Goal: Transaction & Acquisition: Purchase product/service

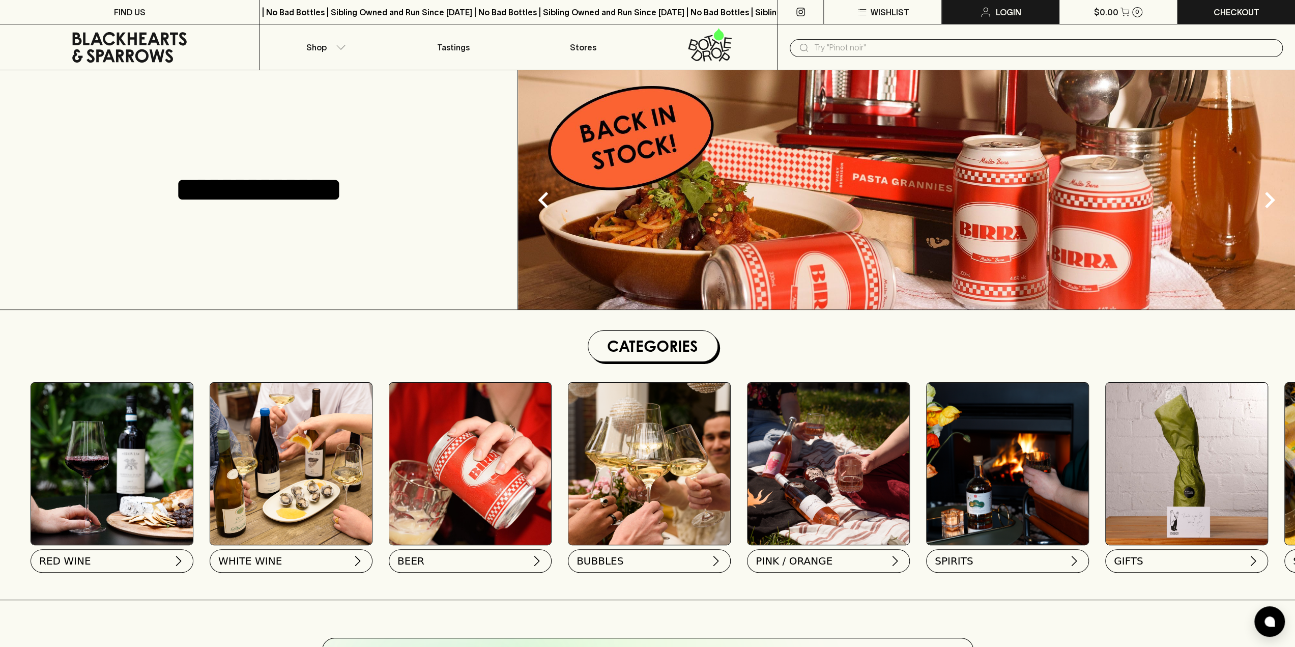
click at [1000, 11] on p "Login" at bounding box center [1008, 12] width 25 height 12
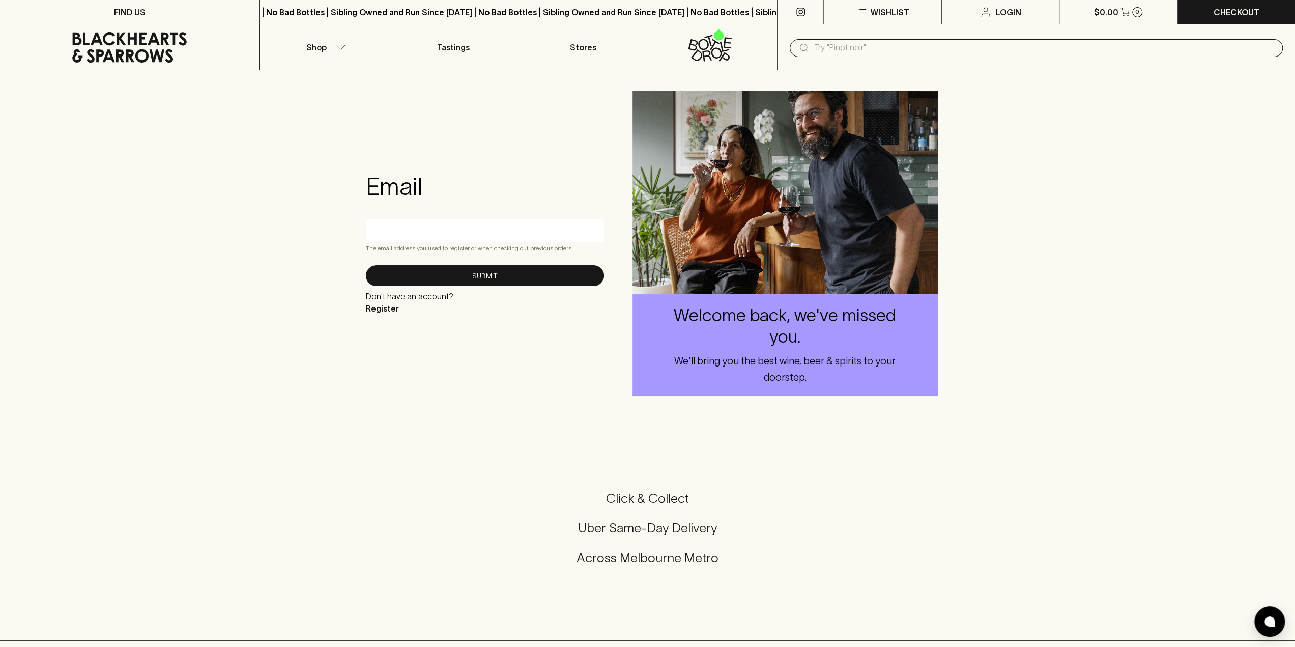
click at [488, 236] on input "text" at bounding box center [484, 230] width 223 height 16
type input "[EMAIL_ADDRESS][DOMAIN_NAME]"
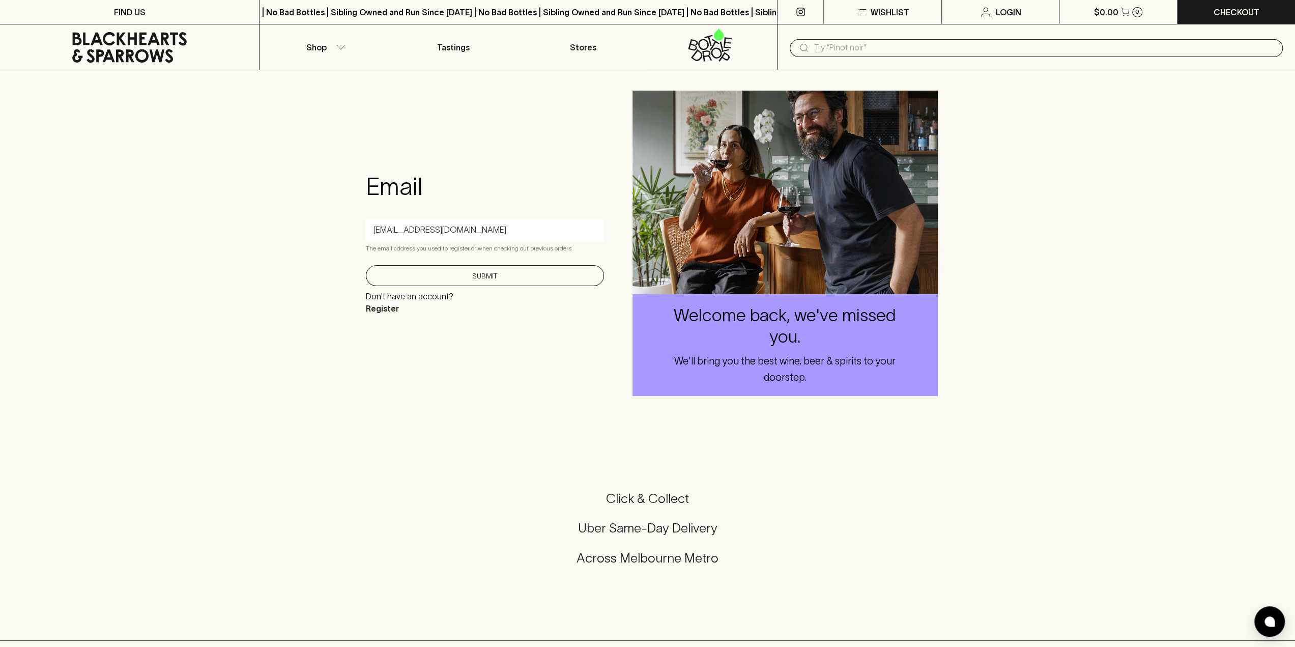
click at [531, 283] on button "Submit" at bounding box center [485, 275] width 238 height 21
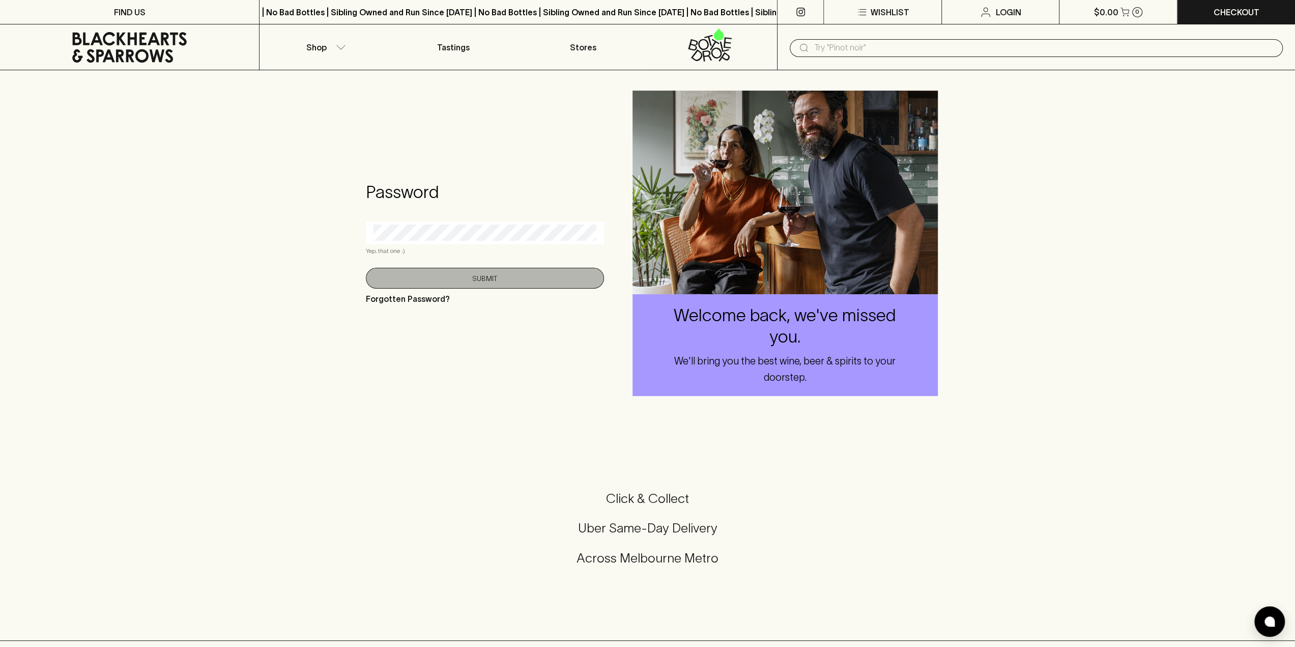
click at [483, 275] on button "Submit" at bounding box center [485, 278] width 238 height 21
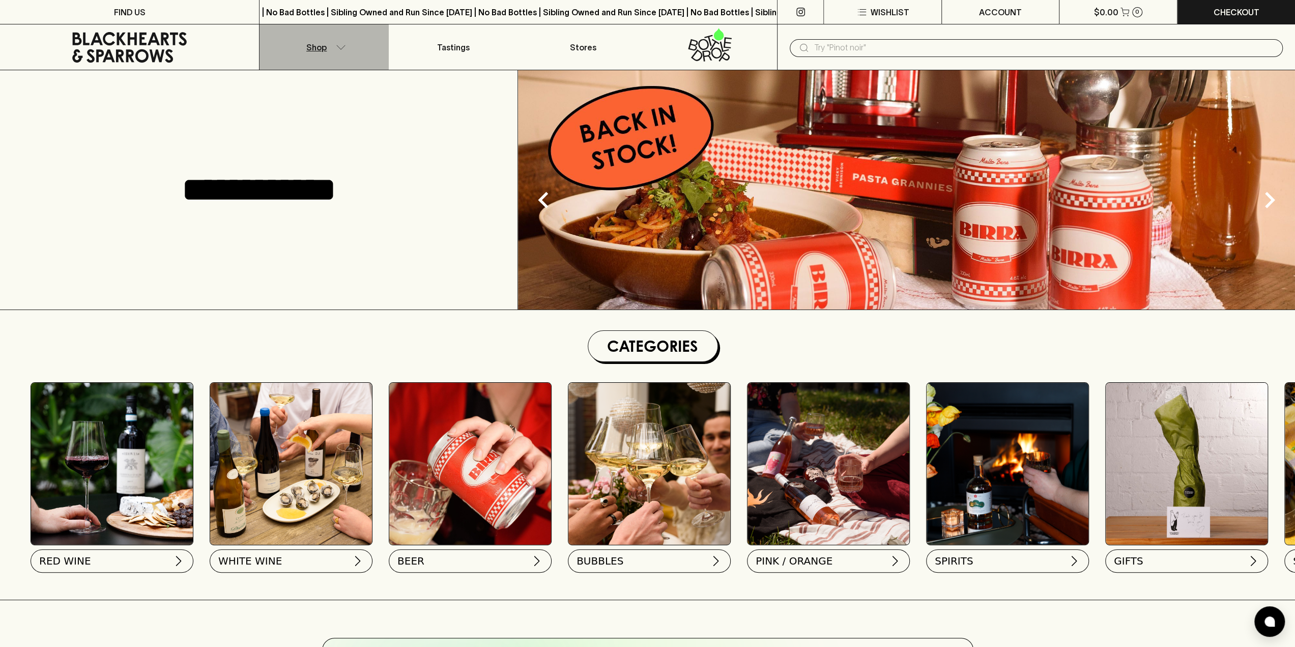
click at [343, 47] on icon "button" at bounding box center [341, 47] width 10 height 5
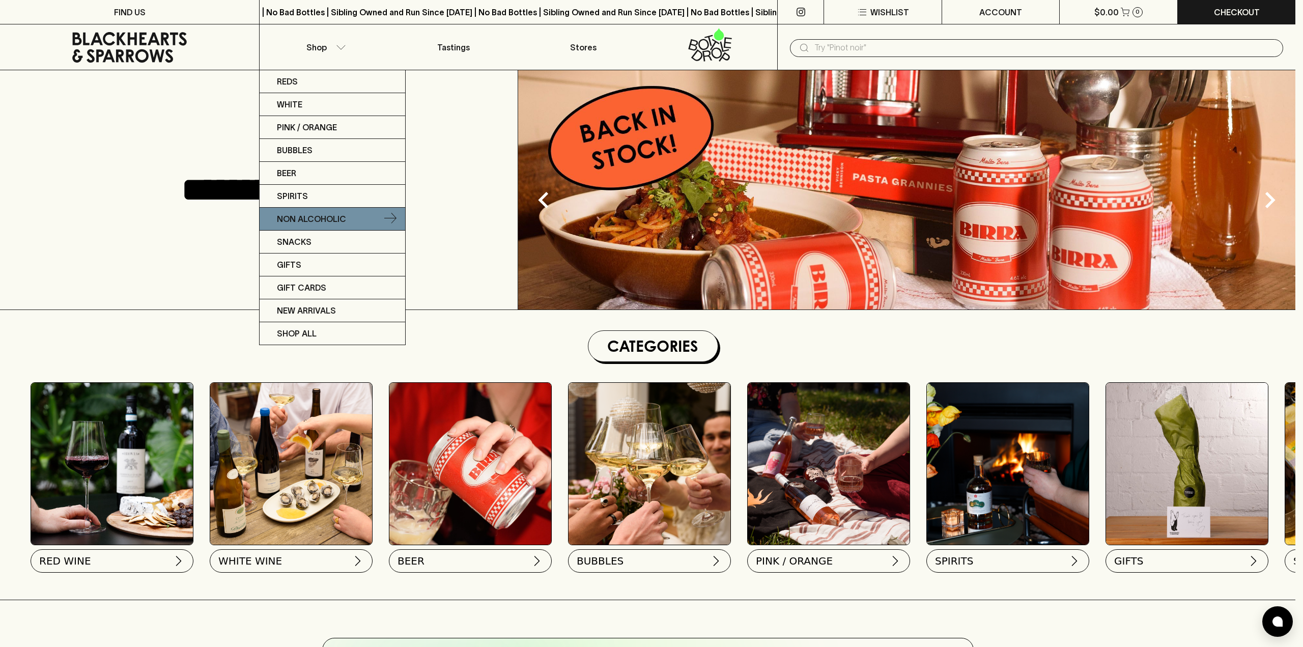
click at [318, 216] on p "Non Alcoholic" at bounding box center [311, 219] width 69 height 12
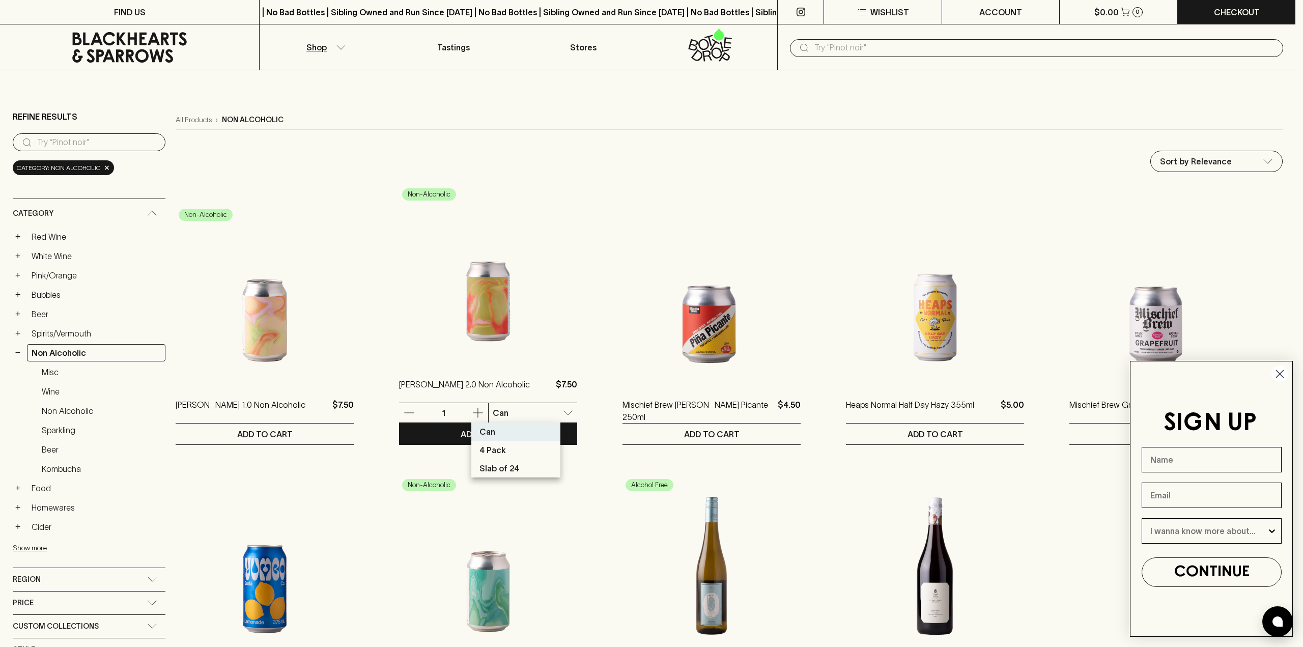
click at [500, 455] on p "4 Pack" at bounding box center [492, 450] width 26 height 12
type input "1"
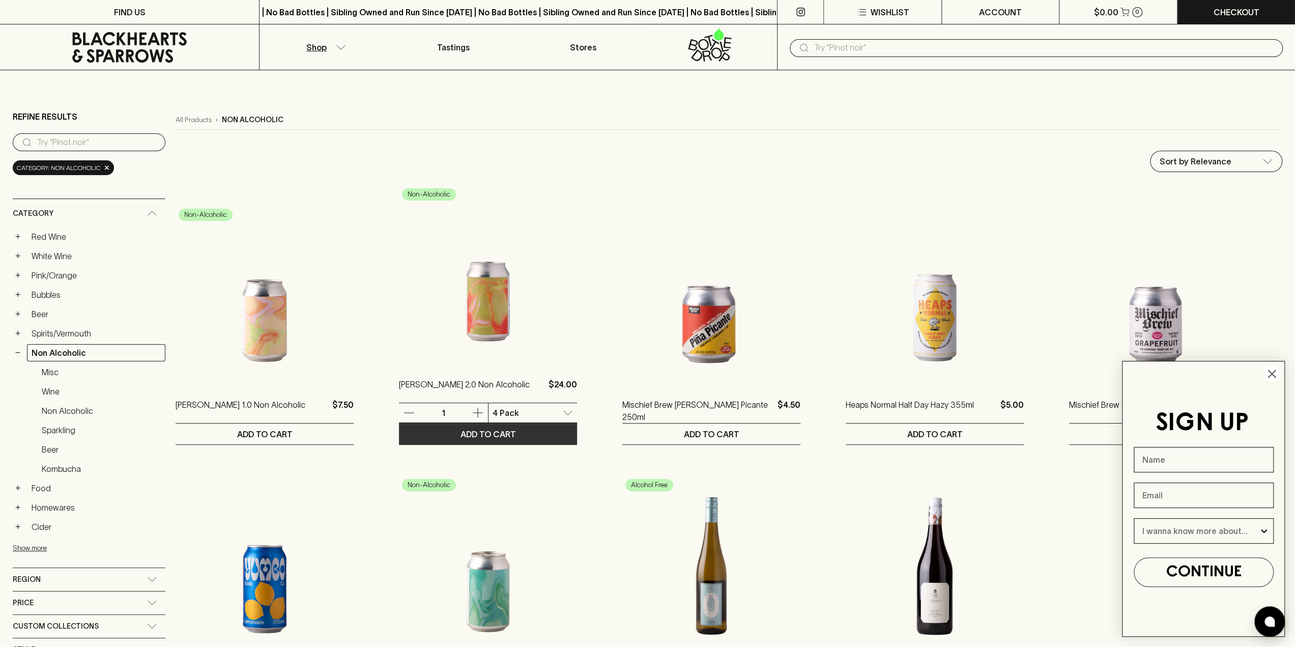
click at [487, 437] on p "ADD TO CART" at bounding box center [488, 434] width 55 height 12
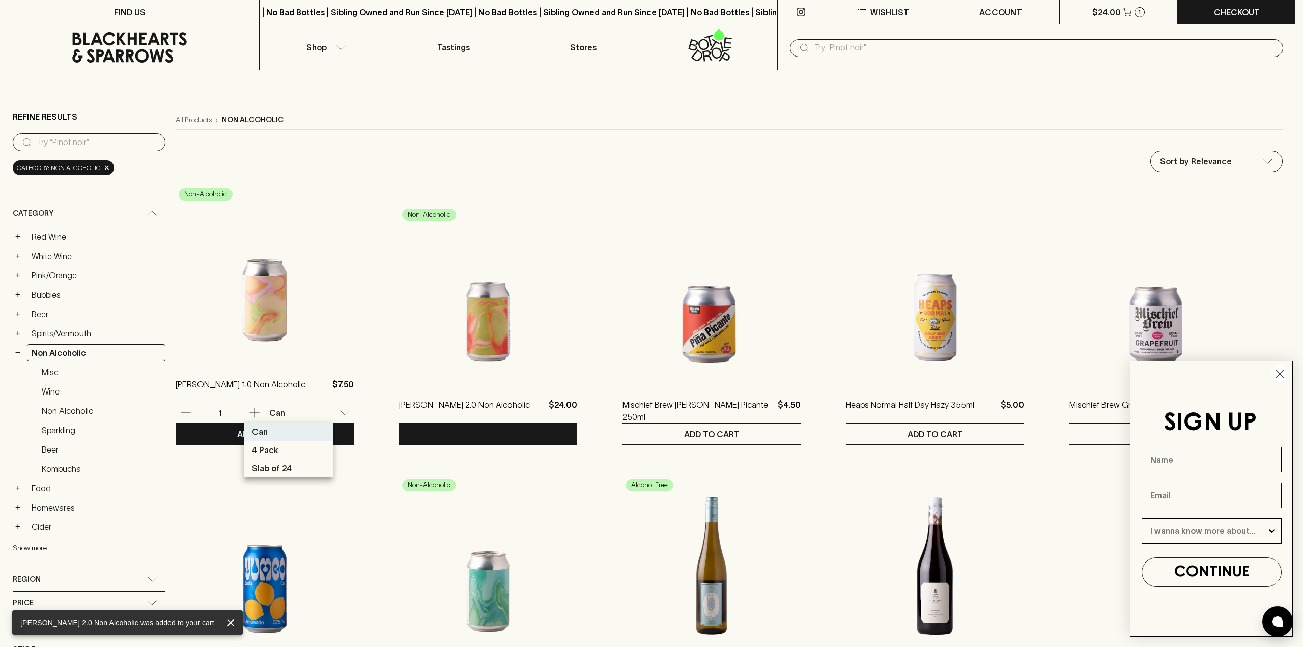
click at [284, 450] on li "4 Pack" at bounding box center [288, 450] width 89 height 18
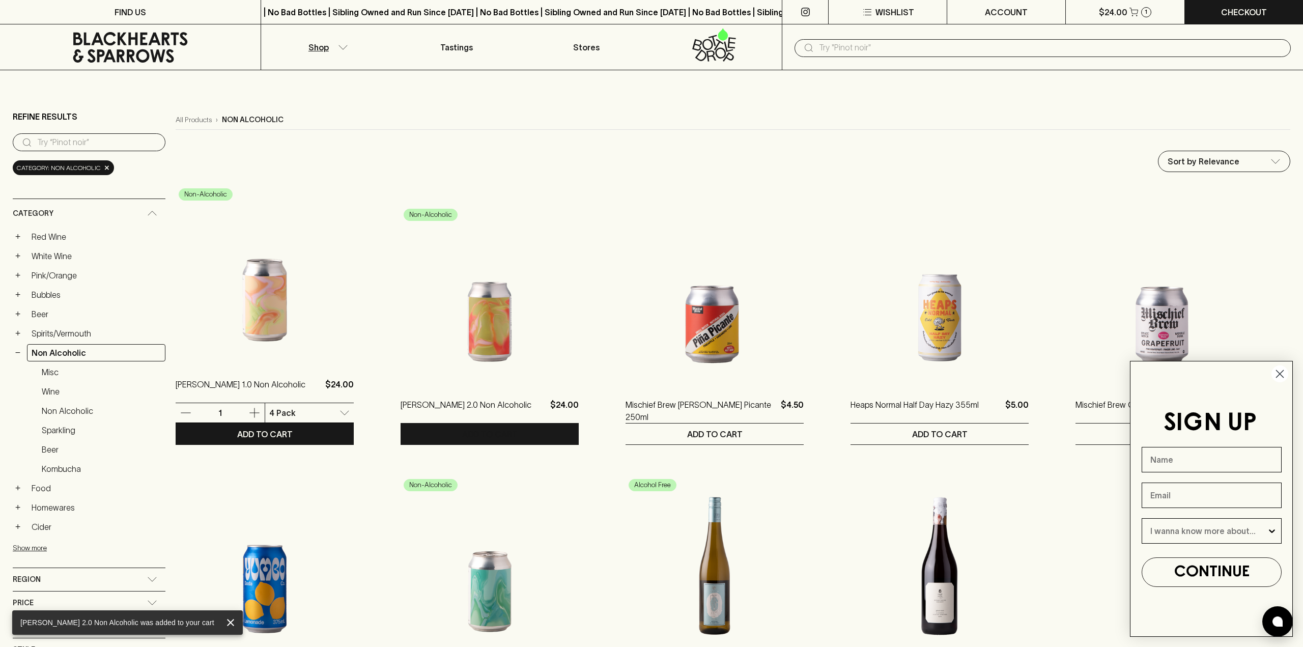
type input "1"
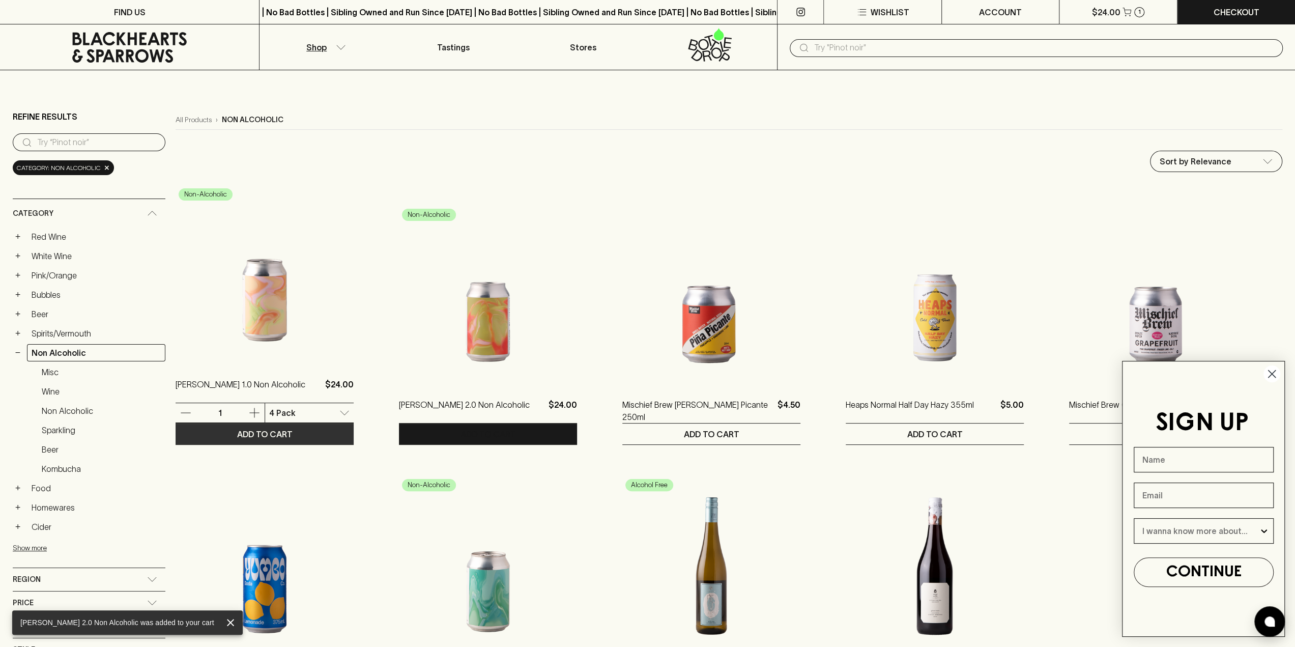
click at [237, 433] on p "ADD TO CART" at bounding box center [264, 434] width 55 height 12
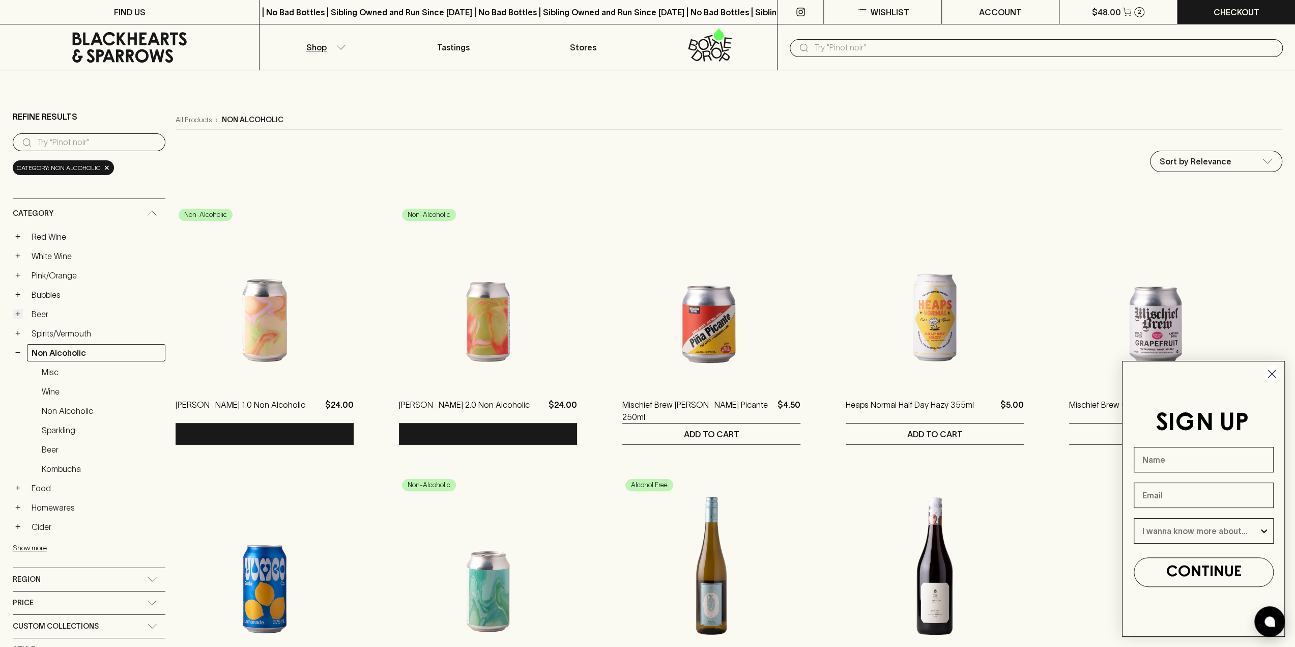
click at [17, 312] on button "+" at bounding box center [18, 314] width 10 height 10
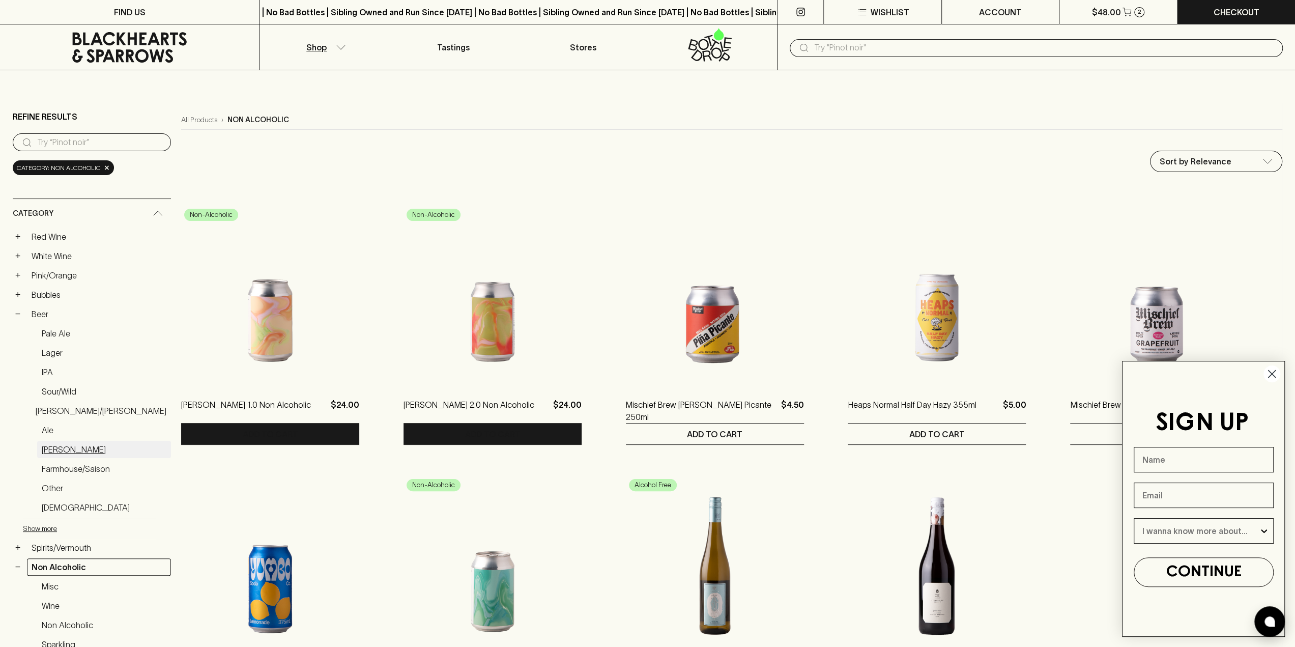
click at [53, 447] on link "[PERSON_NAME]" at bounding box center [104, 449] width 134 height 17
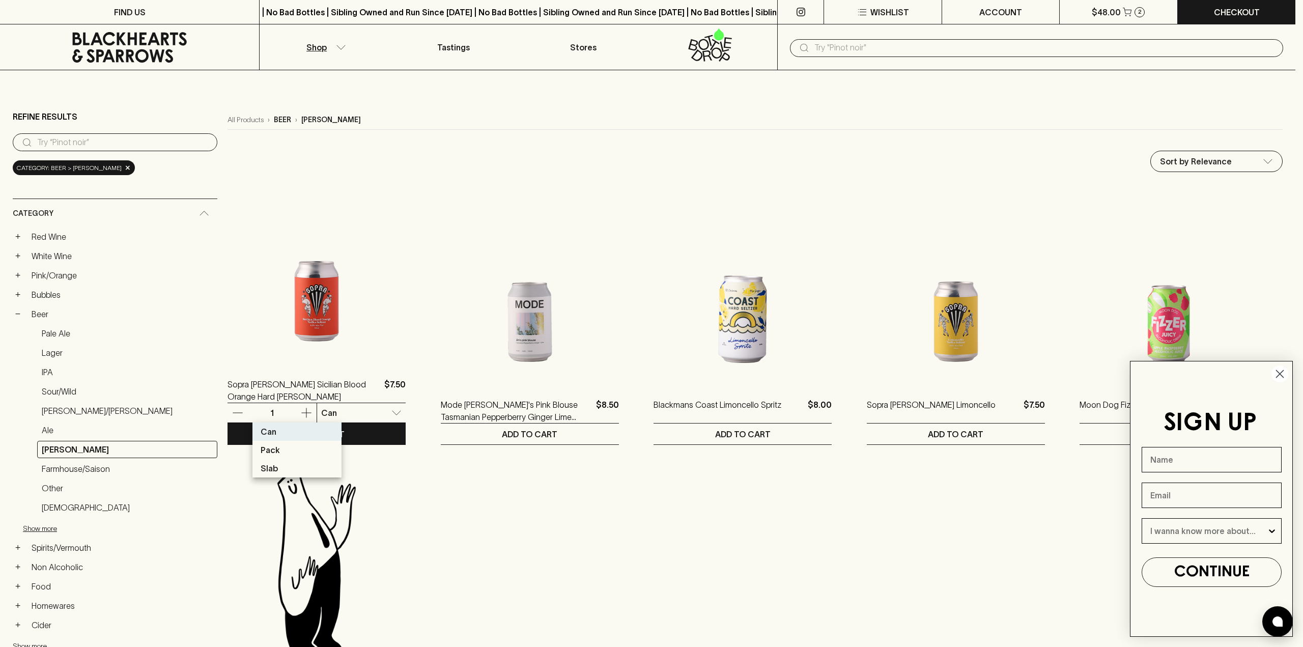
click at [307, 447] on li "Pack" at bounding box center [296, 450] width 89 height 18
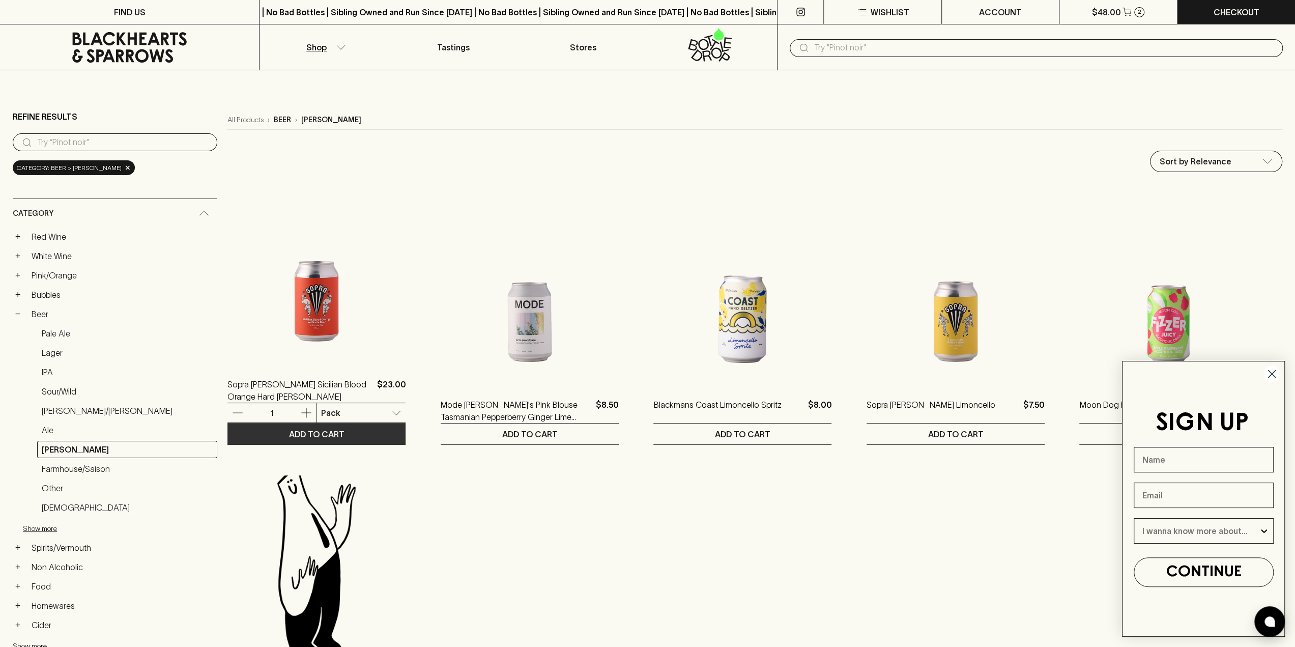
click at [289, 433] on p "ADD TO CART" at bounding box center [316, 434] width 55 height 12
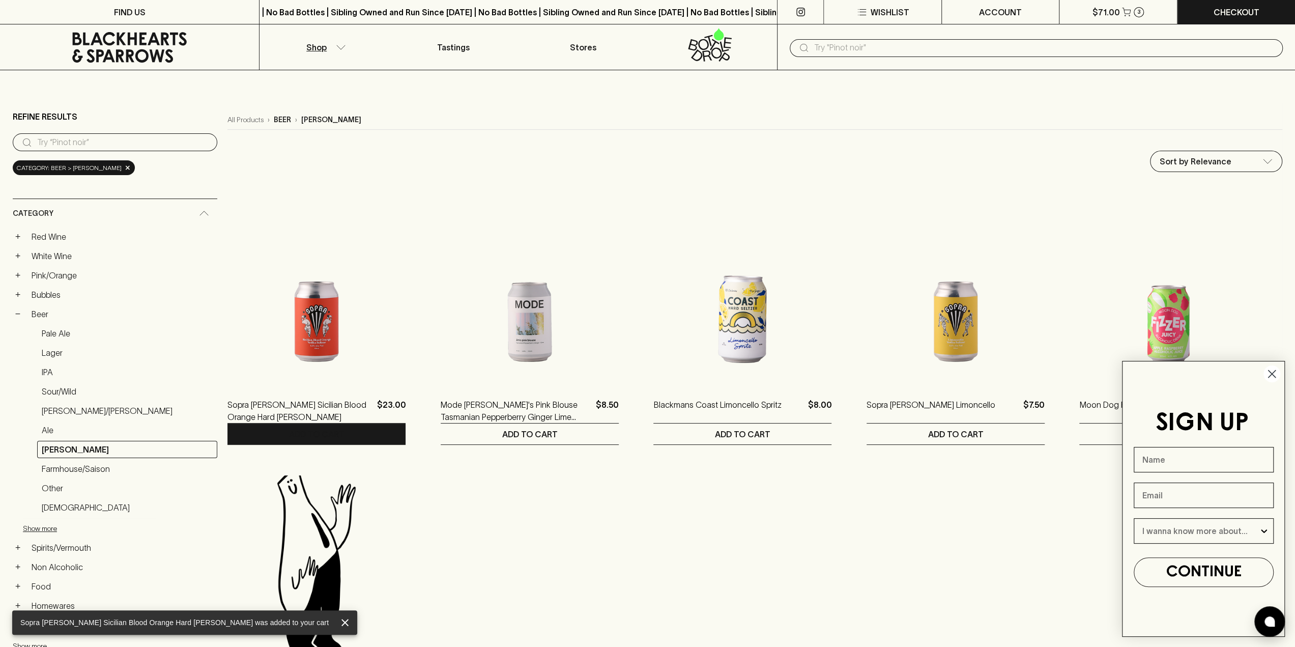
click at [1268, 377] on circle "Close dialog" at bounding box center [1271, 373] width 17 height 17
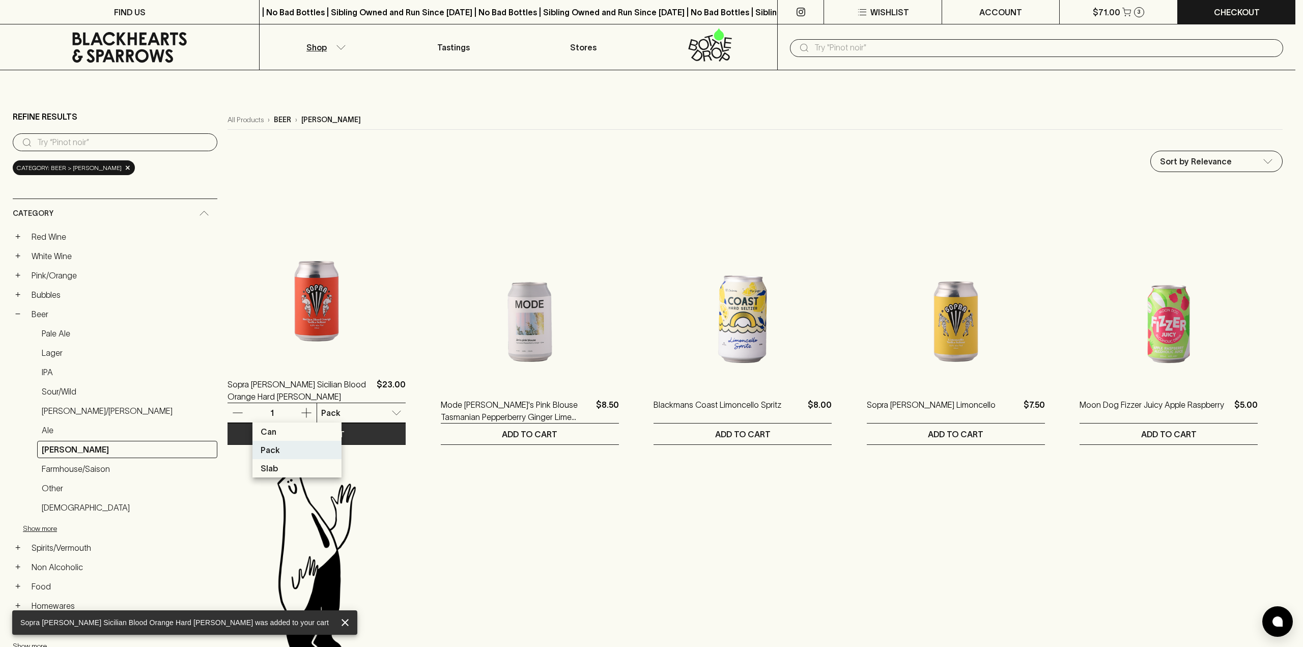
click at [280, 466] on li "Slab" at bounding box center [296, 468] width 89 height 18
type input "2"
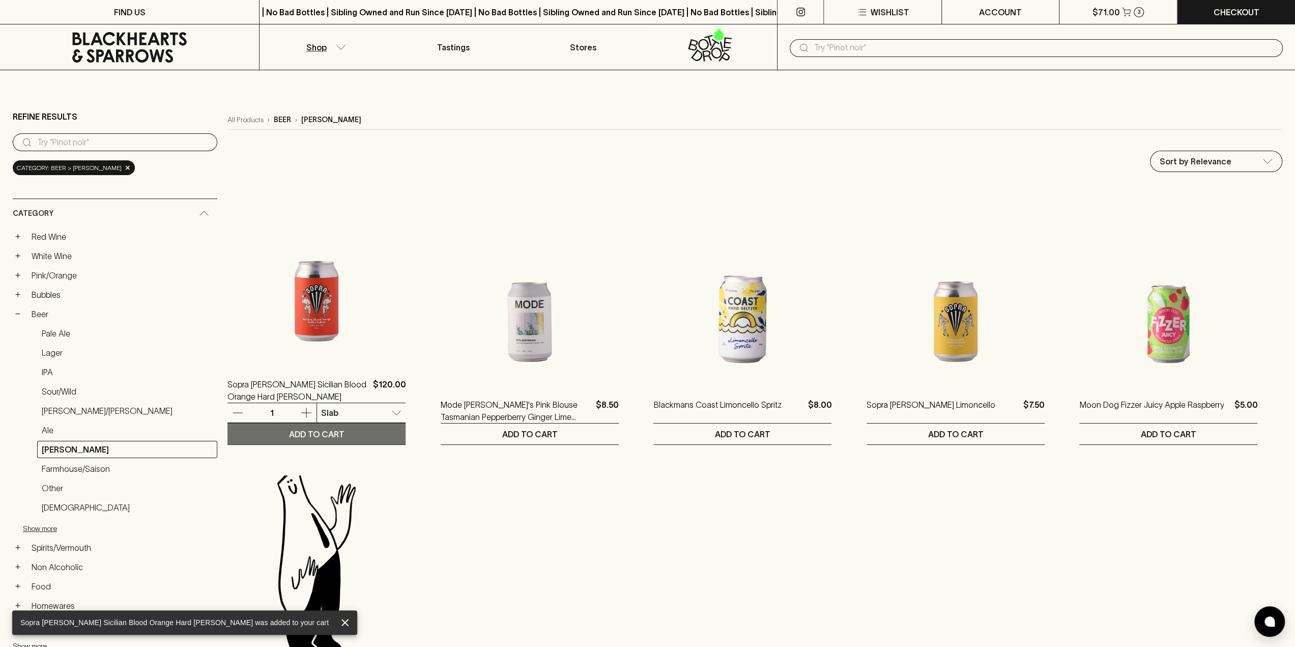
click at [289, 433] on p "ADD TO CART" at bounding box center [316, 434] width 55 height 12
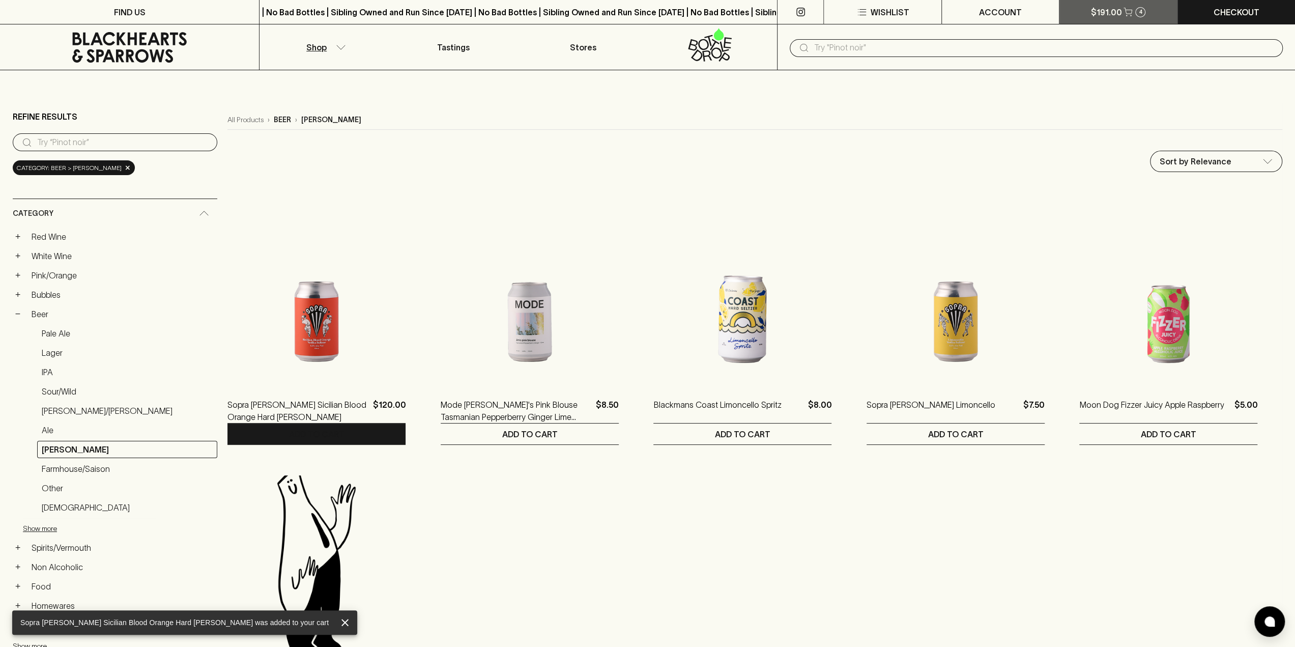
click at [1098, 12] on p "$191.00" at bounding box center [1105, 12] width 31 height 12
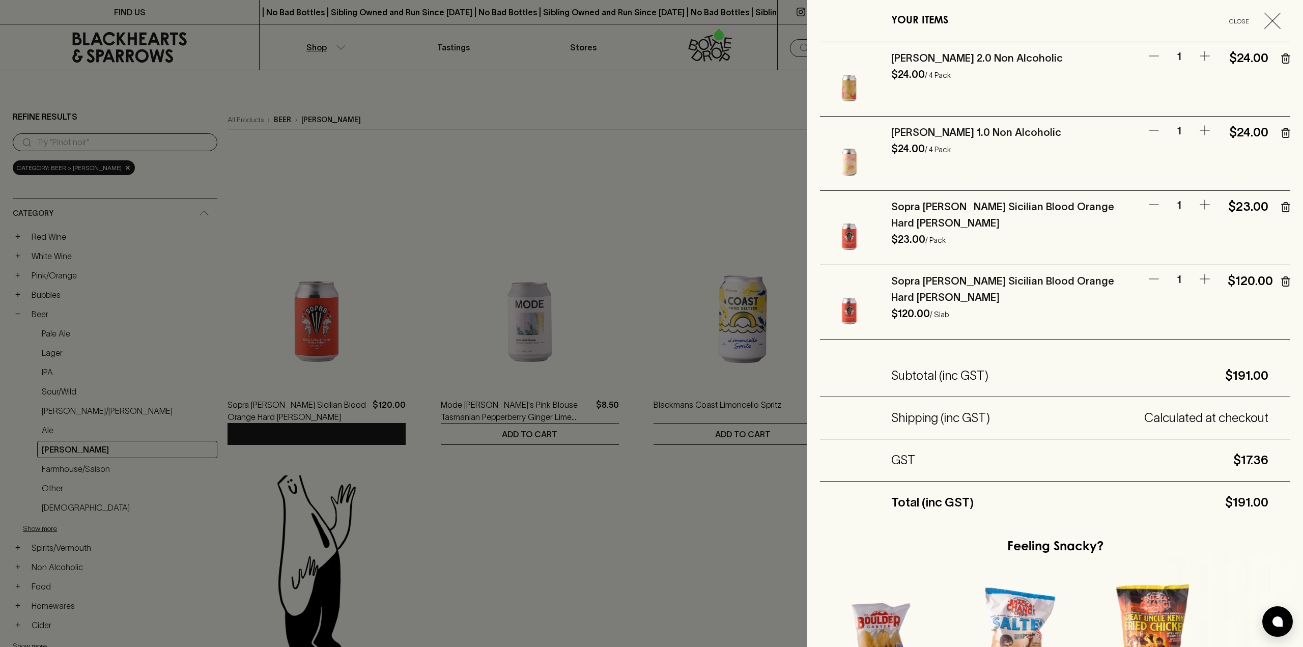
click at [1281, 60] on icon "button" at bounding box center [1285, 58] width 9 height 10
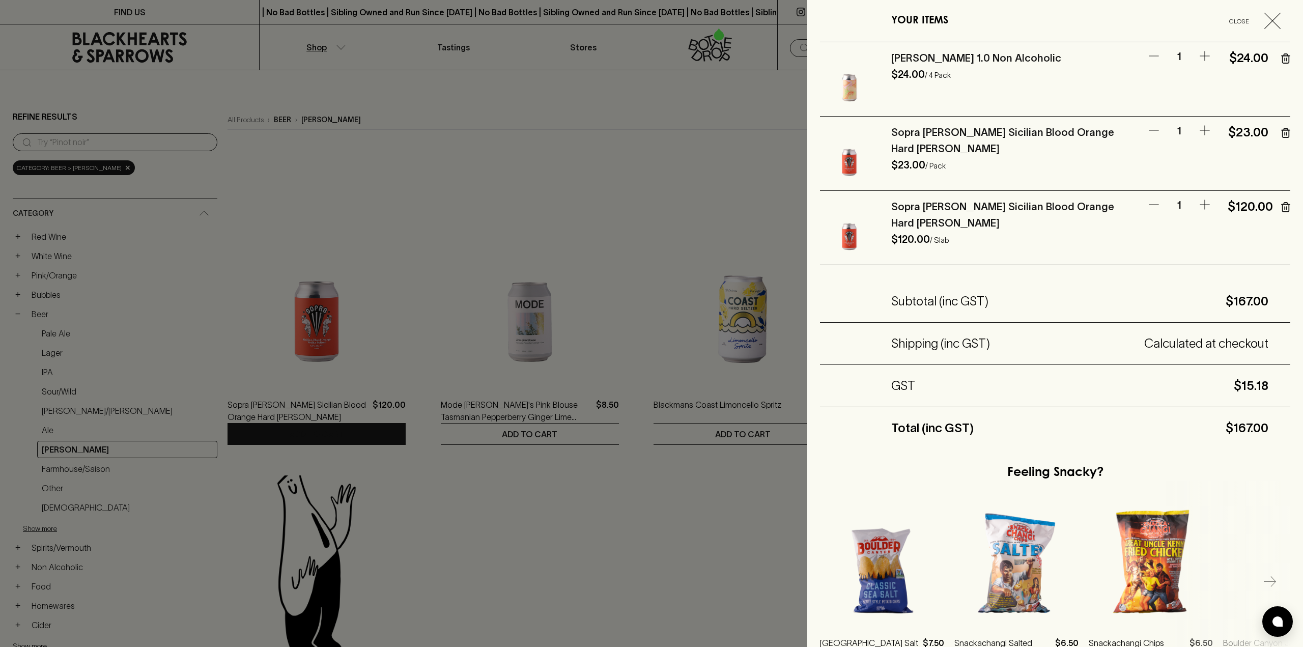
click at [1281, 62] on icon "button" at bounding box center [1285, 58] width 9 height 10
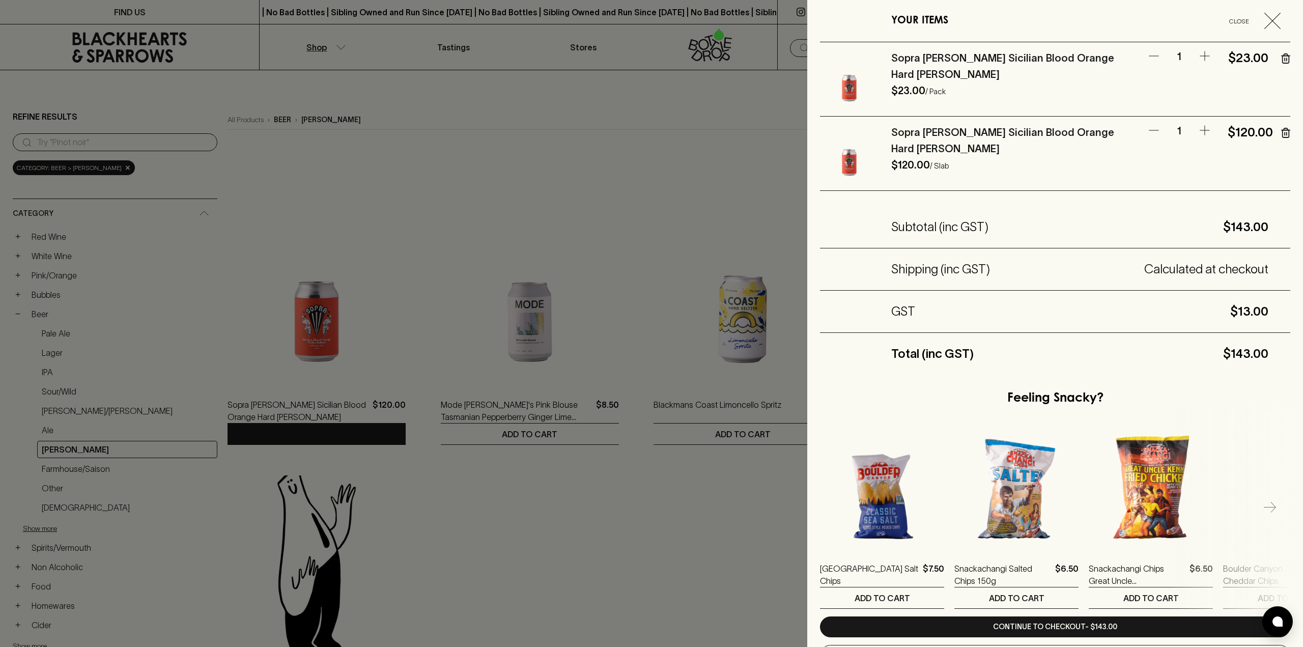
click at [1281, 62] on icon "button" at bounding box center [1285, 58] width 9 height 10
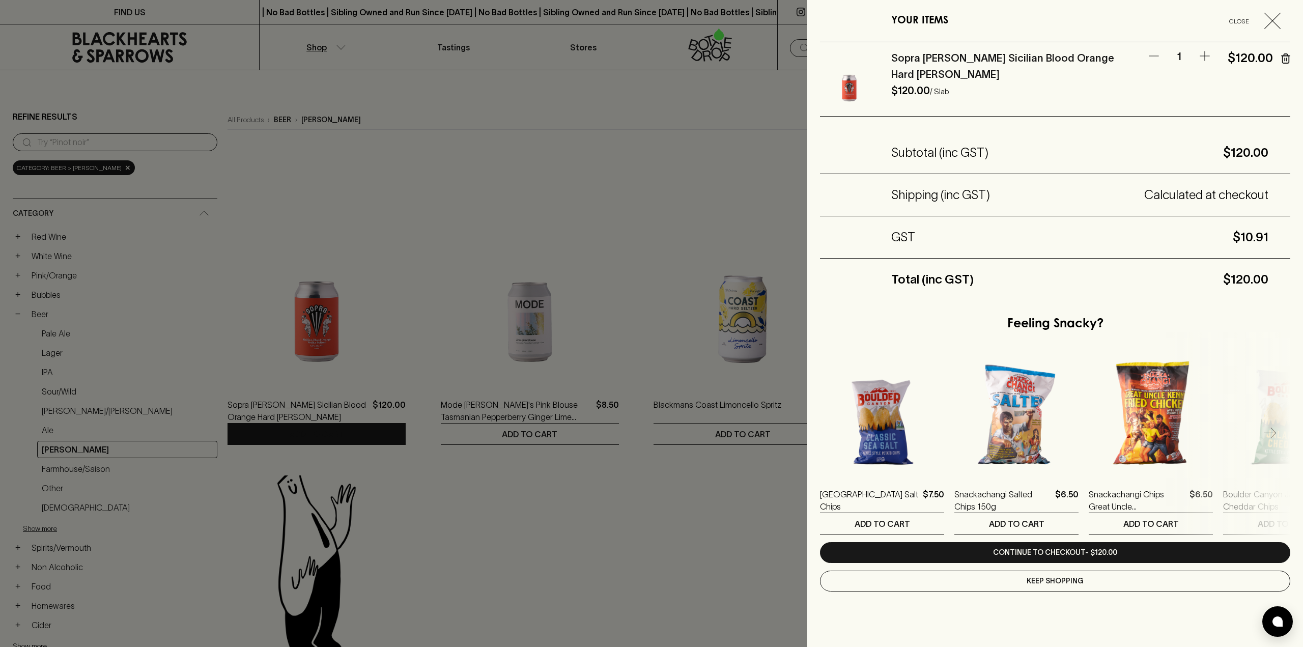
click at [562, 200] on div at bounding box center [651, 323] width 1303 height 647
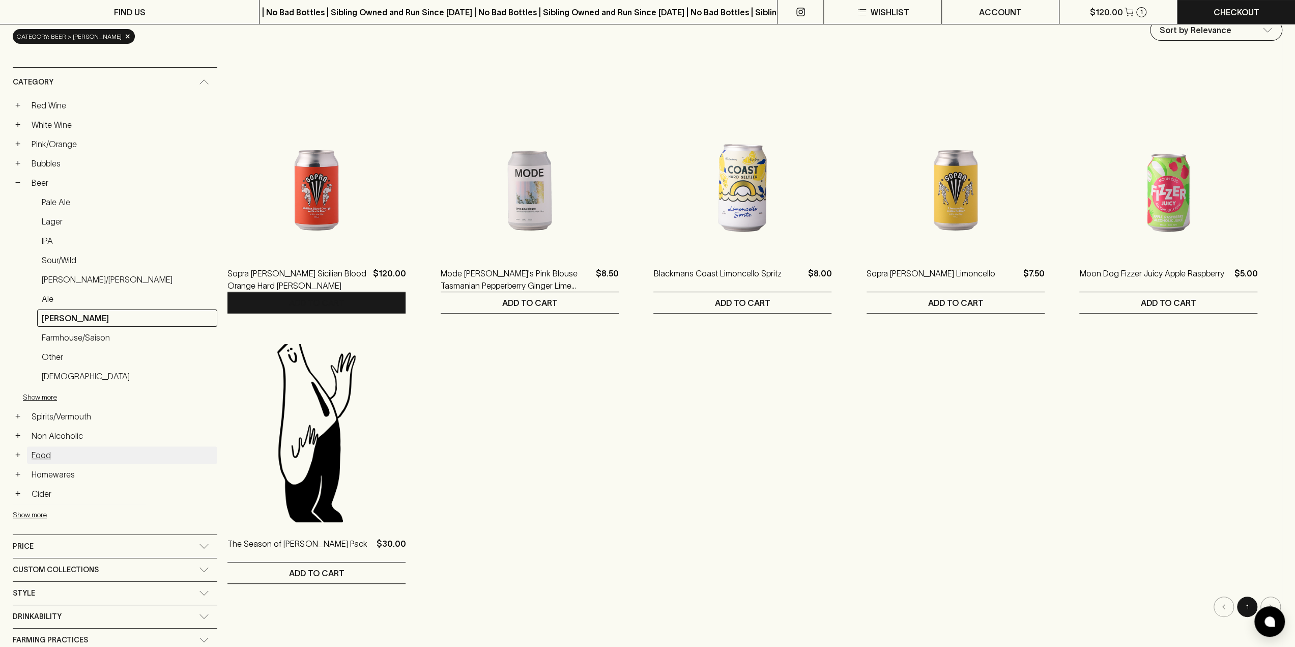
scroll to position [153, 0]
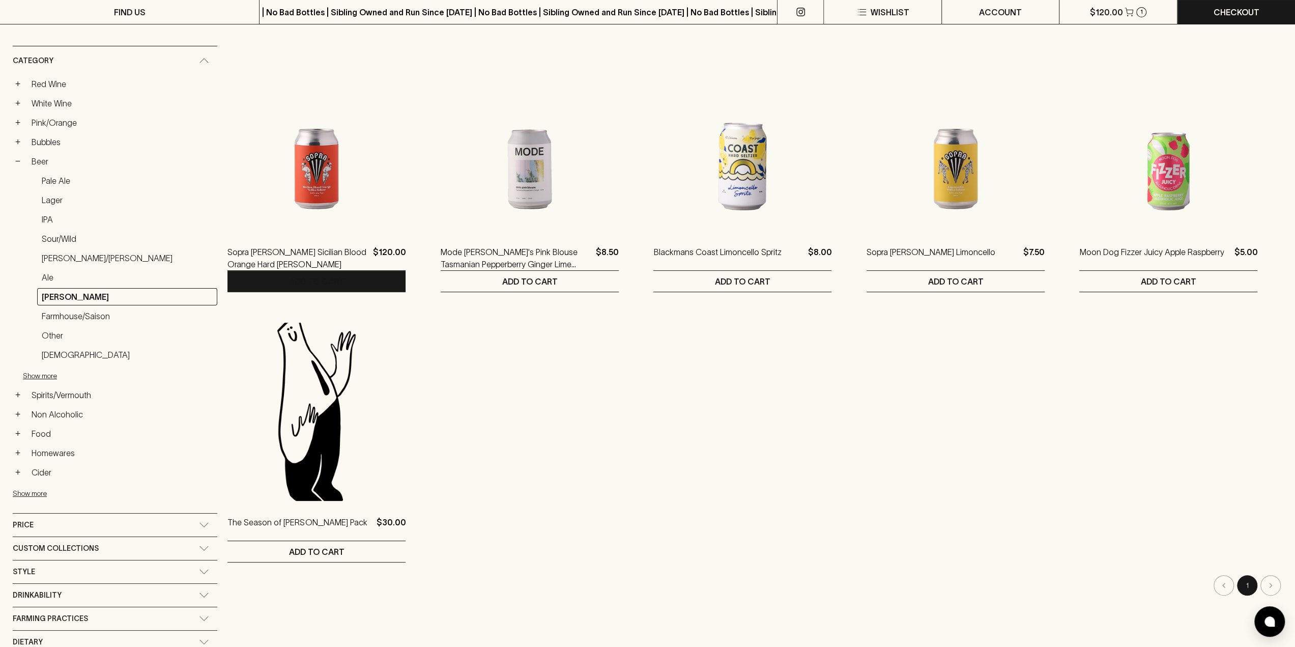
drag, startPoint x: 44, startPoint y: 407, endPoint x: 87, endPoint y: 409, distance: 43.3
click at [44, 407] on link "Non Alcoholic" at bounding box center [122, 414] width 190 height 17
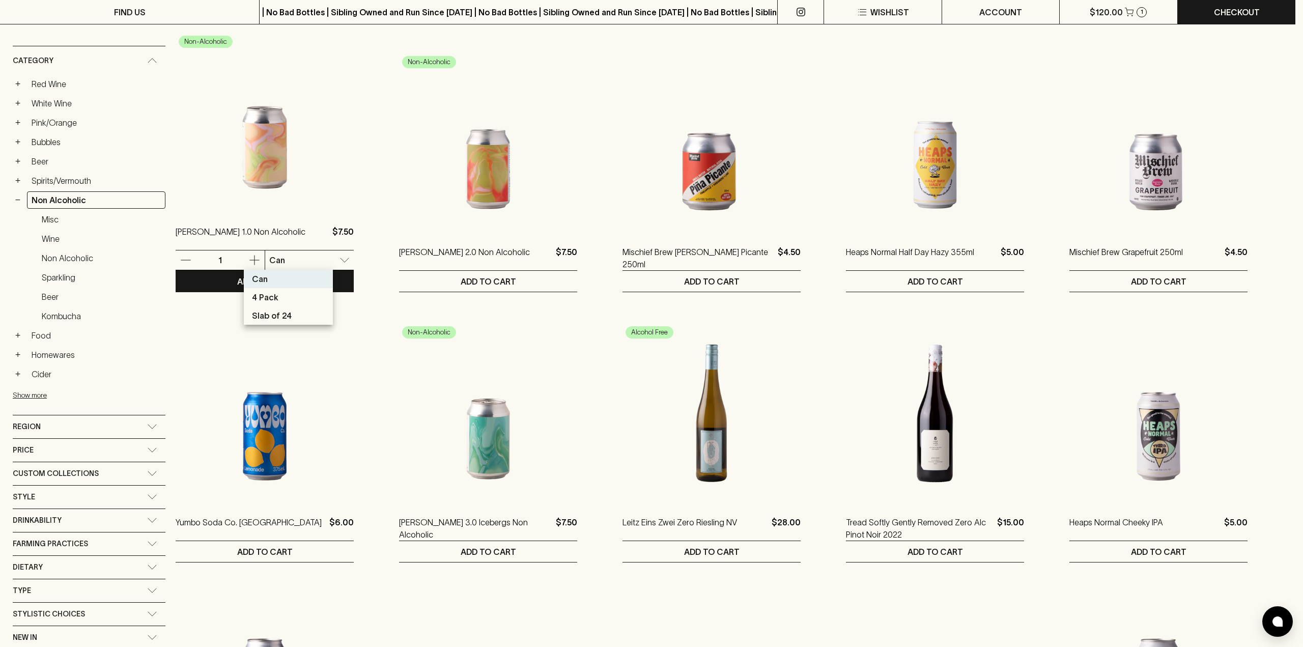
click at [286, 314] on p "Slab of 24" at bounding box center [272, 315] width 40 height 12
type input "2"
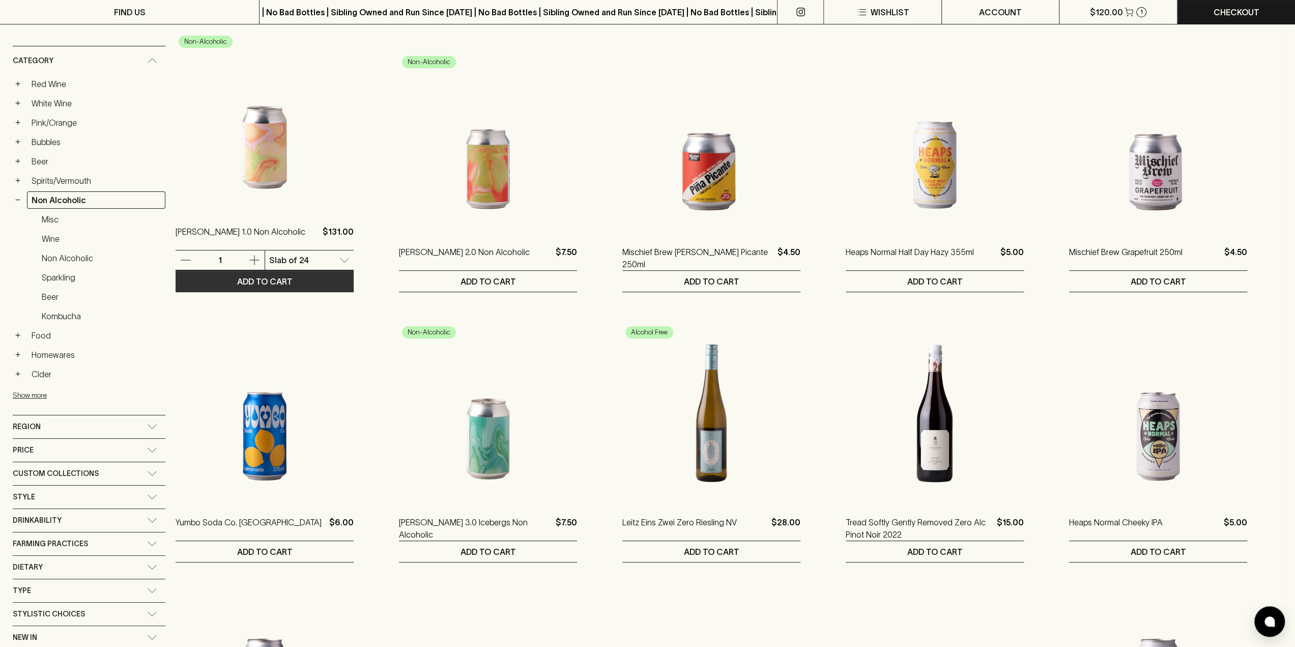
click at [241, 283] on p "ADD TO CART" at bounding box center [264, 281] width 55 height 12
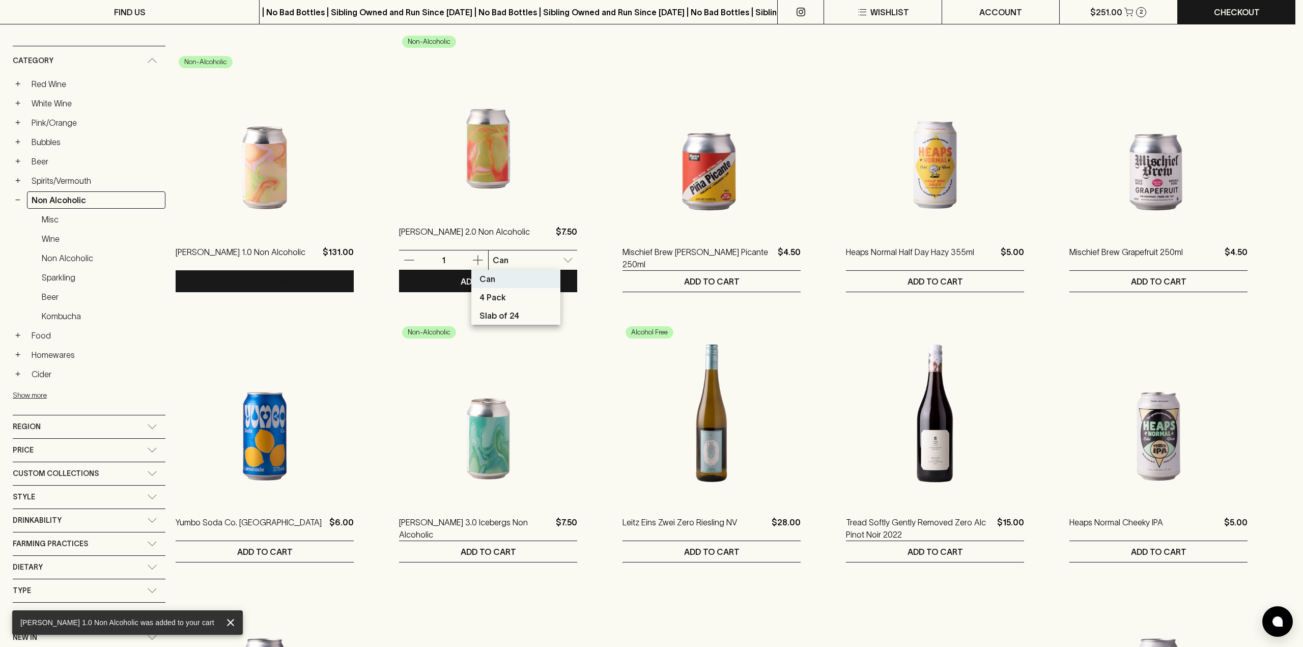
click at [502, 313] on p "Slab of 24" at bounding box center [499, 315] width 40 height 12
type input "2"
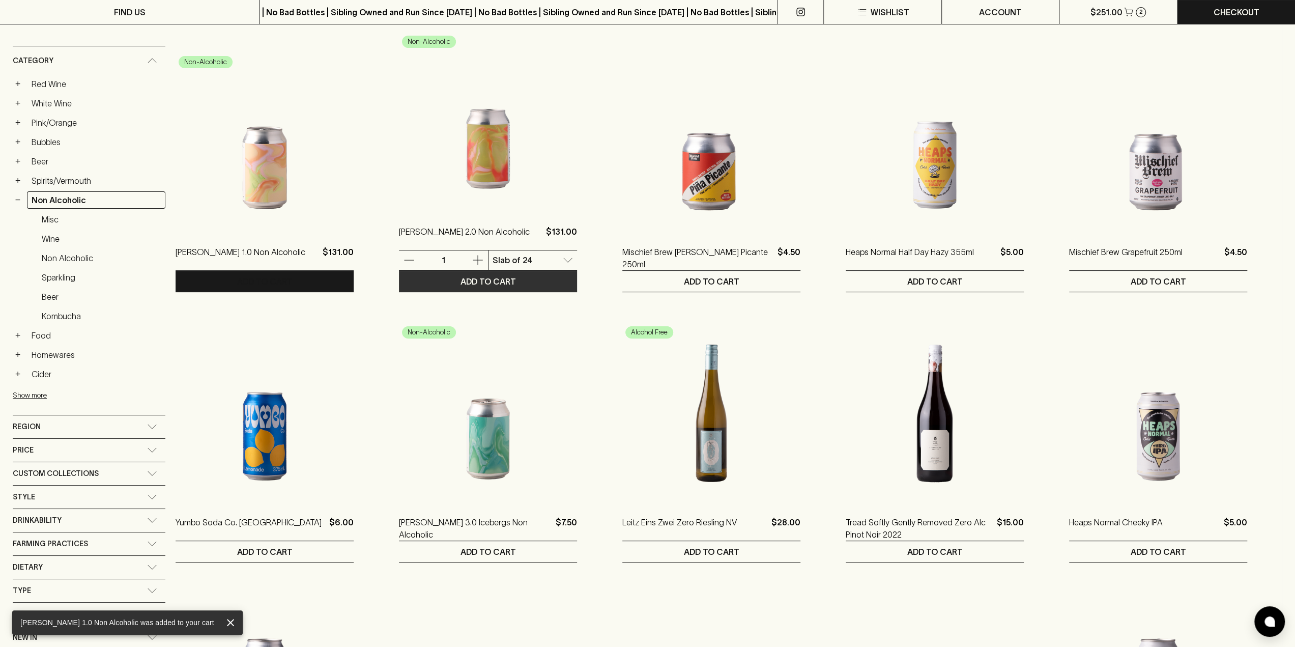
click at [475, 280] on p "ADD TO CART" at bounding box center [488, 281] width 55 height 12
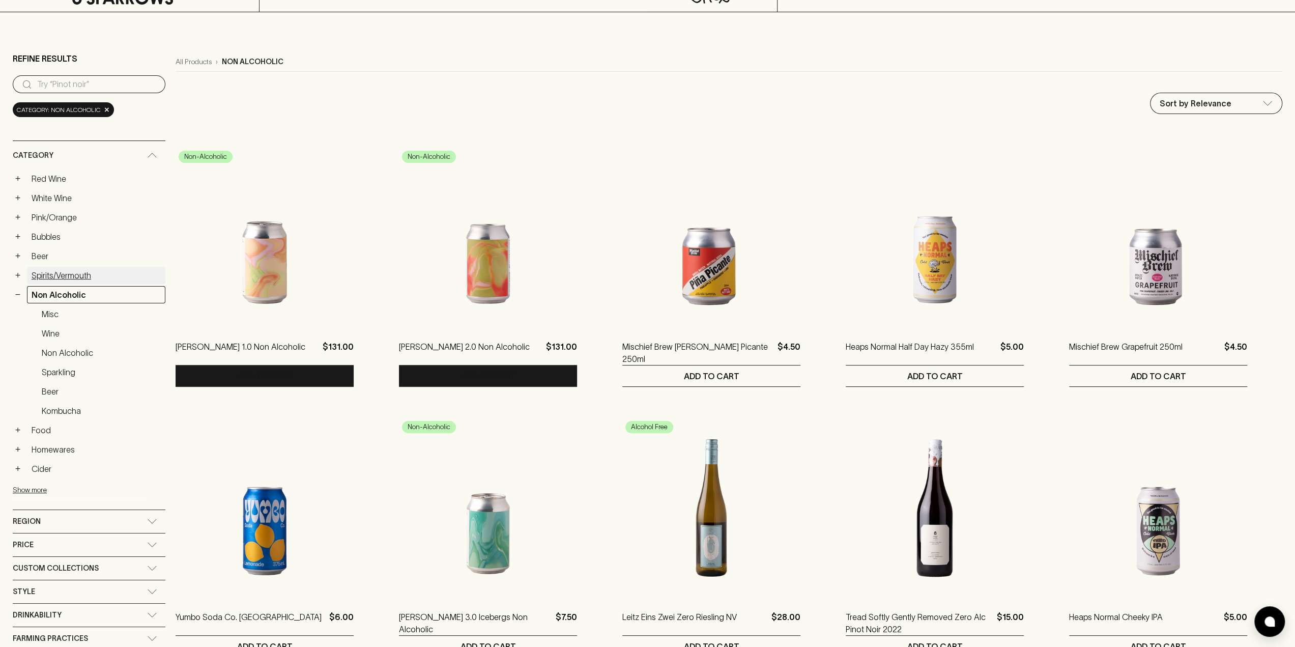
scroll to position [51, 0]
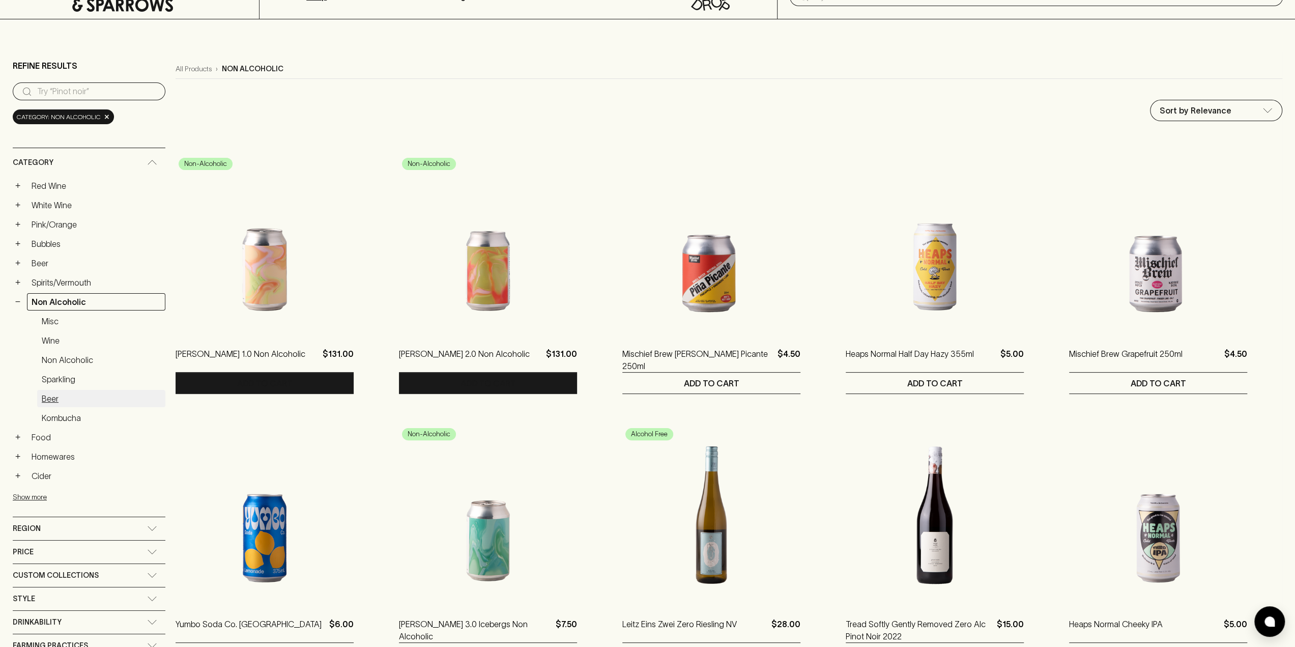
click at [41, 392] on link "Beer" at bounding box center [101, 398] width 128 height 17
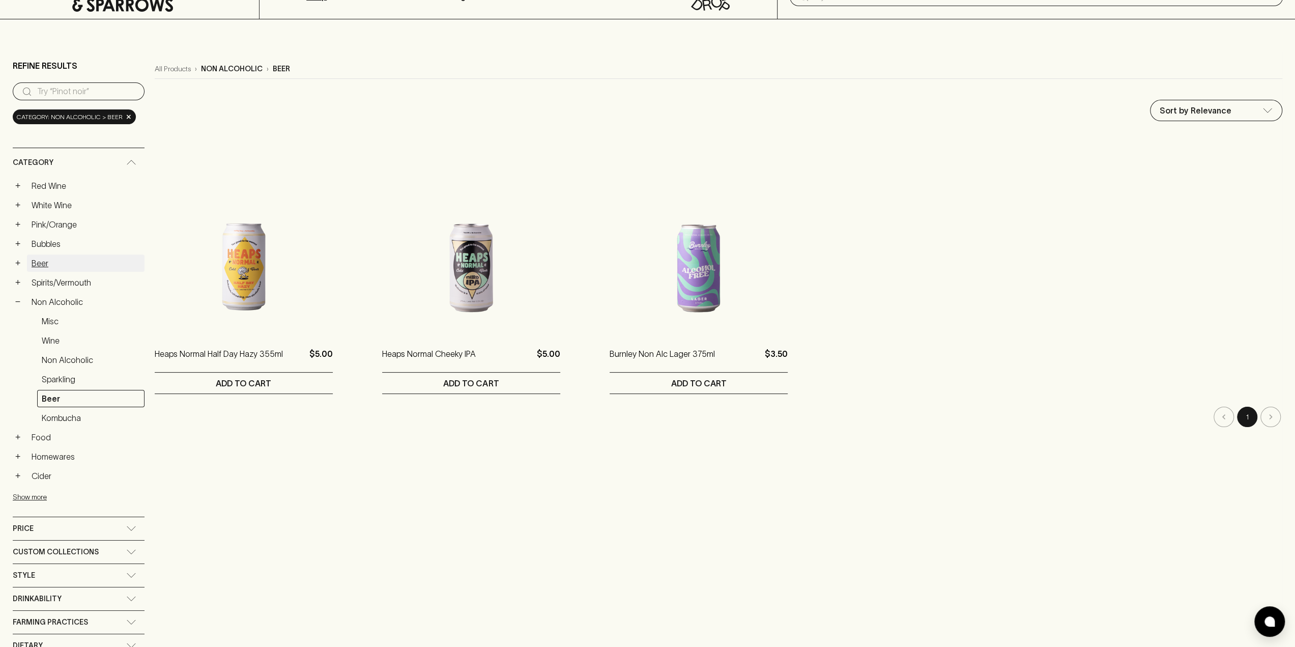
click at [36, 258] on link "Beer" at bounding box center [86, 262] width 118 height 17
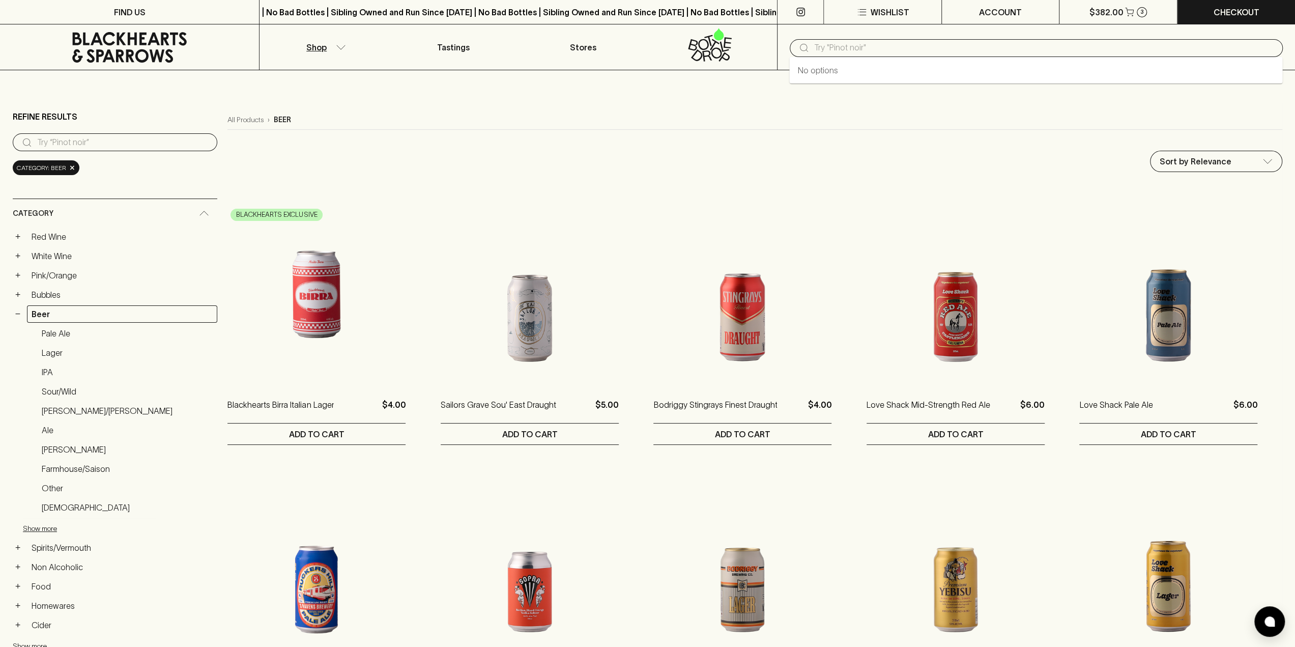
click at [828, 46] on input "text" at bounding box center [1044, 48] width 461 height 16
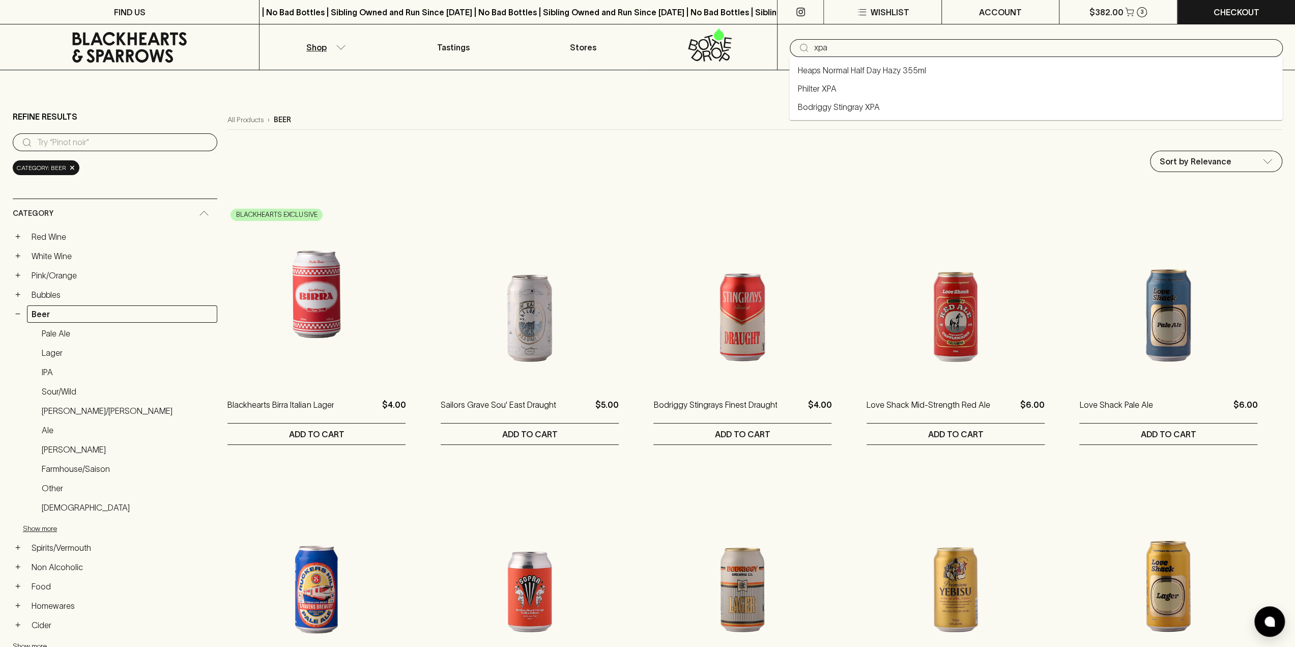
type input "xpa"
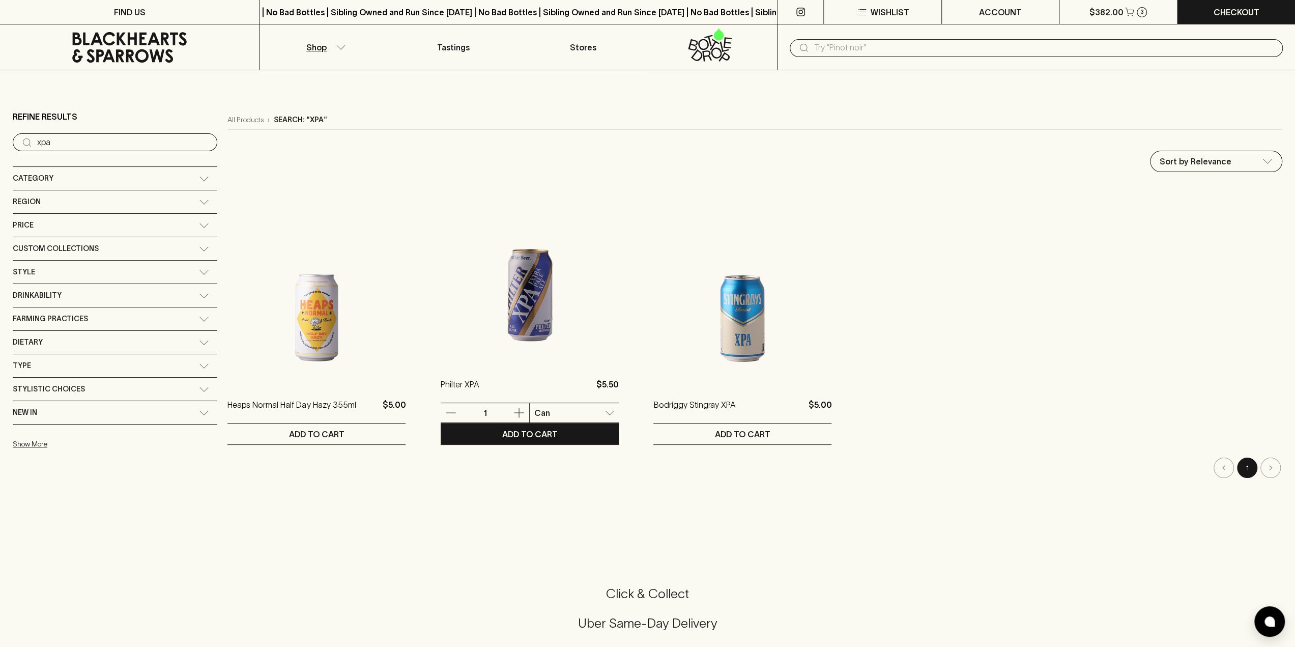
click at [557, 411] on body "FIND US | No Bad Bottles | Sibling Owned and Run Since [DATE] | No Bad Bottles …" at bounding box center [647, 571] width 1295 height 1143
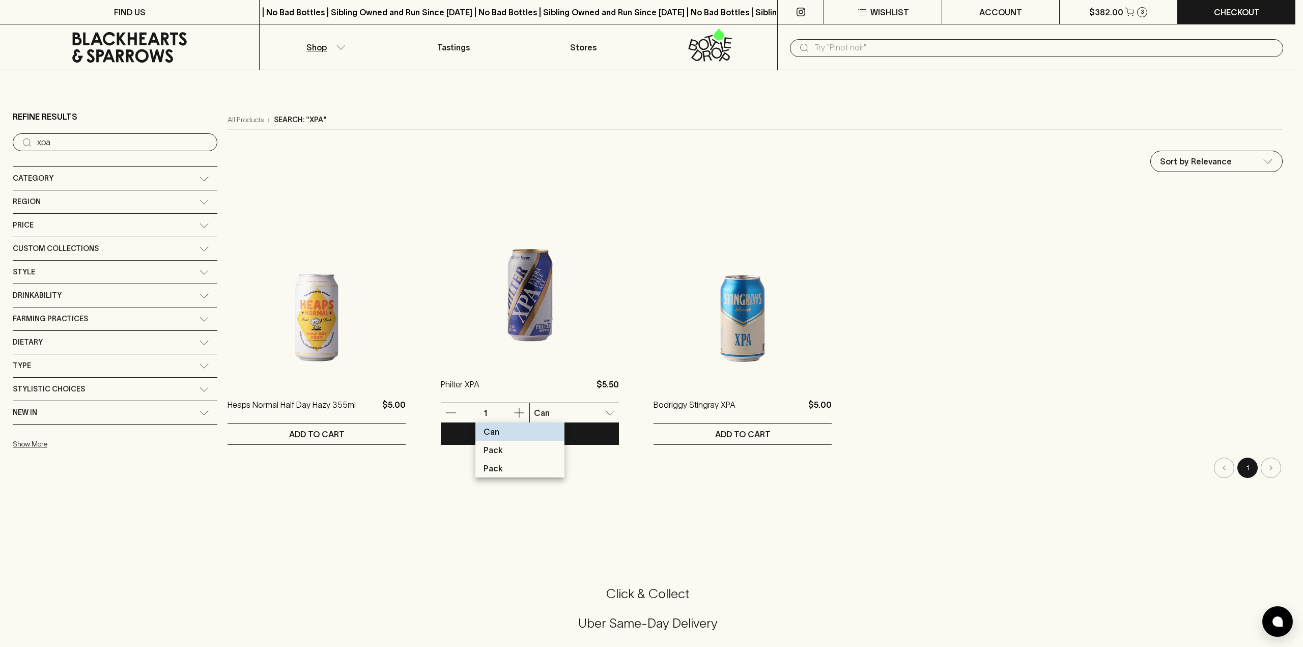
click at [516, 448] on li "Pack" at bounding box center [519, 450] width 89 height 18
type input "1"
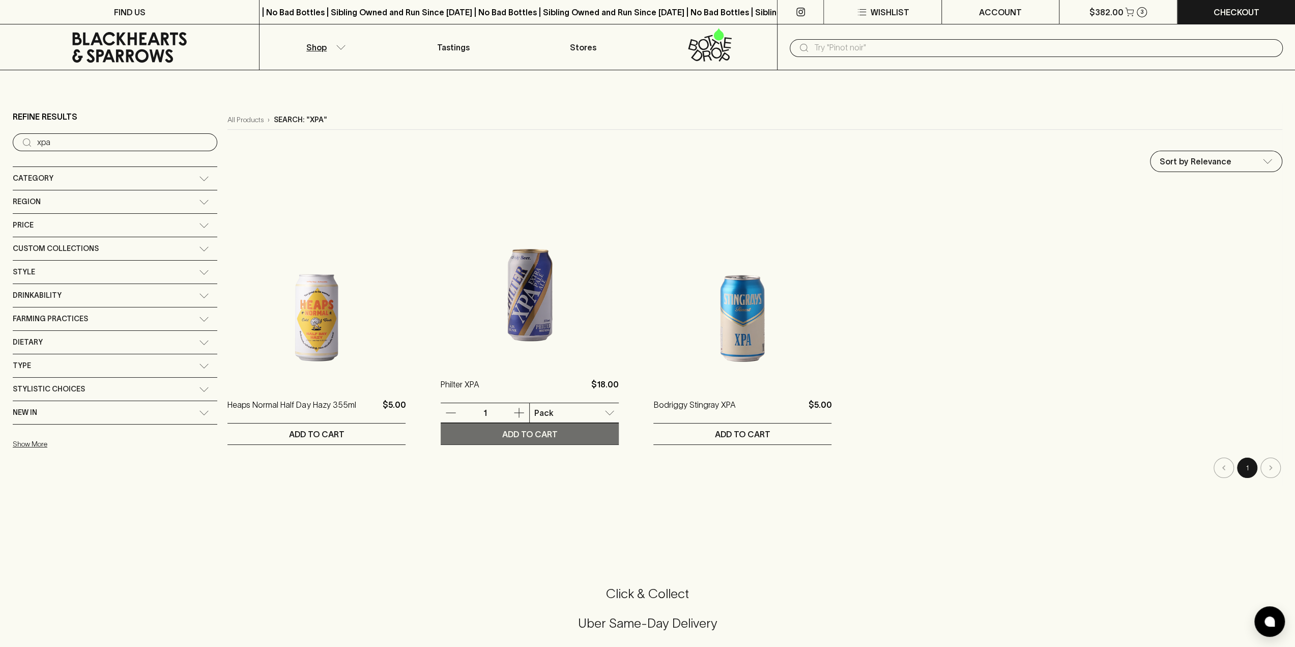
click at [502, 436] on p "ADD TO CART" at bounding box center [529, 434] width 55 height 12
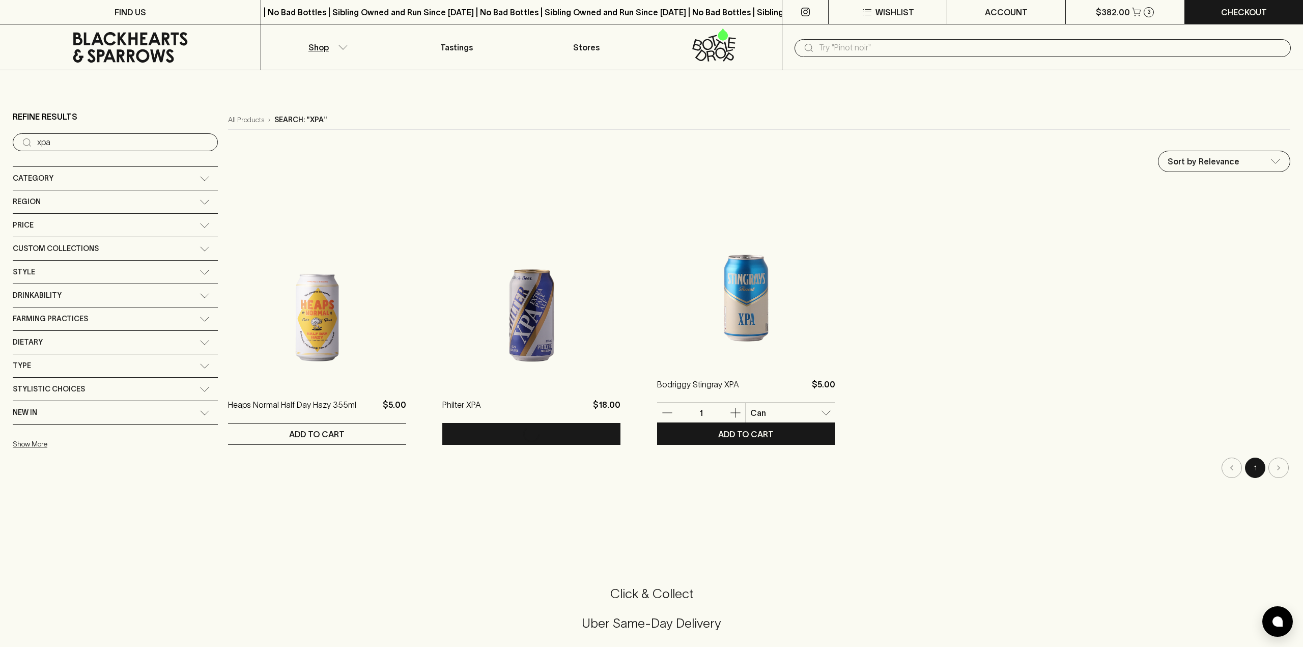
click at [782, 411] on body "FIND US | No Bad Bottles | Sibling Owned and Run Since [DATE] | No Bad Bottles …" at bounding box center [651, 571] width 1303 height 1143
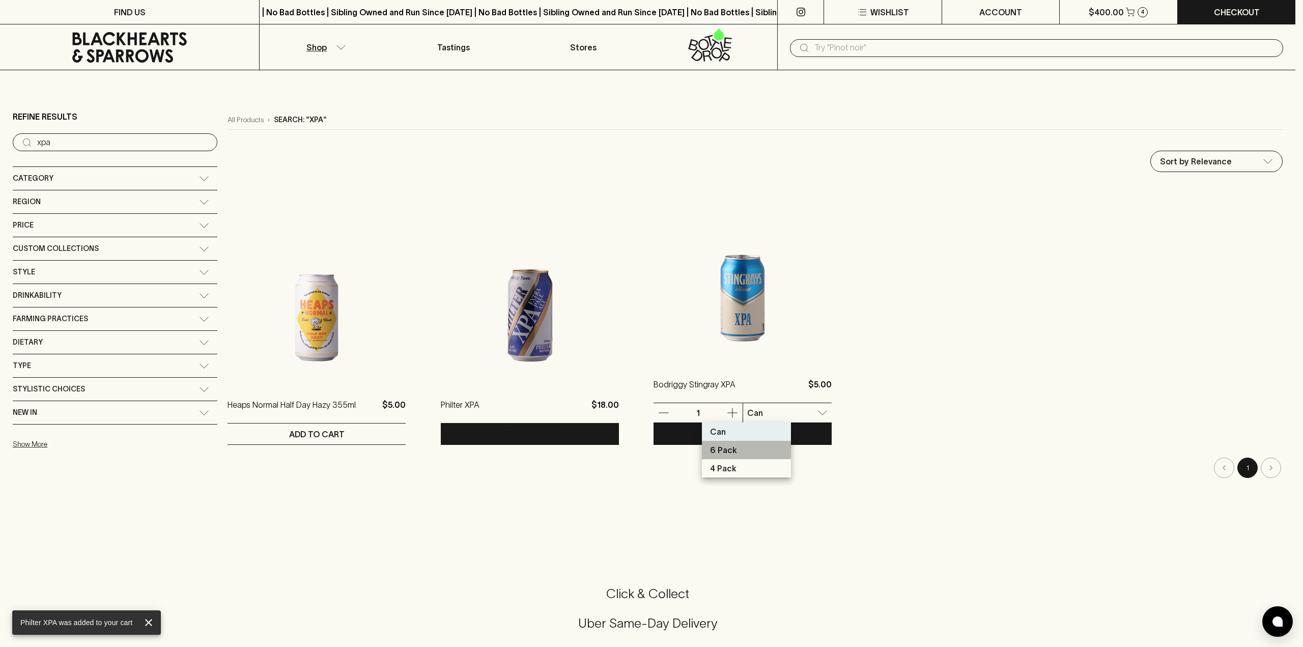
click at [740, 446] on li "6 Pack" at bounding box center [746, 450] width 89 height 18
type input "1"
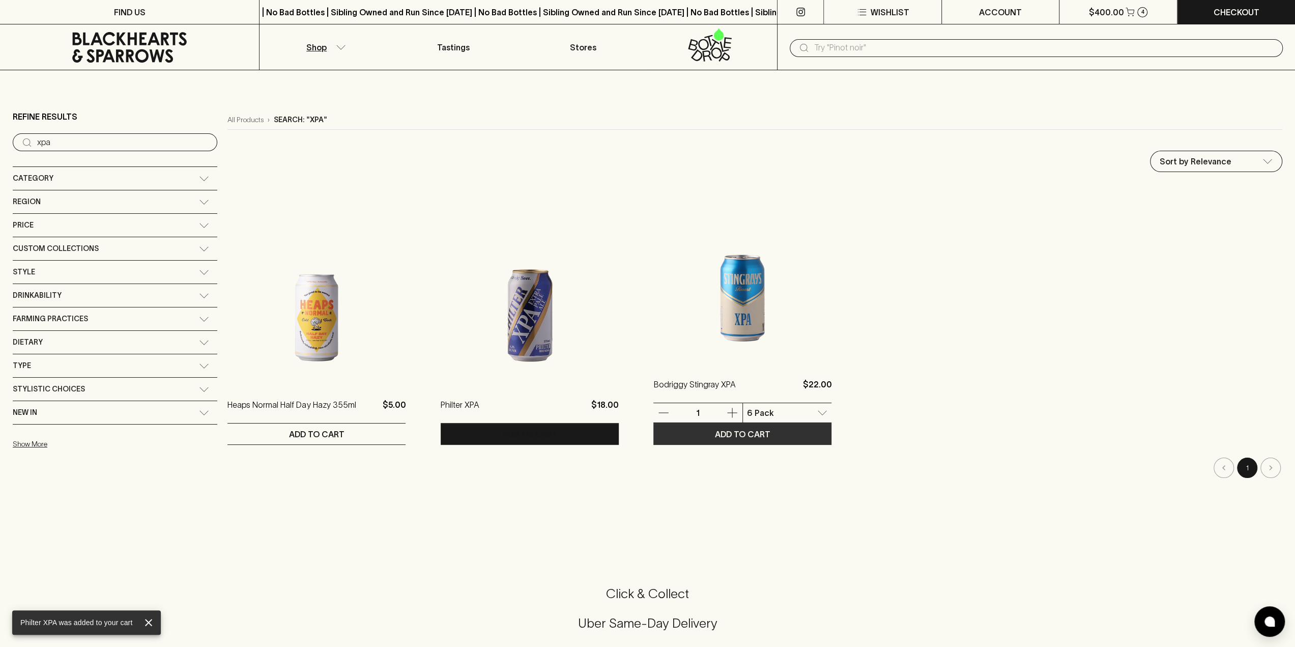
click at [715, 435] on p "ADD TO CART" at bounding box center [742, 434] width 55 height 12
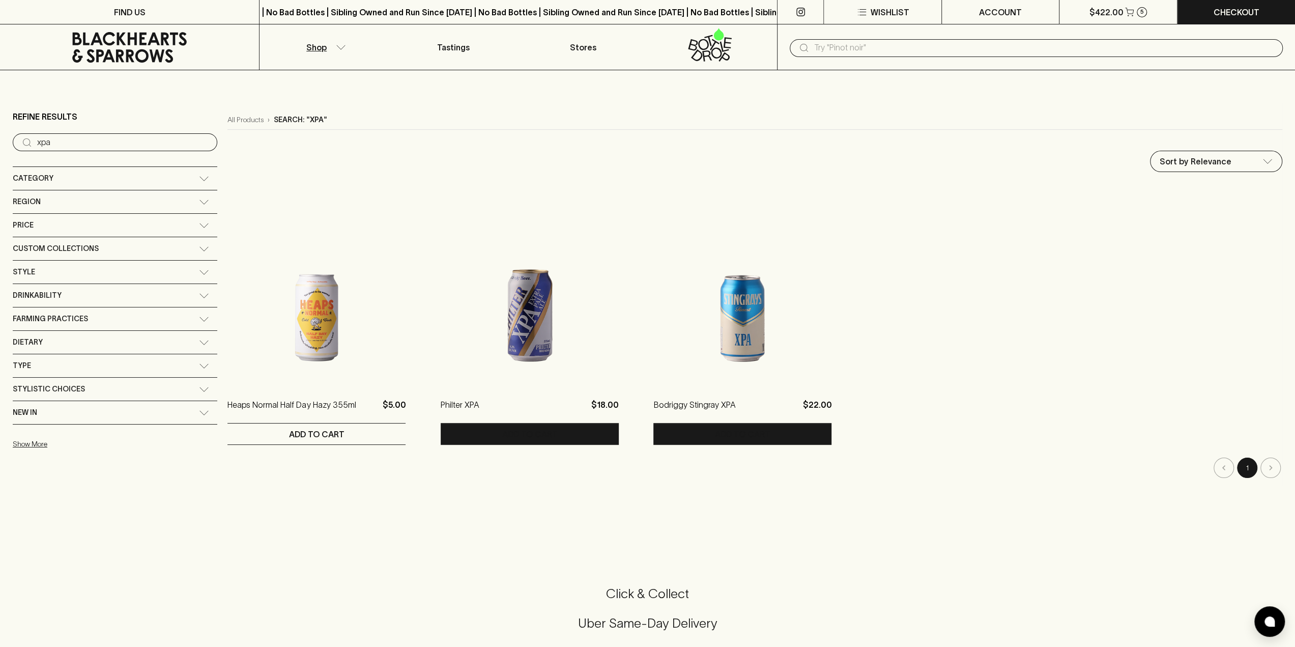
click at [199, 178] on icon at bounding box center [204, 178] width 10 height 5
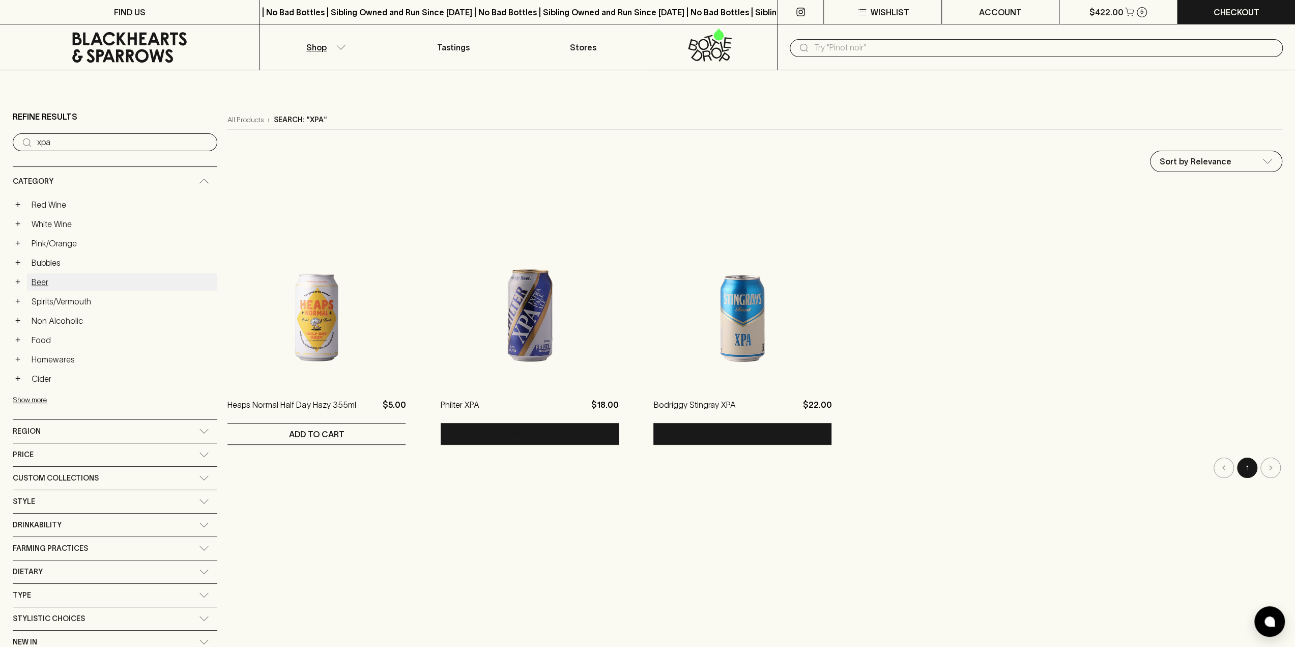
click at [37, 281] on link "Beer" at bounding box center [122, 281] width 190 height 17
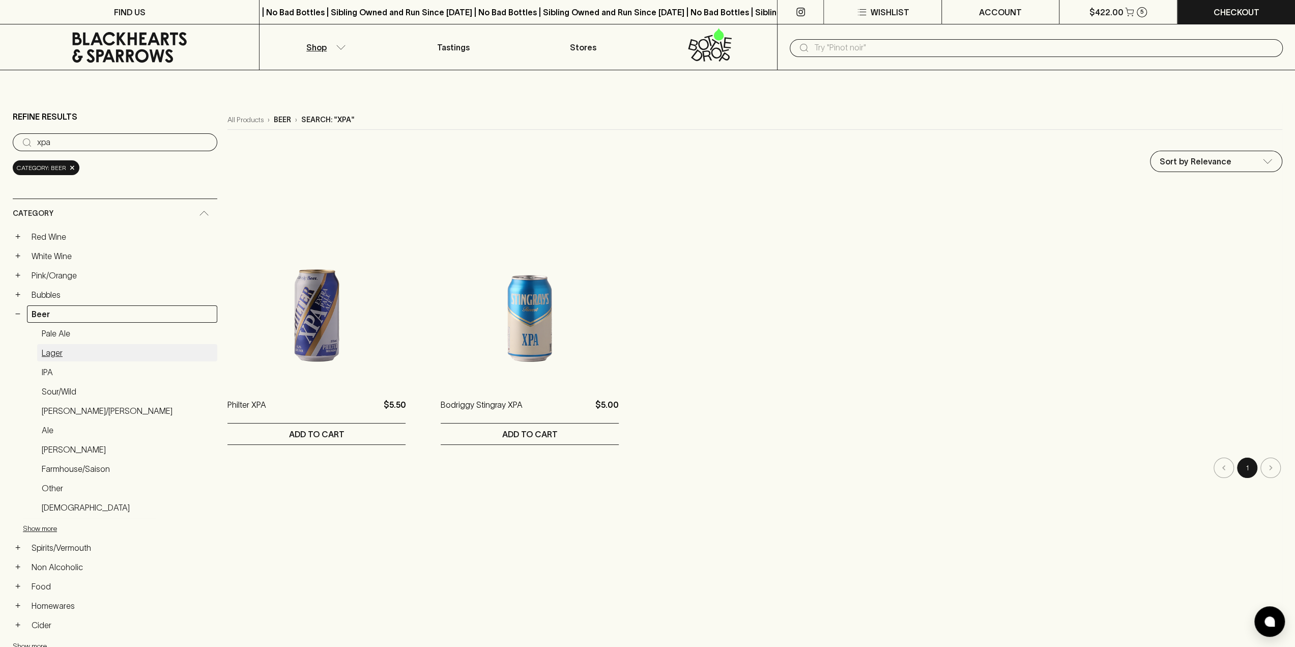
click at [46, 352] on link "Lager" at bounding box center [127, 352] width 180 height 17
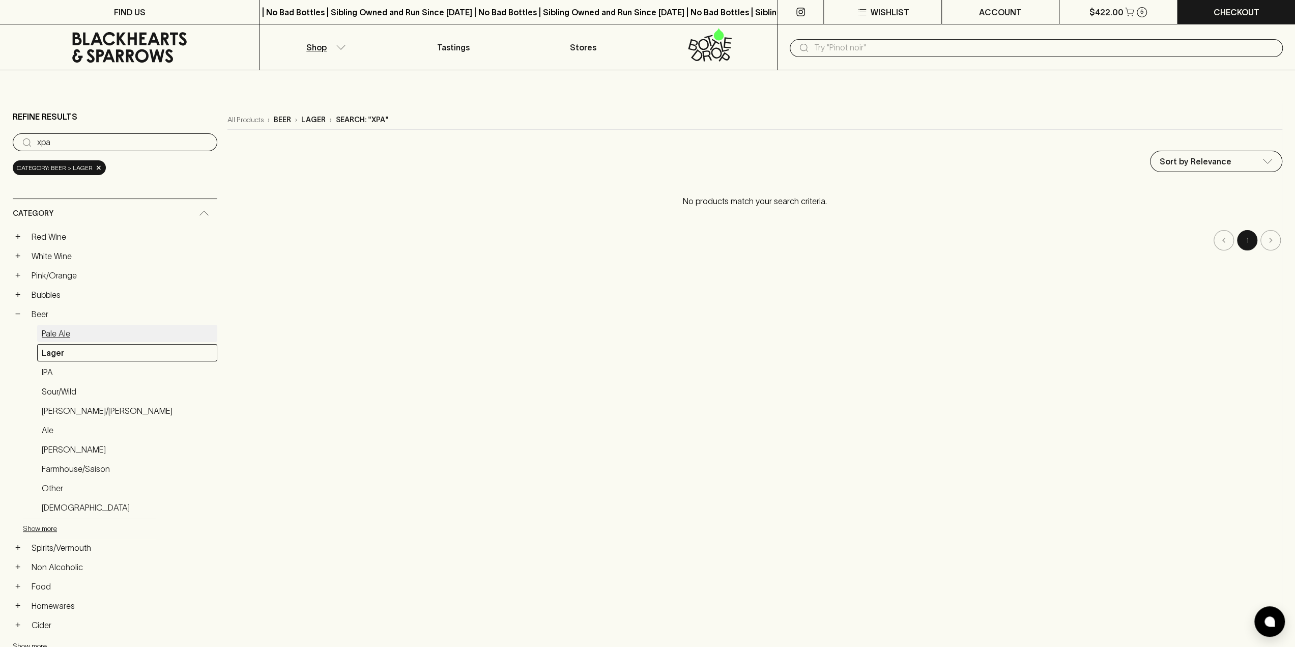
click at [61, 333] on link "Pale Ale" at bounding box center [127, 333] width 180 height 17
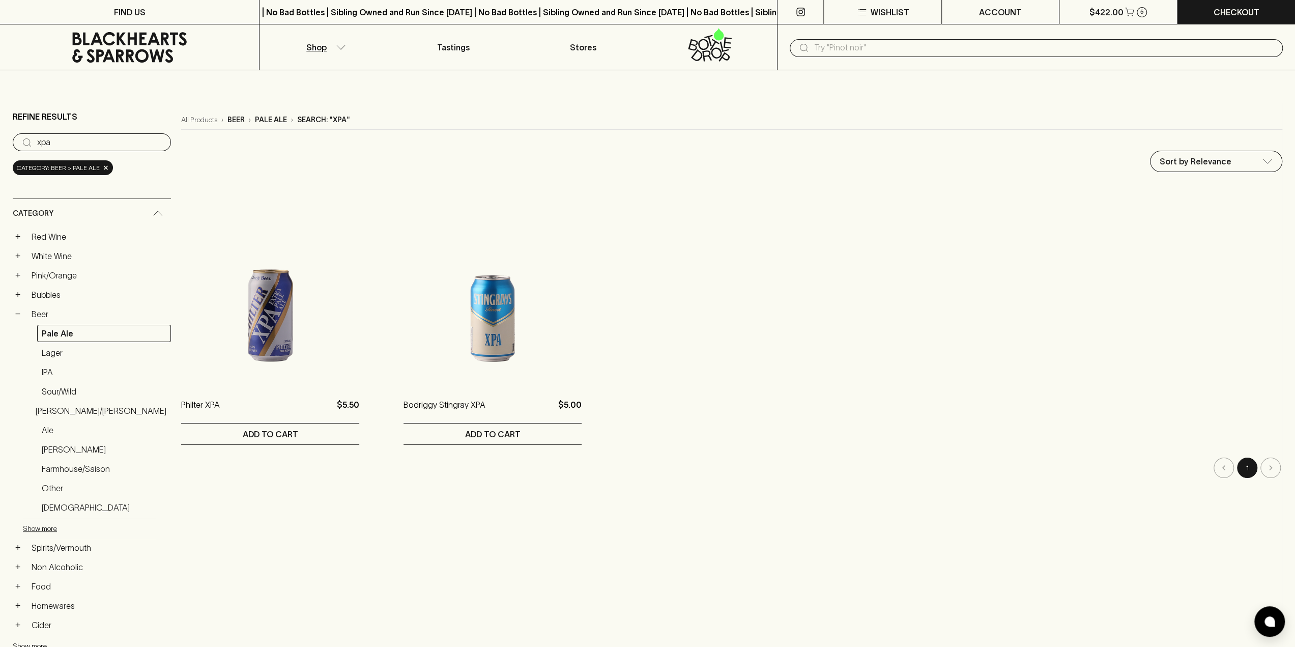
click at [142, 143] on input "xpa" at bounding box center [100, 142] width 126 height 16
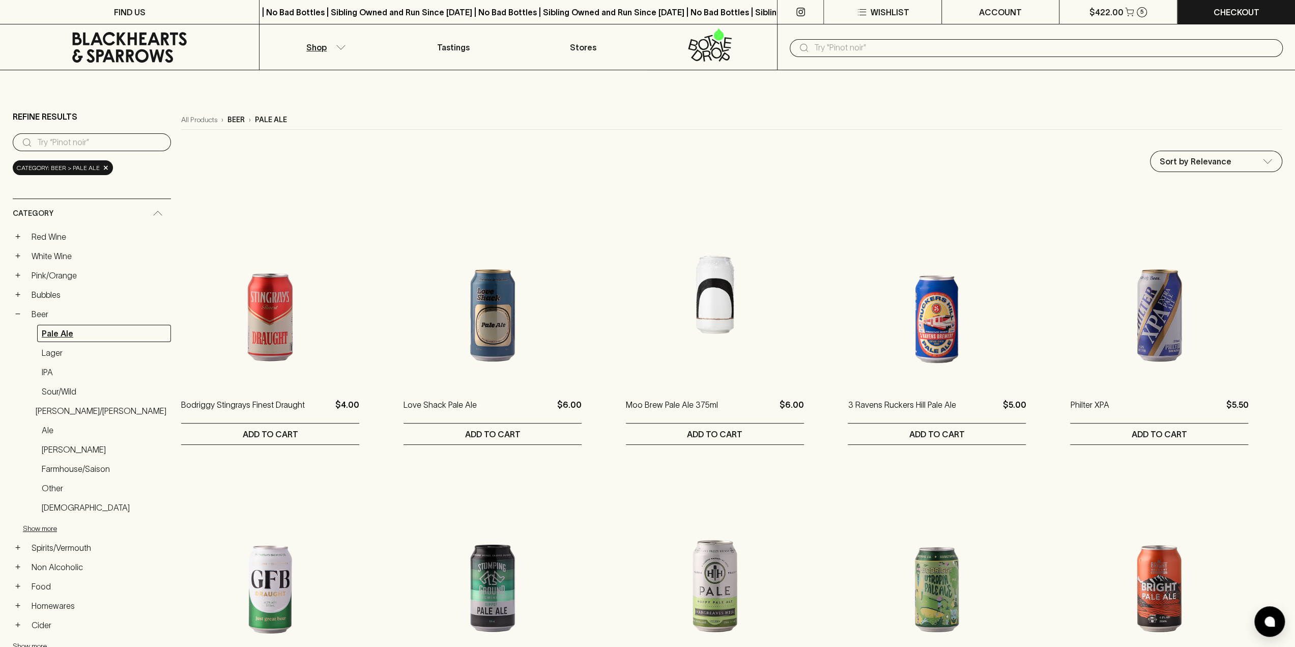
click at [56, 332] on link "Pale Ale" at bounding box center [104, 333] width 134 height 17
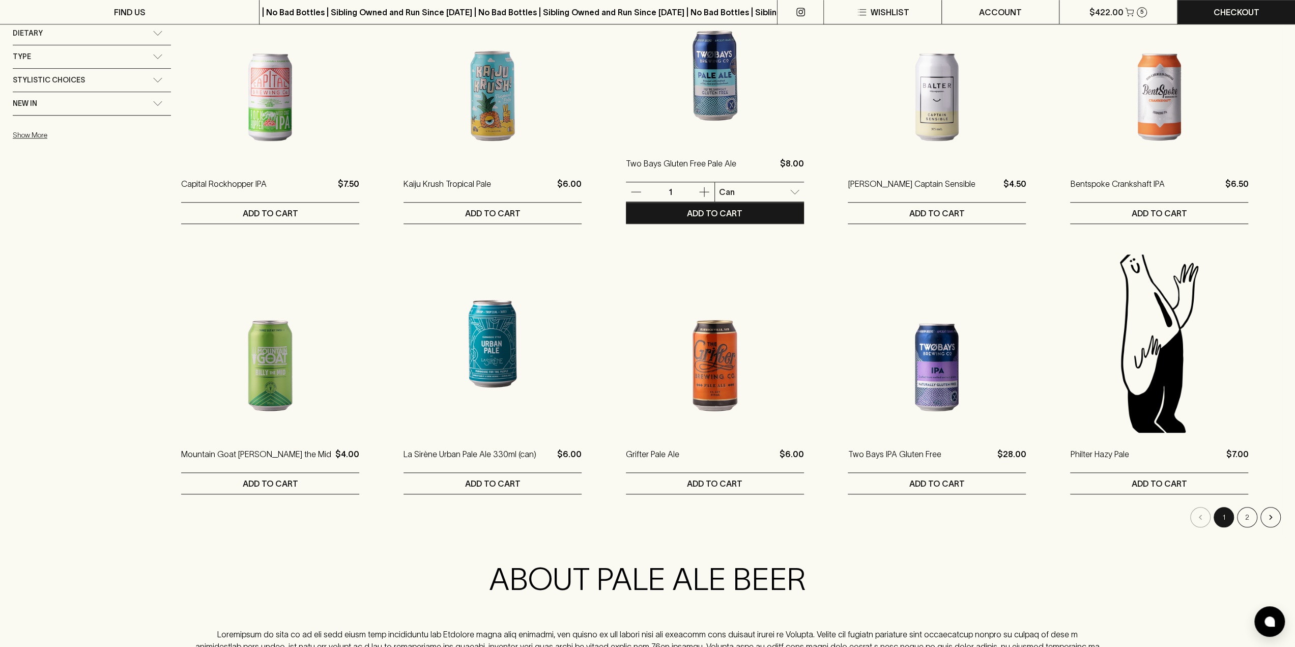
scroll to position [763, 0]
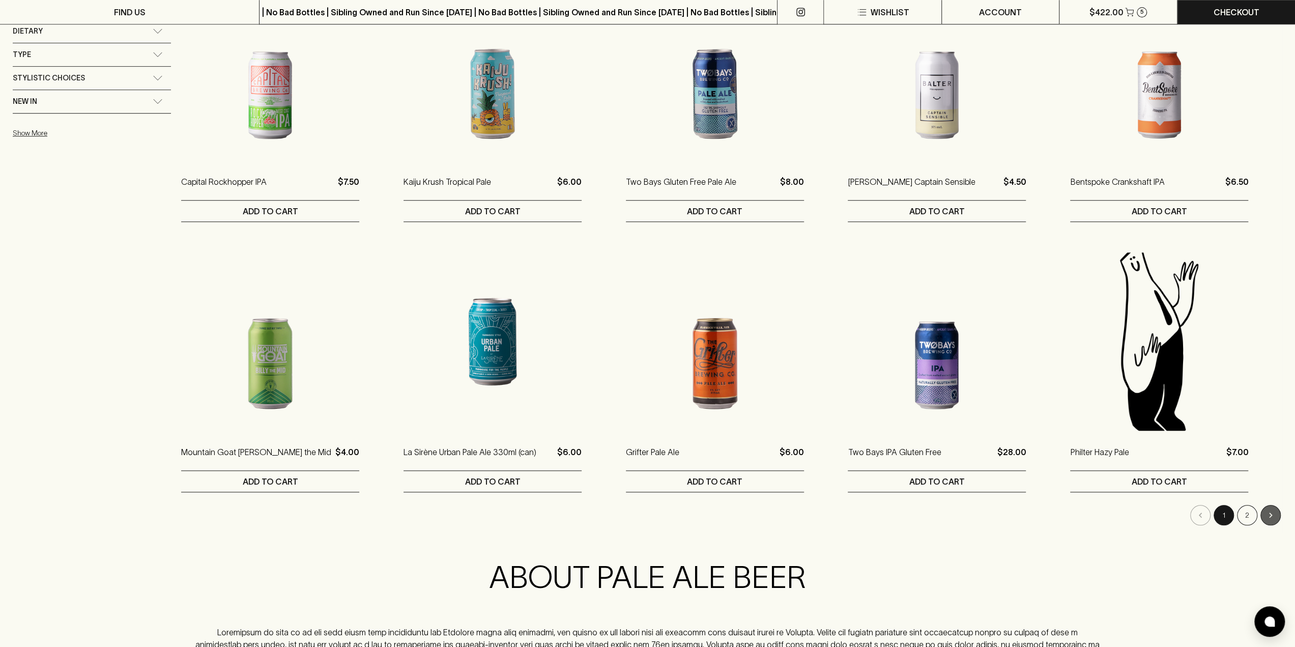
drag, startPoint x: 1269, startPoint y: 515, endPoint x: 1298, endPoint y: 498, distance: 33.8
click at [1270, 514] on icon "Go to next page" at bounding box center [1270, 515] width 10 height 10
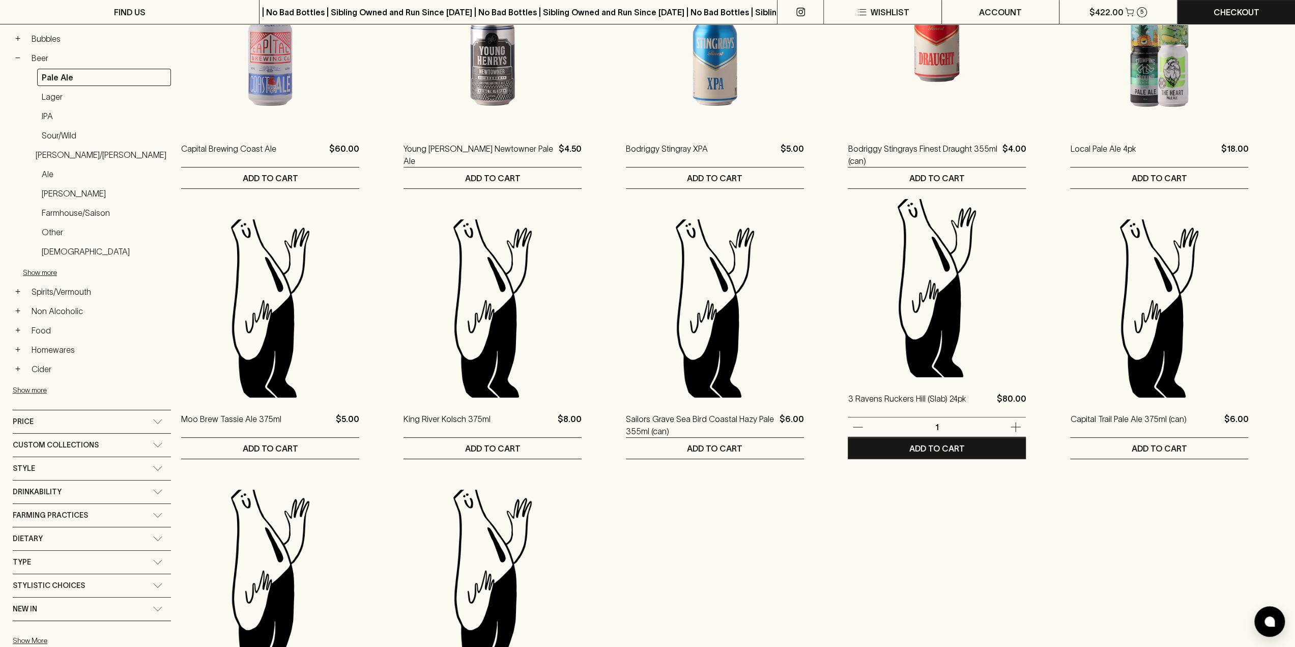
scroll to position [407, 0]
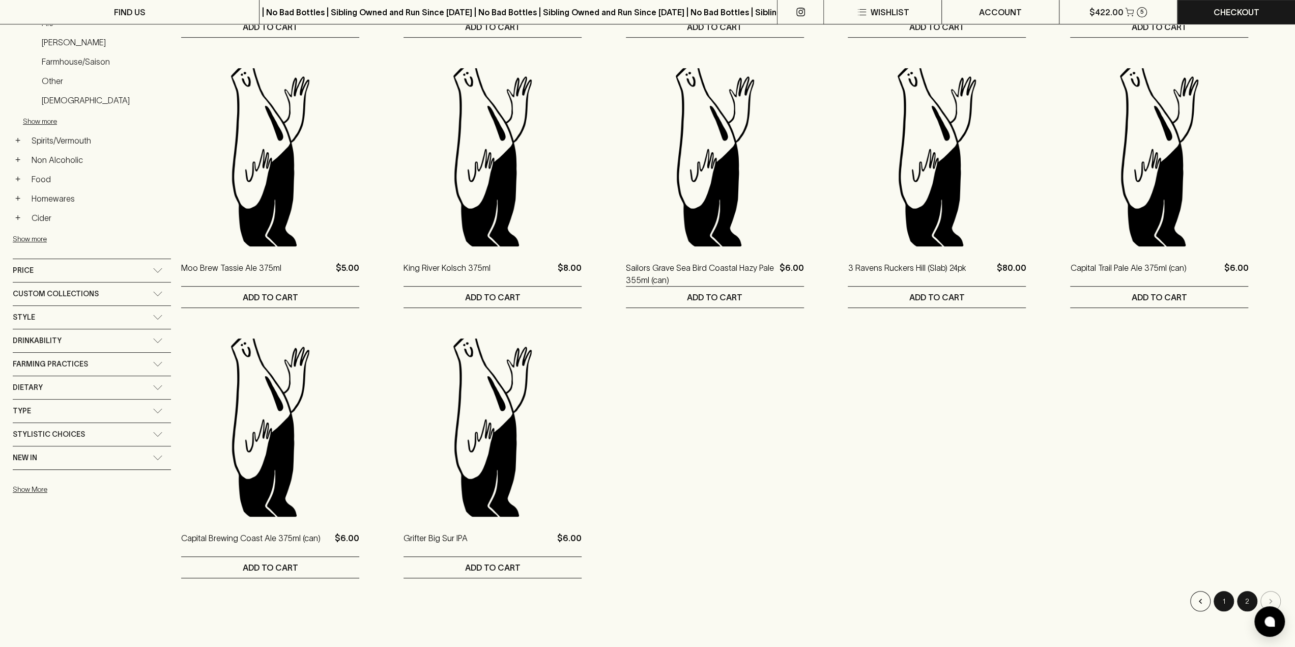
click at [1224, 602] on button "1" at bounding box center [1224, 601] width 20 height 20
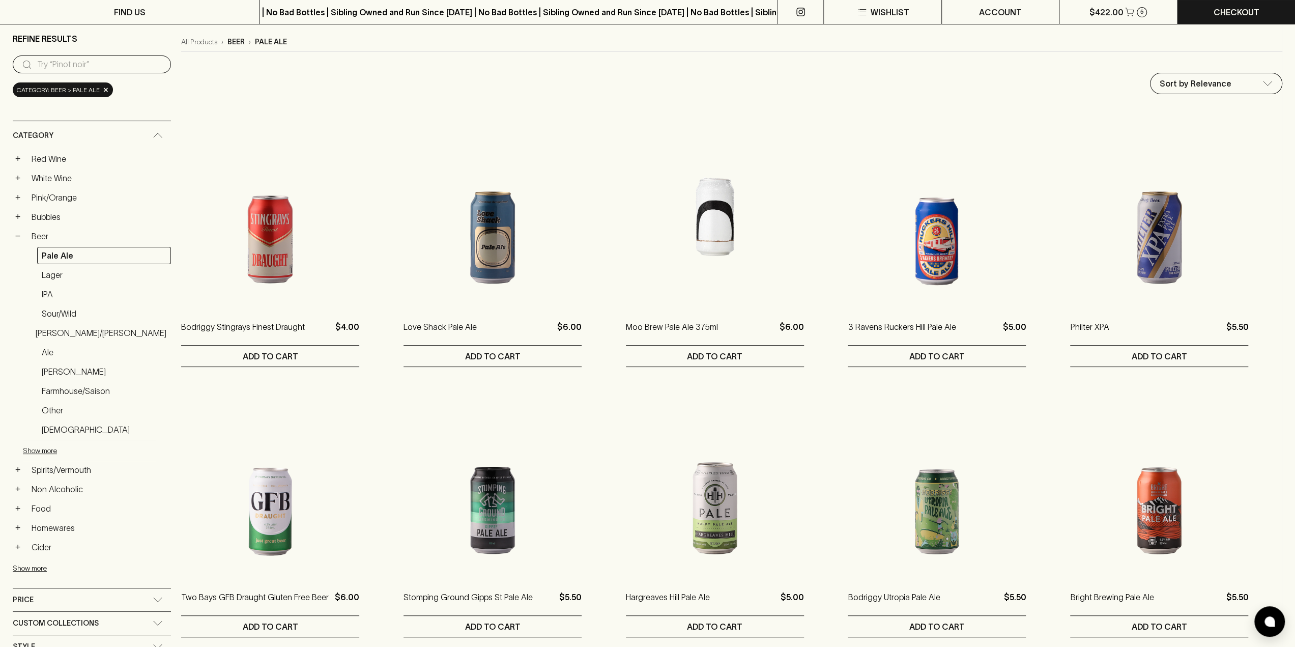
scroll to position [102, 0]
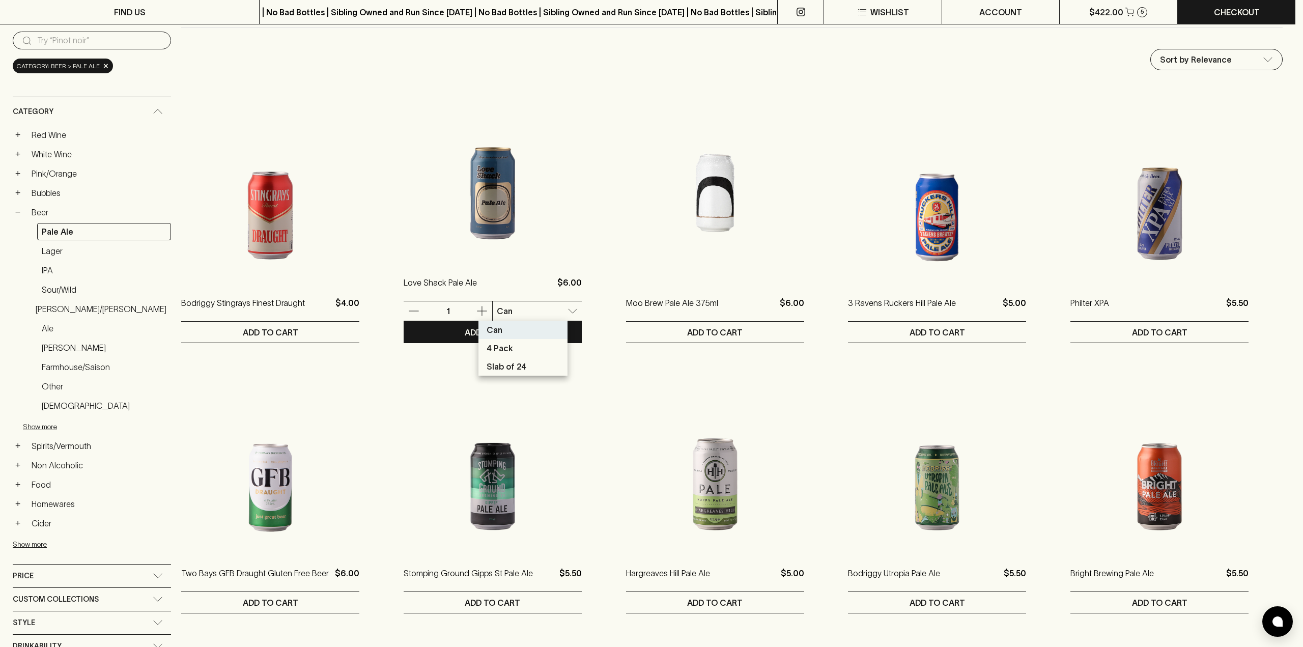
click at [514, 350] on li "4 Pack" at bounding box center [522, 348] width 89 height 18
type input "1"
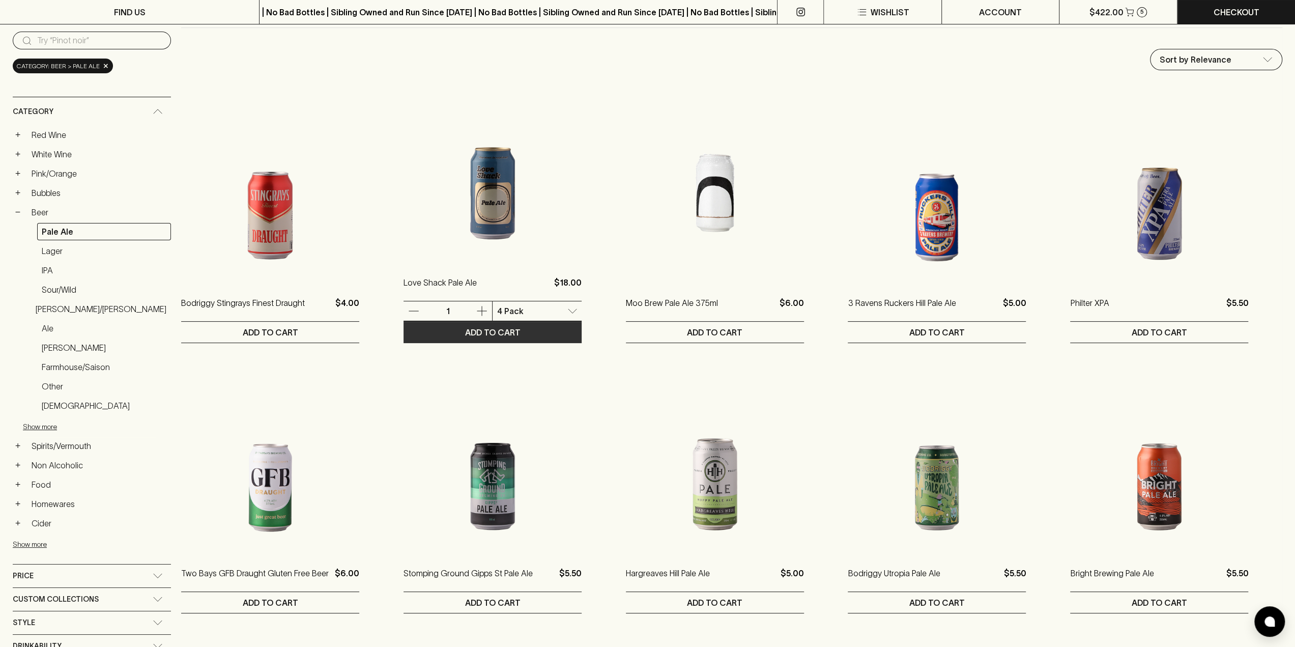
click at [470, 334] on p "ADD TO CART" at bounding box center [492, 332] width 55 height 12
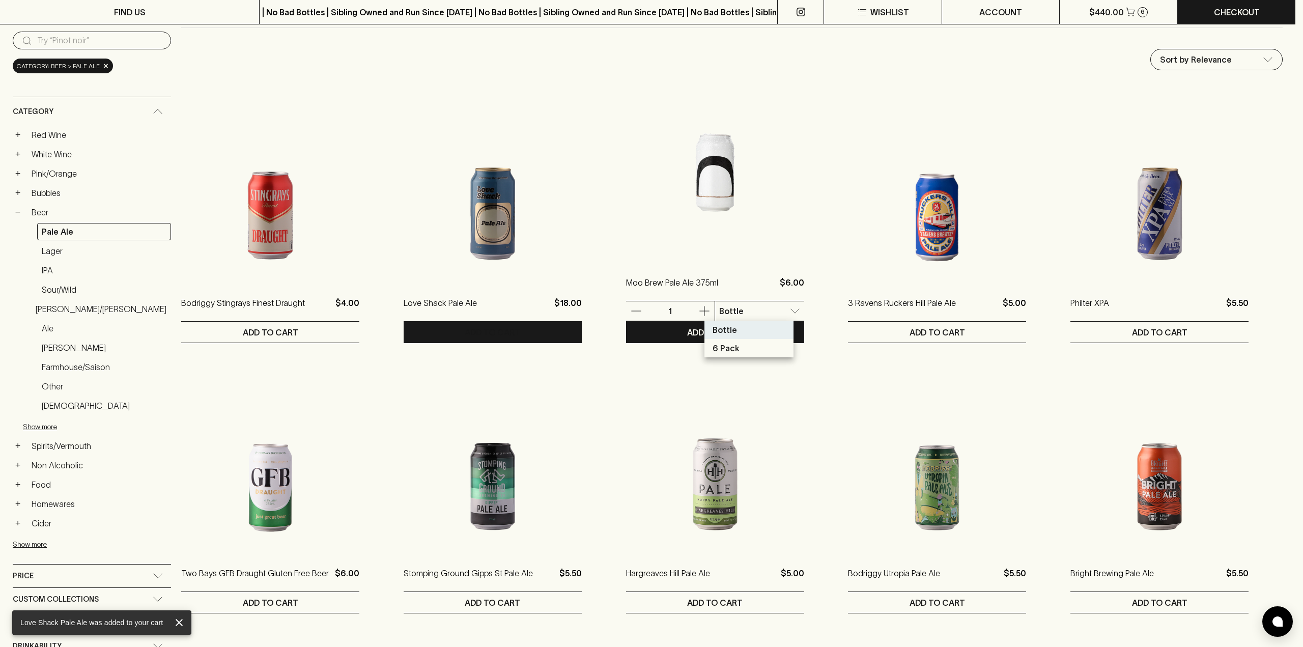
click at [749, 344] on li "6 Pack" at bounding box center [748, 348] width 89 height 18
type input "1"
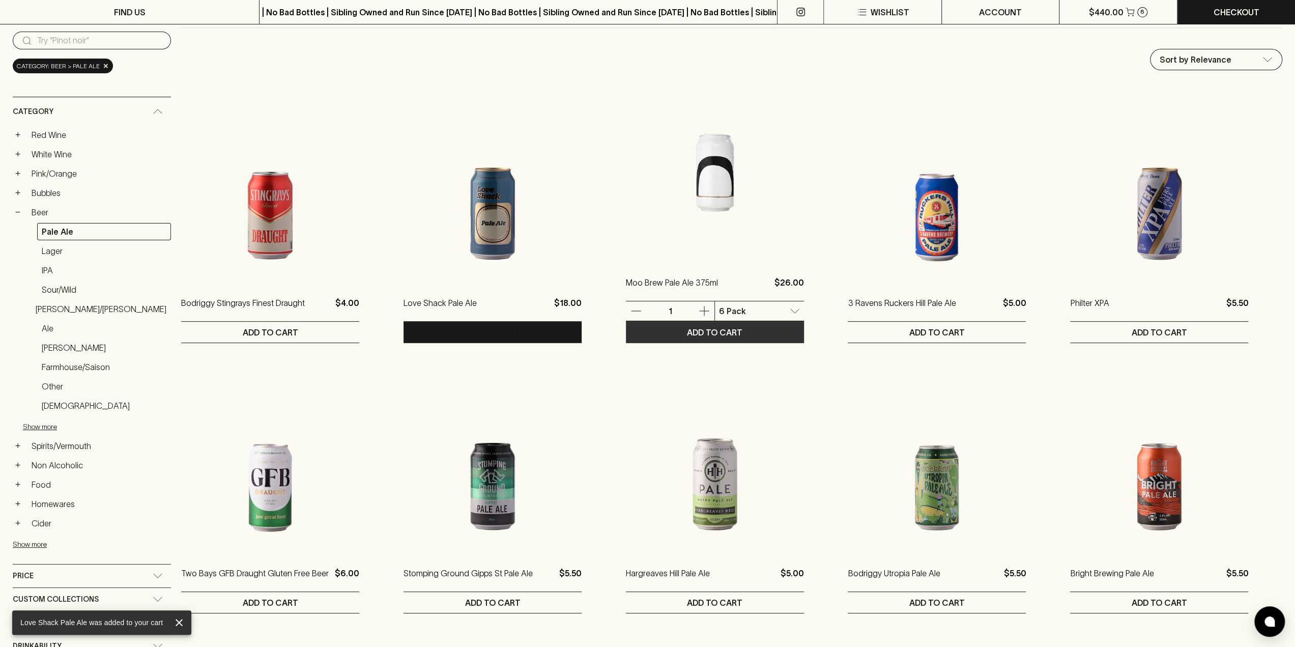
click at [706, 330] on p "ADD TO CART" at bounding box center [714, 332] width 55 height 12
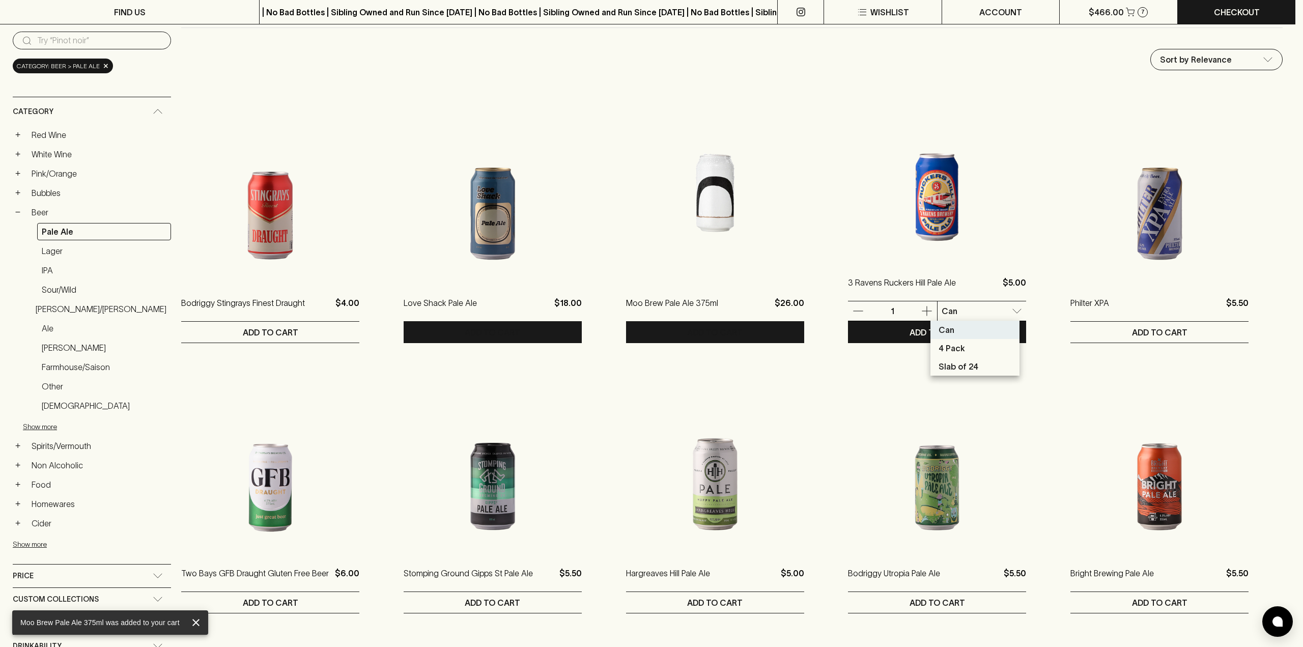
click at [970, 348] on li "4 Pack" at bounding box center [974, 348] width 89 height 18
type input "1"
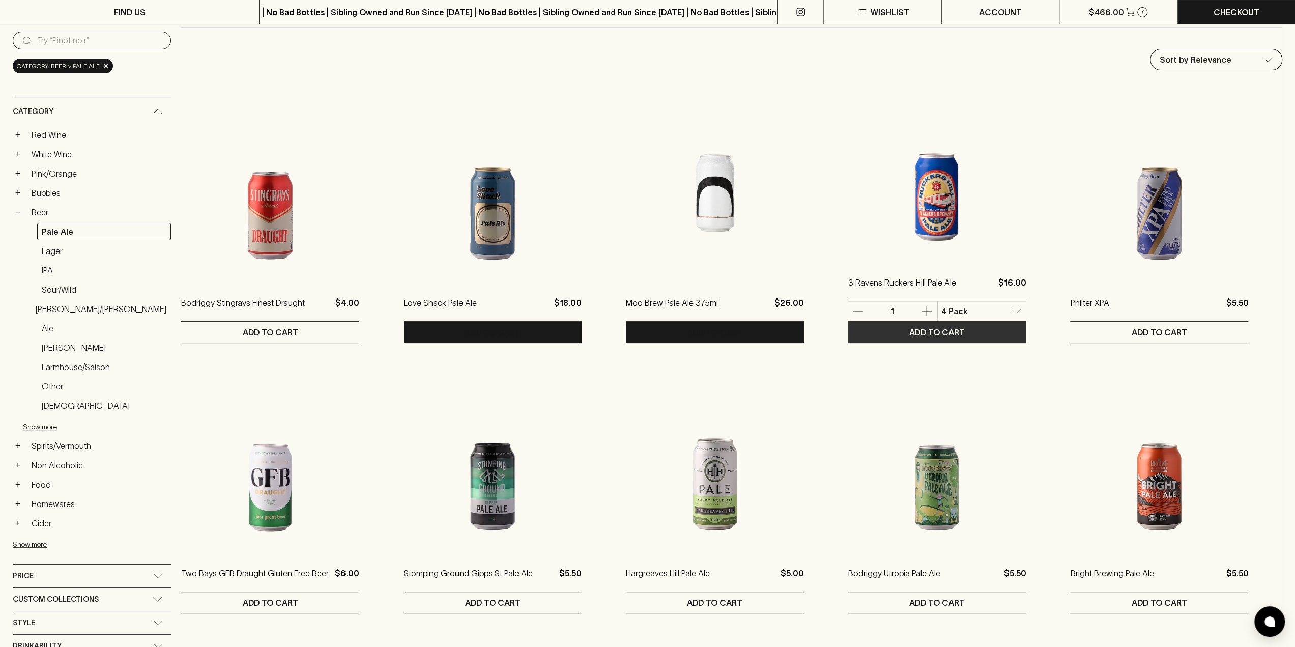
click at [929, 334] on p "ADD TO CART" at bounding box center [936, 332] width 55 height 12
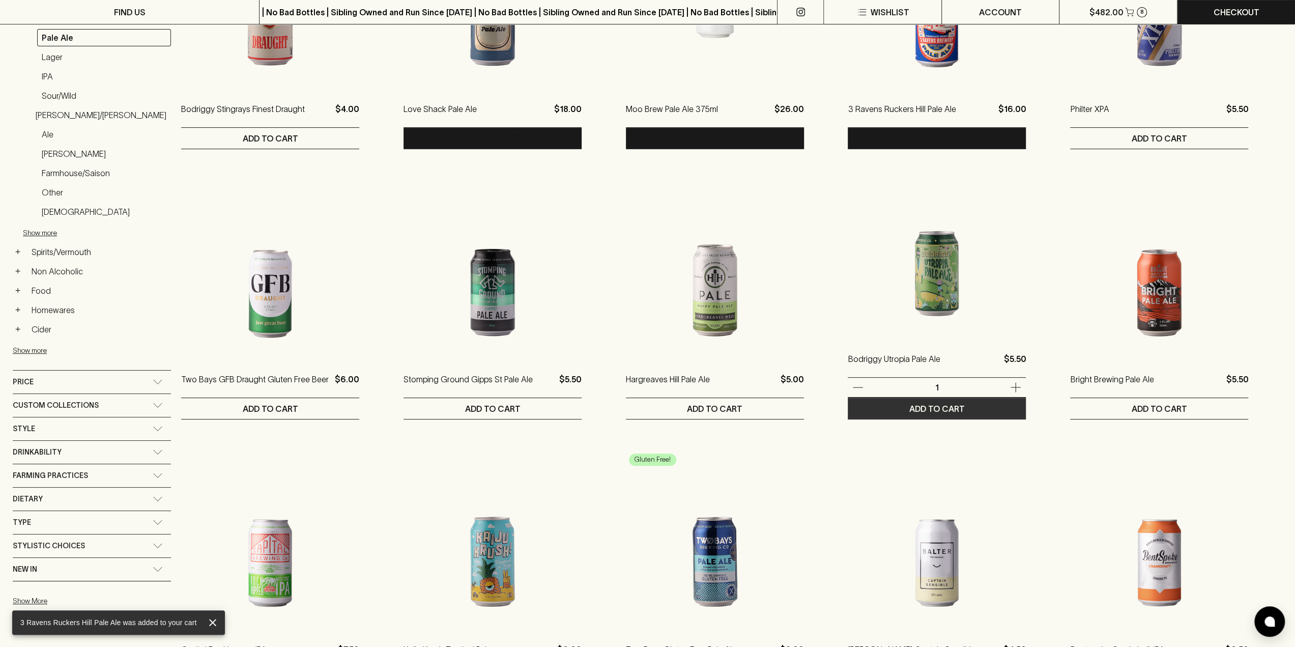
scroll to position [305, 0]
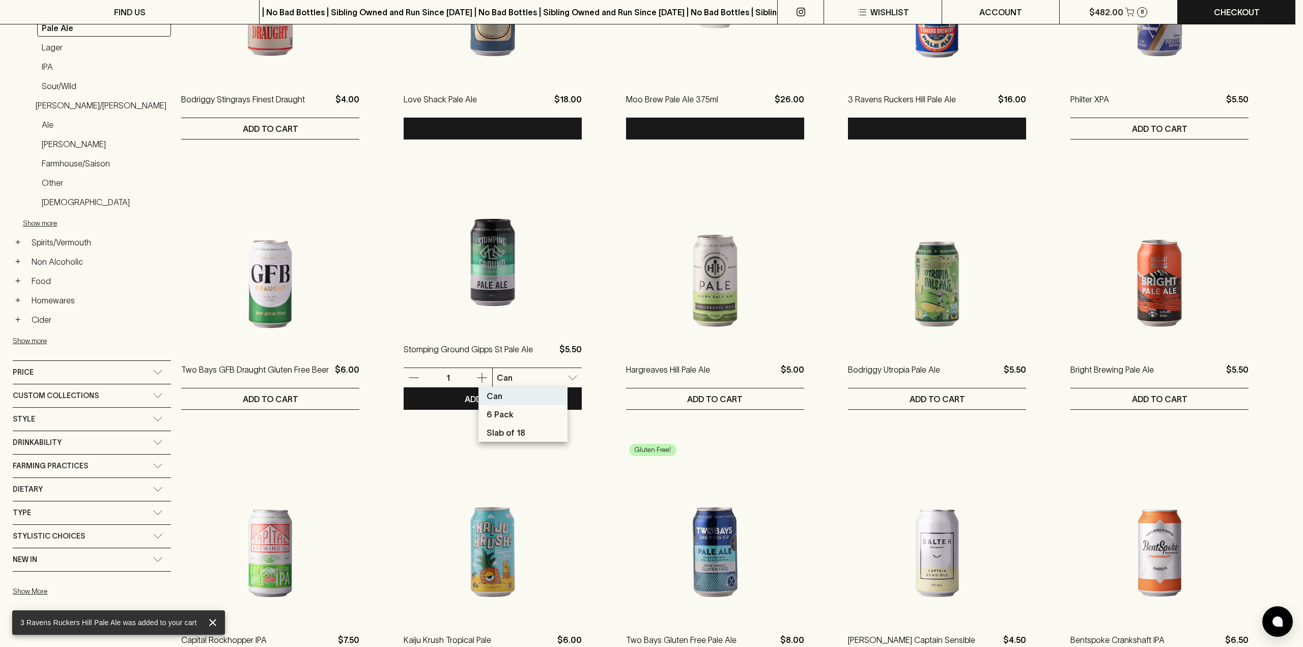
click at [985, 221] on div at bounding box center [651, 323] width 1303 height 647
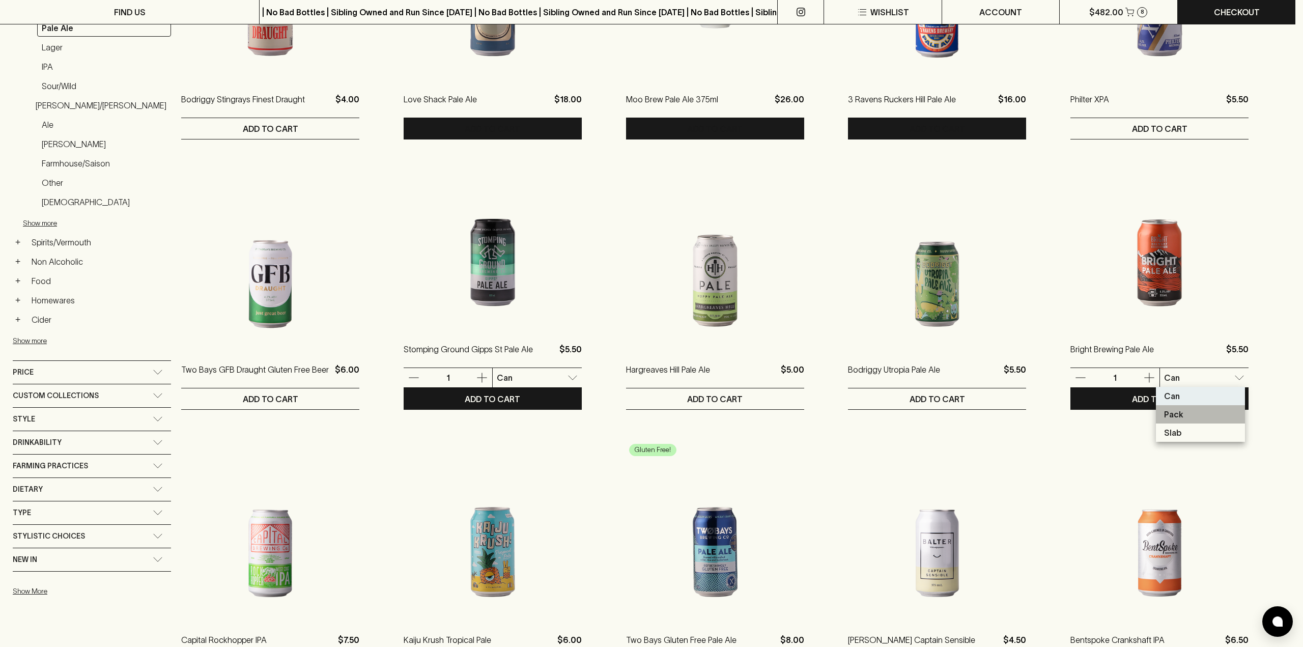
click at [1195, 411] on li "Pack" at bounding box center [1200, 414] width 89 height 18
type input "1"
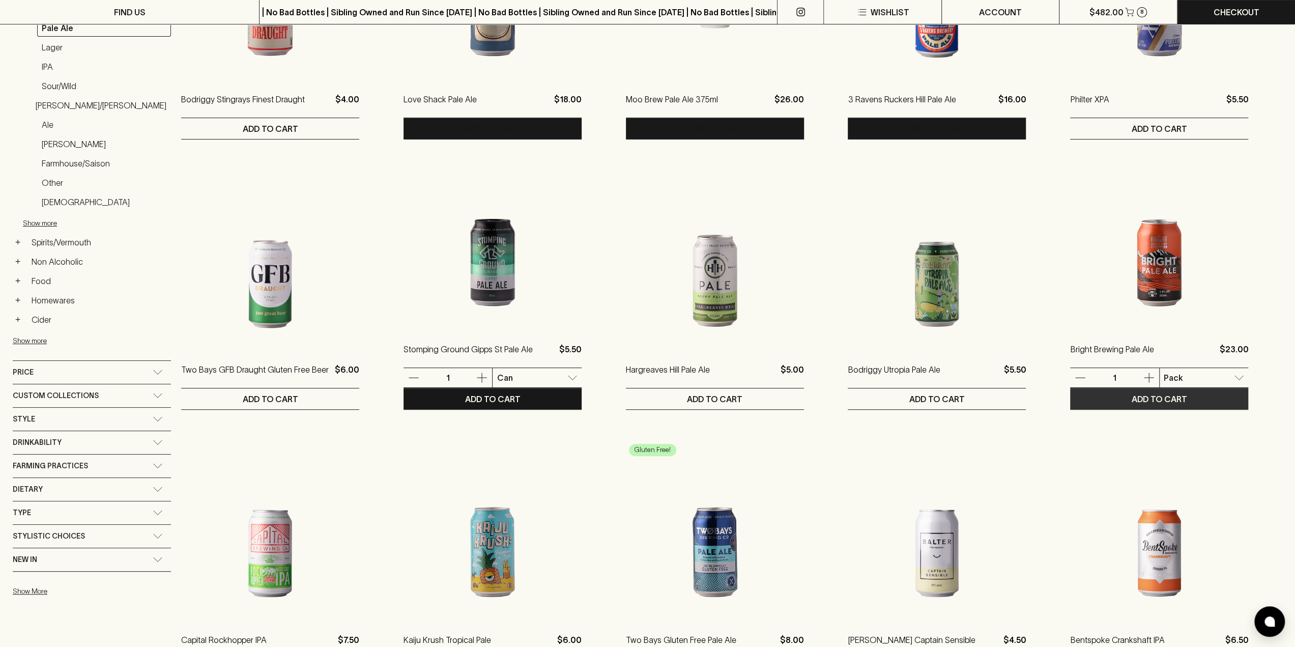
click at [1160, 400] on p "ADD TO CART" at bounding box center [1159, 399] width 55 height 12
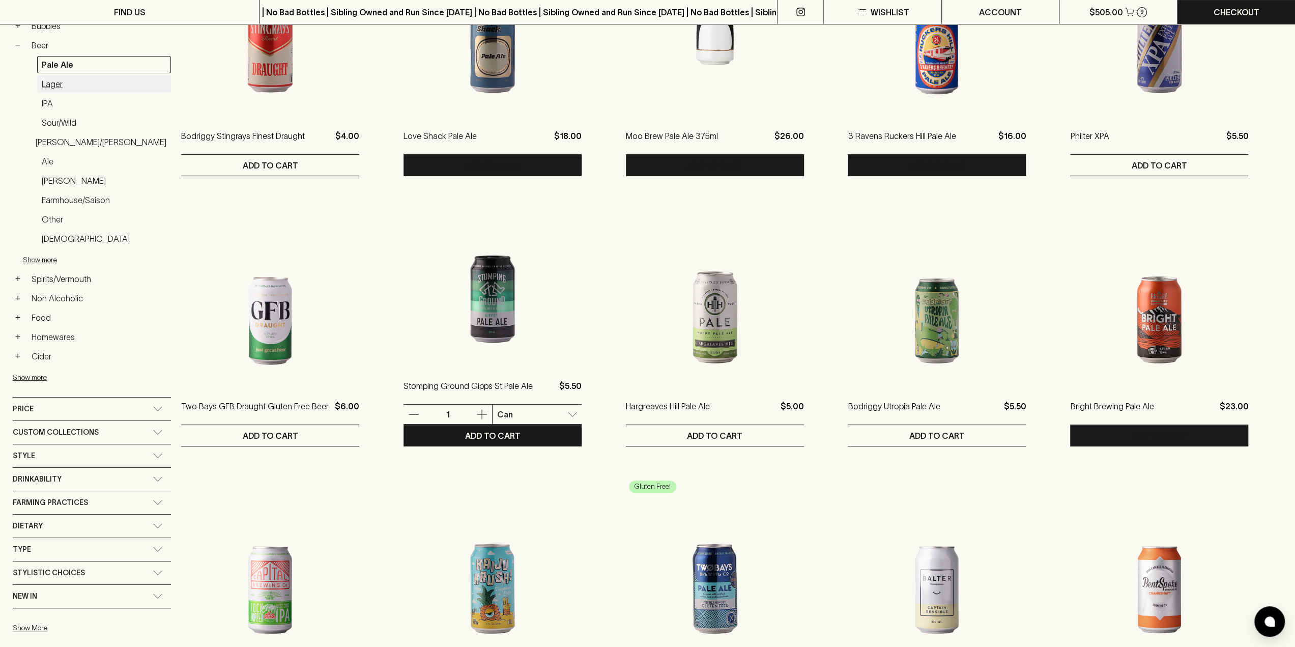
scroll to position [153, 0]
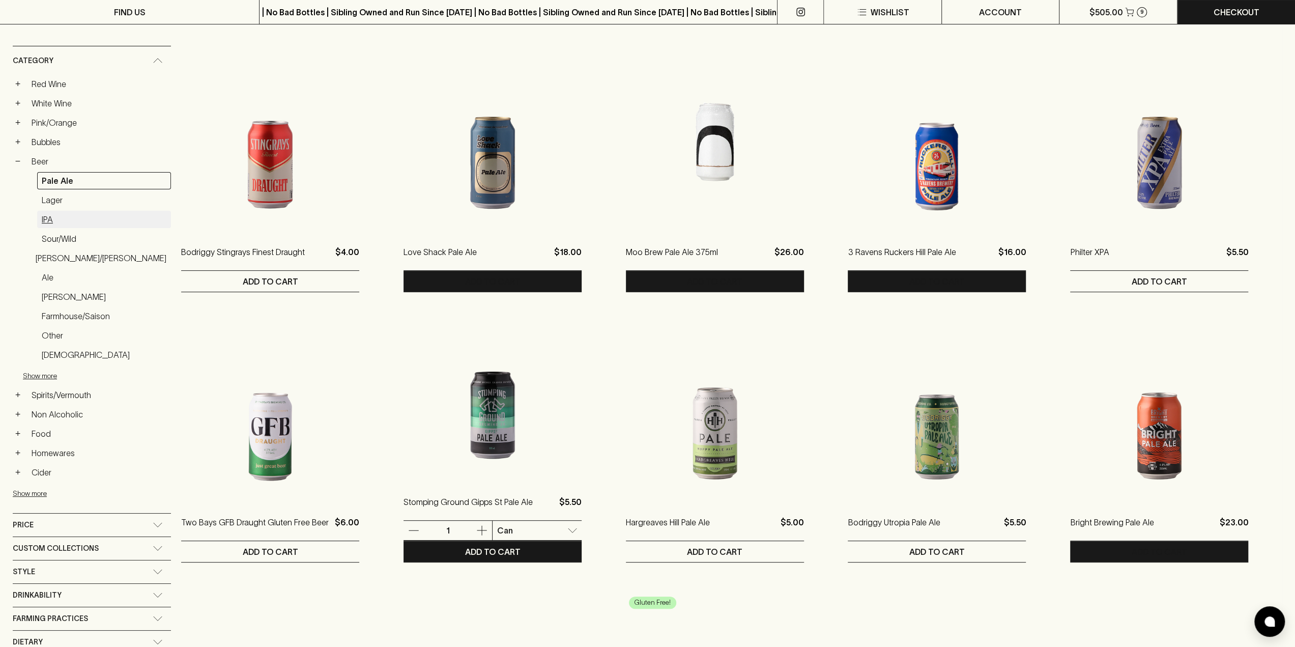
click at [52, 214] on link "IPA" at bounding box center [104, 219] width 134 height 17
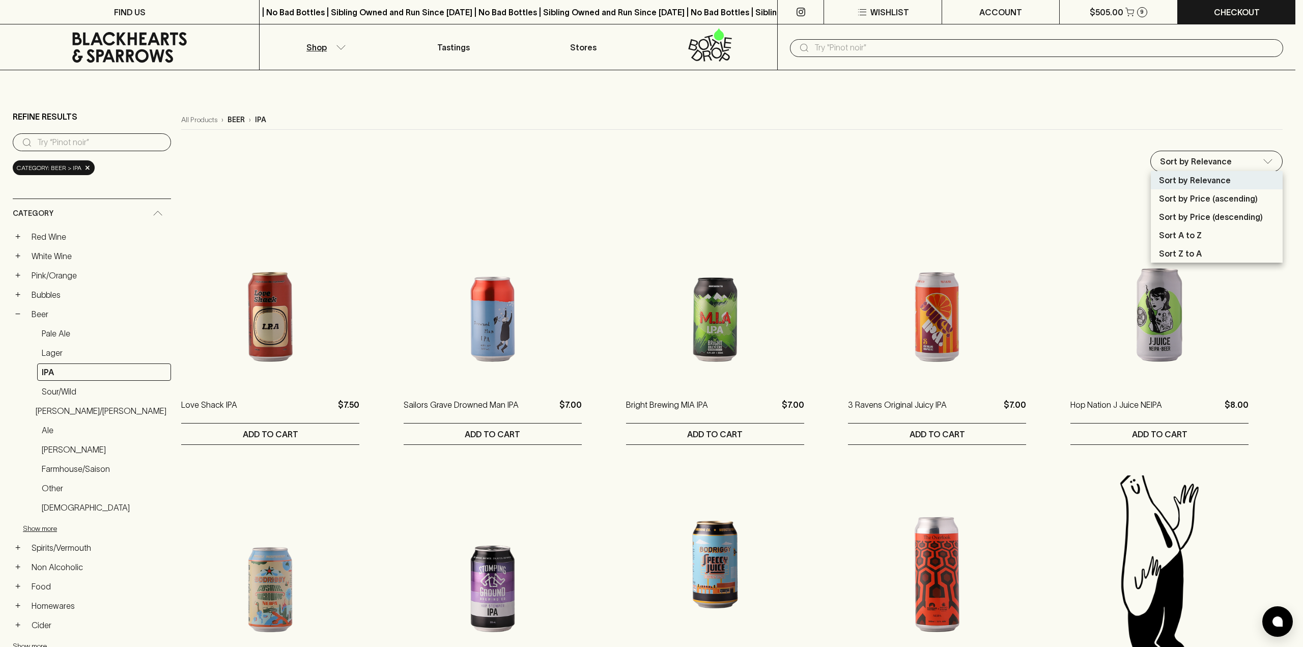
click at [1194, 196] on p "Sort by Price (ascending)" at bounding box center [1208, 198] width 99 height 12
type input "price:asc"
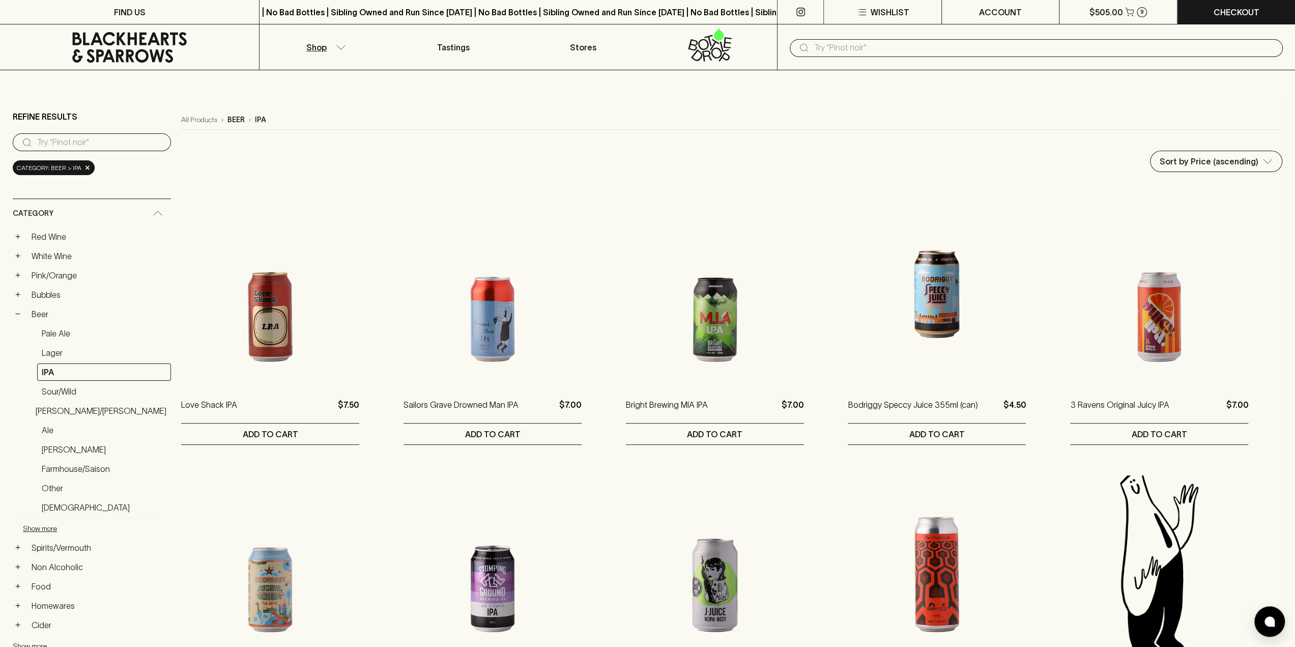
click at [928, 50] on input "text" at bounding box center [1044, 48] width 461 height 16
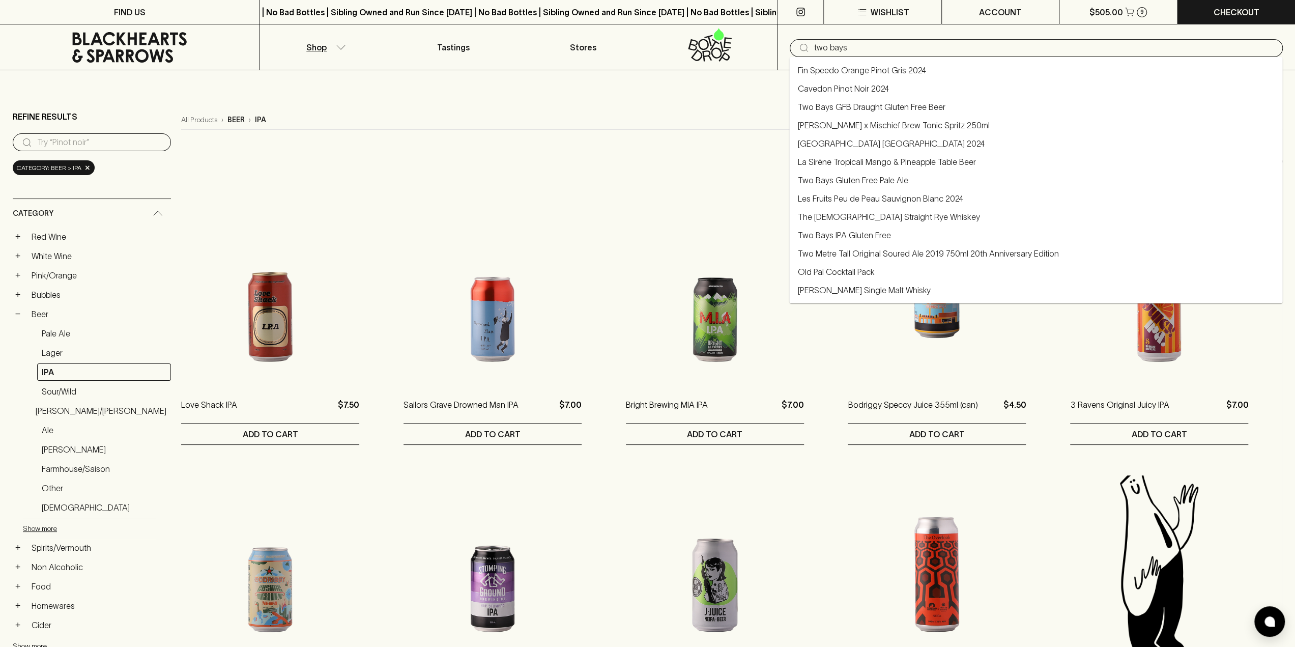
type input "two bays"
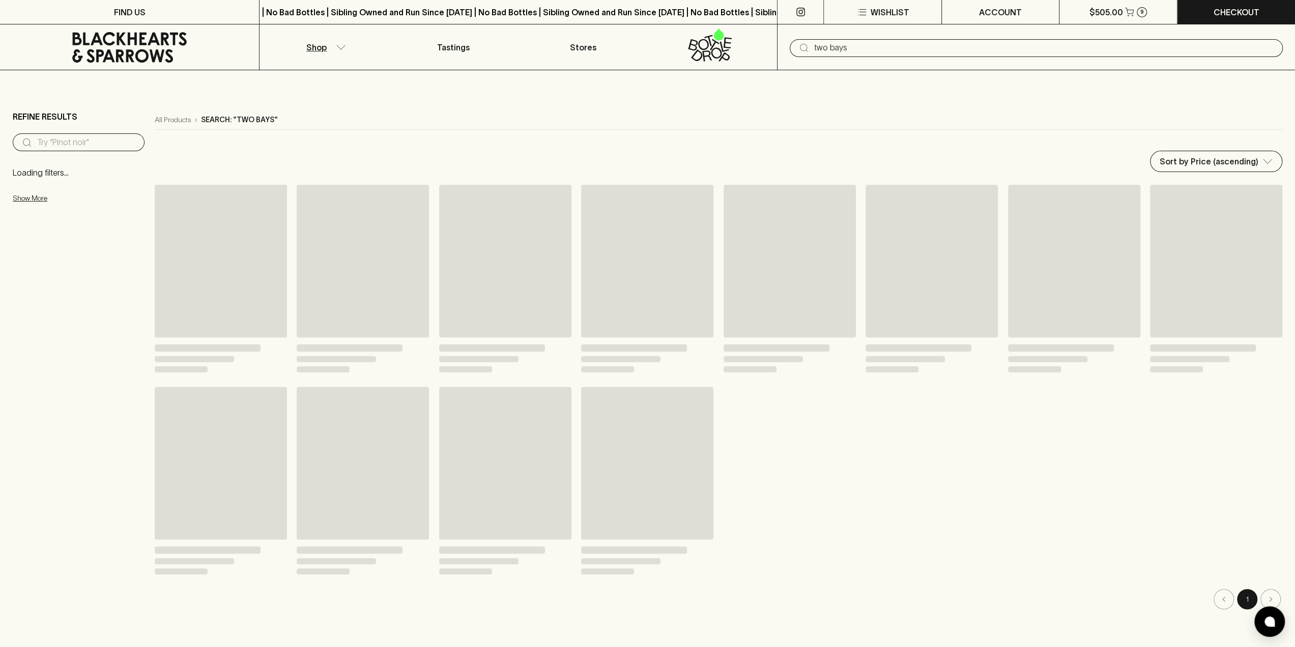
type input "two bays"
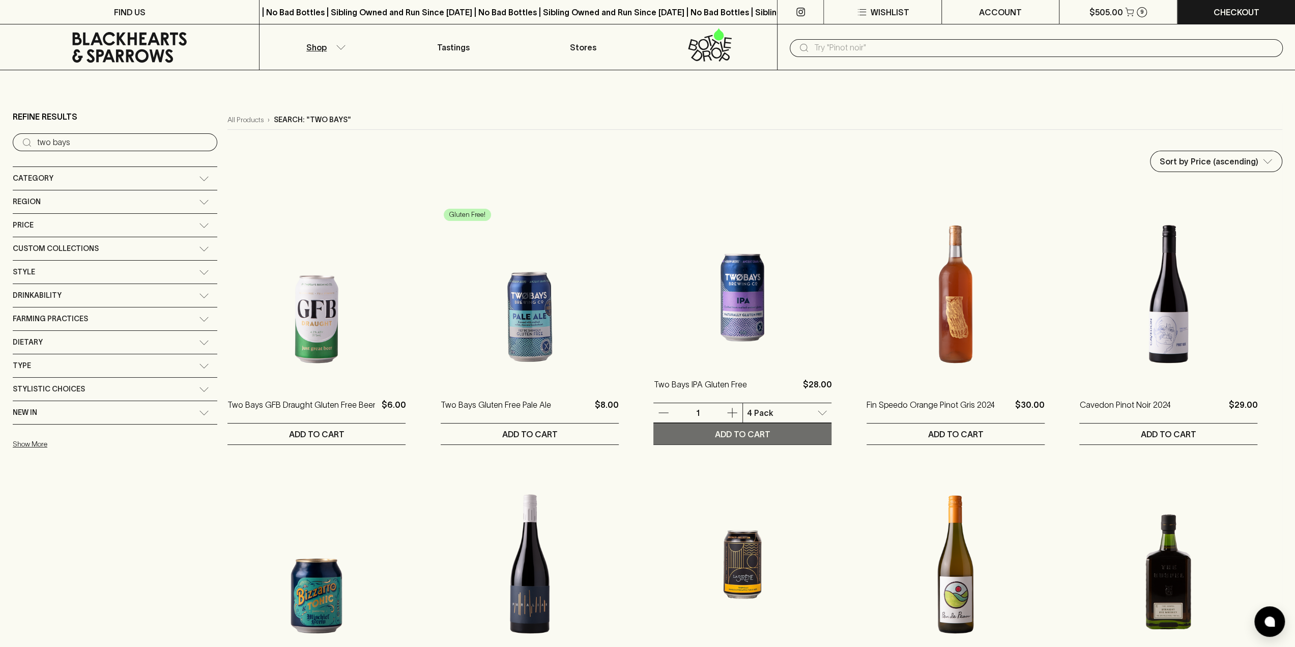
click at [715, 435] on p "ADD TO CART" at bounding box center [742, 434] width 55 height 12
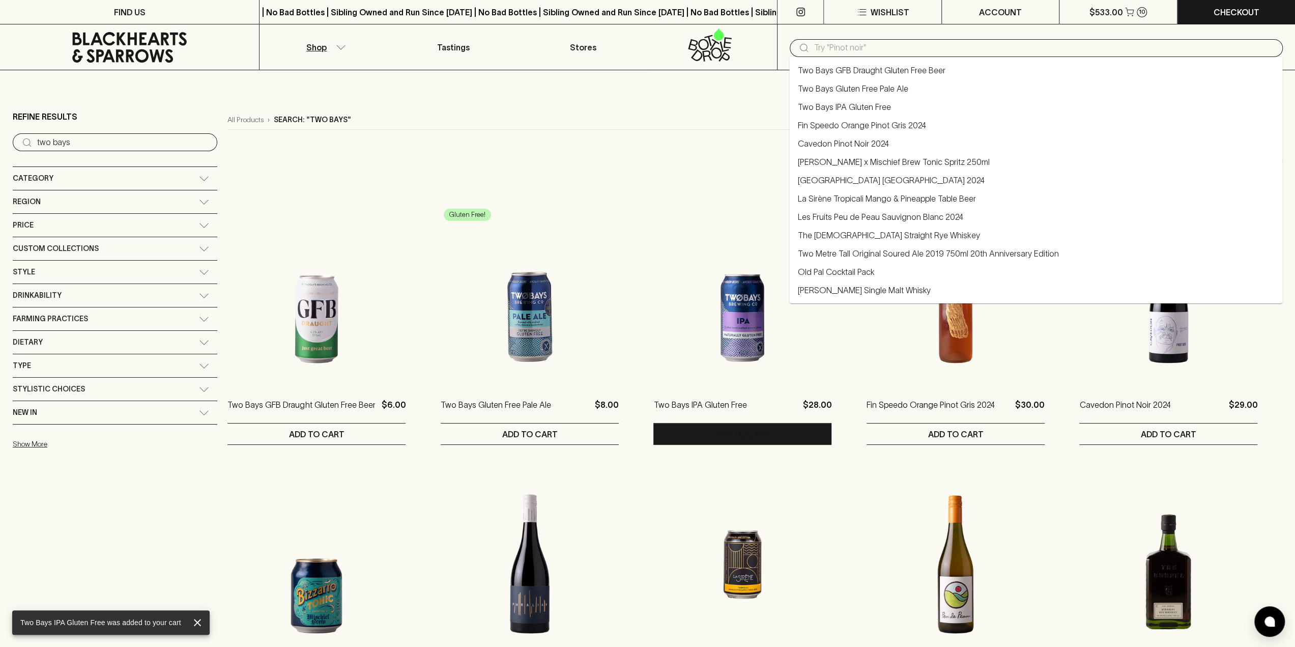
click at [909, 46] on input "text" at bounding box center [1044, 48] width 461 height 16
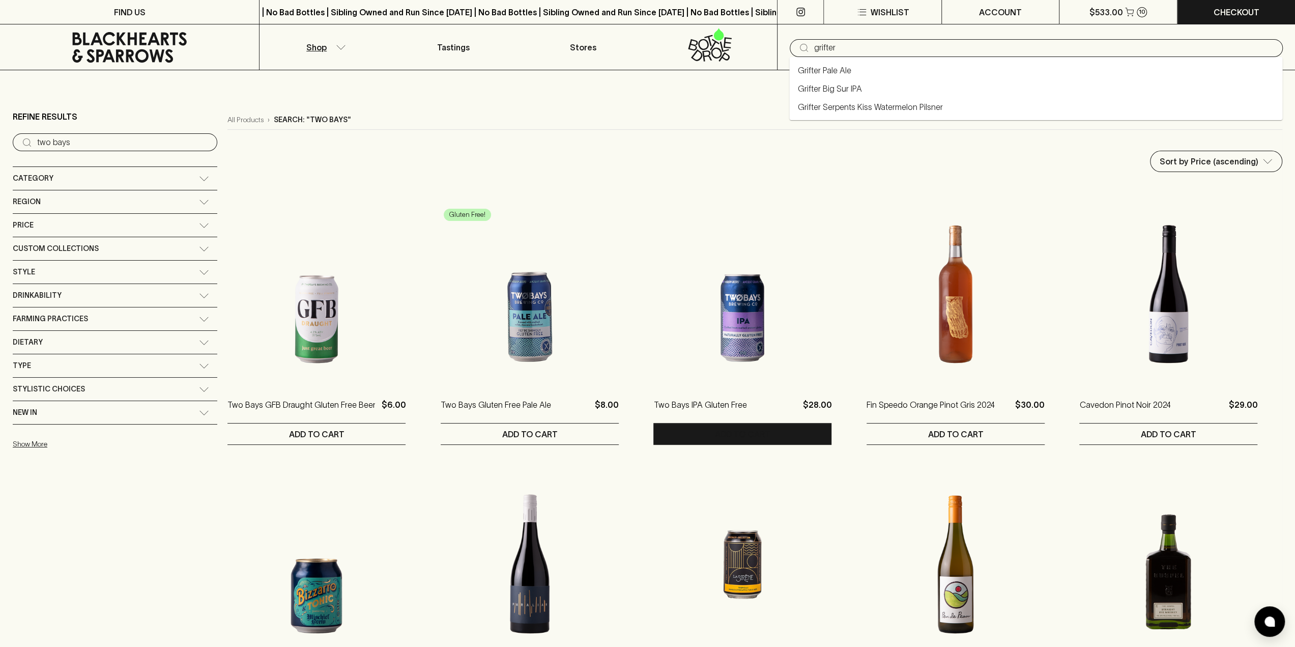
click at [850, 109] on link "Grifter Serpents Kiss Watermelon Pilsner" at bounding box center [869, 107] width 145 height 12
type input "Grifter Serpents Kiss Watermelon Pilsner"
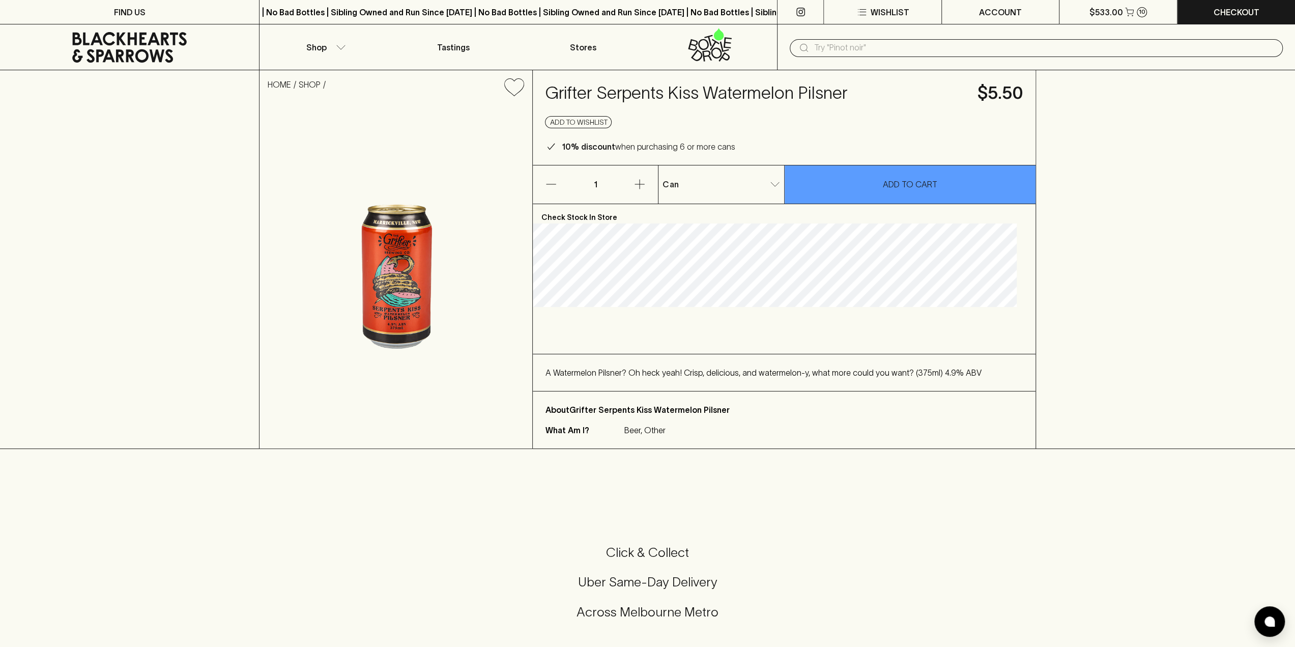
click at [783, 184] on body "FIND US | No Bad Bottles | Sibling Owned and Run Since [DATE] | No Bad Bottles …" at bounding box center [647, 551] width 1295 height 1102
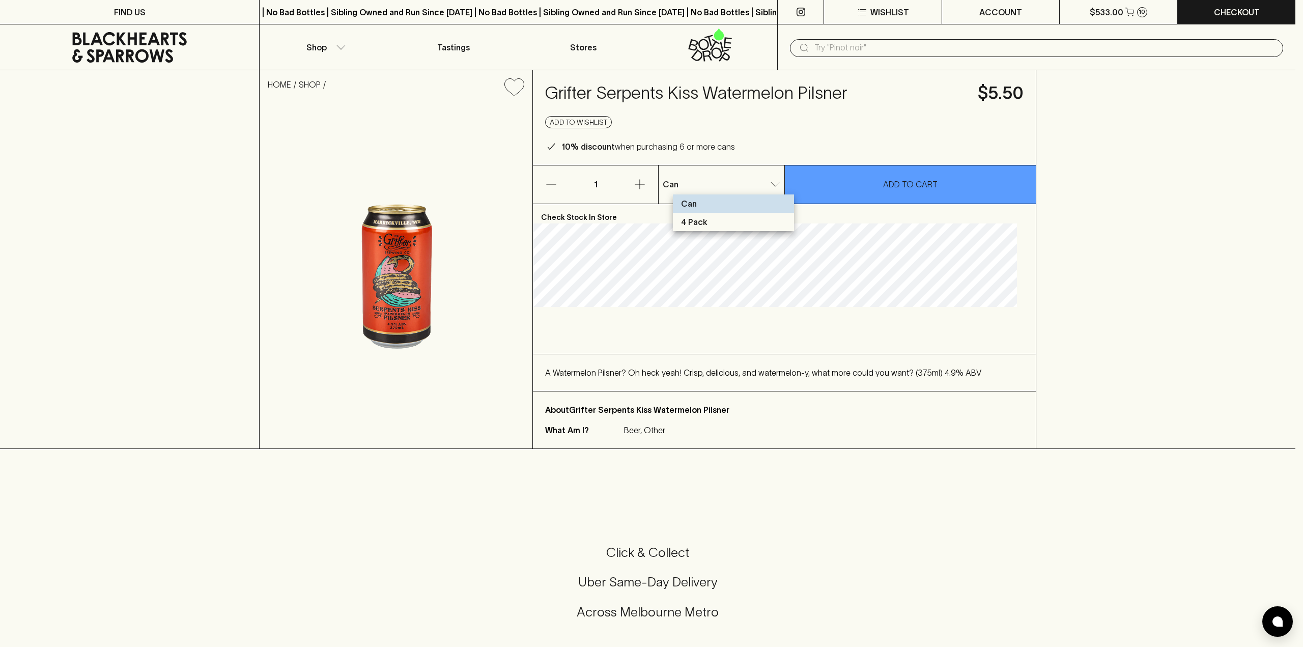
click at [744, 225] on li "4 Pack" at bounding box center [733, 222] width 121 height 18
type input "1"
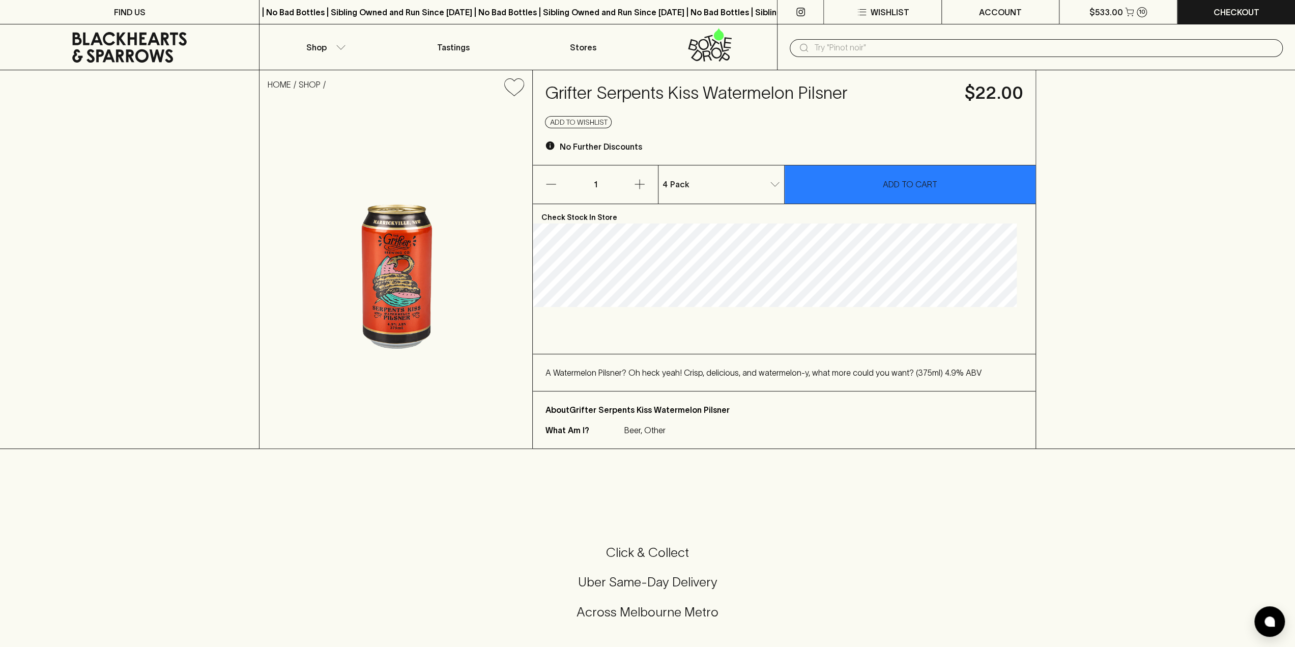
click at [907, 186] on p "ADD TO CART" at bounding box center [910, 184] width 54 height 12
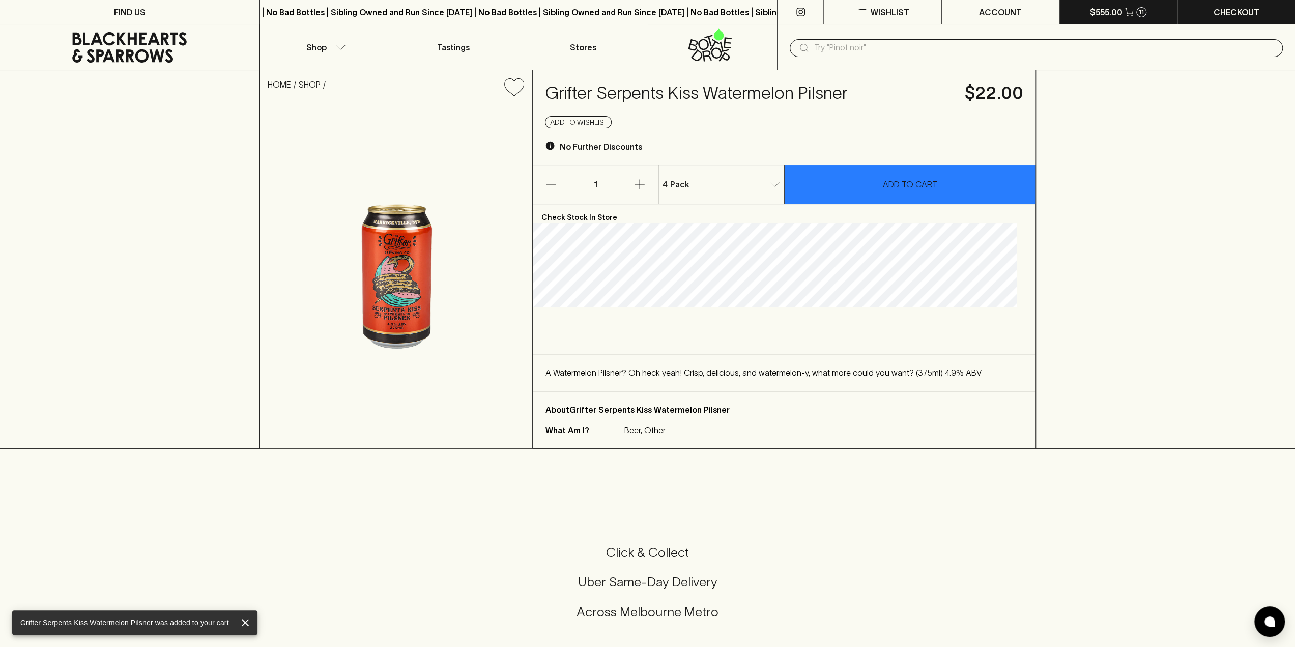
click at [1117, 9] on p "$555.00" at bounding box center [1106, 12] width 33 height 12
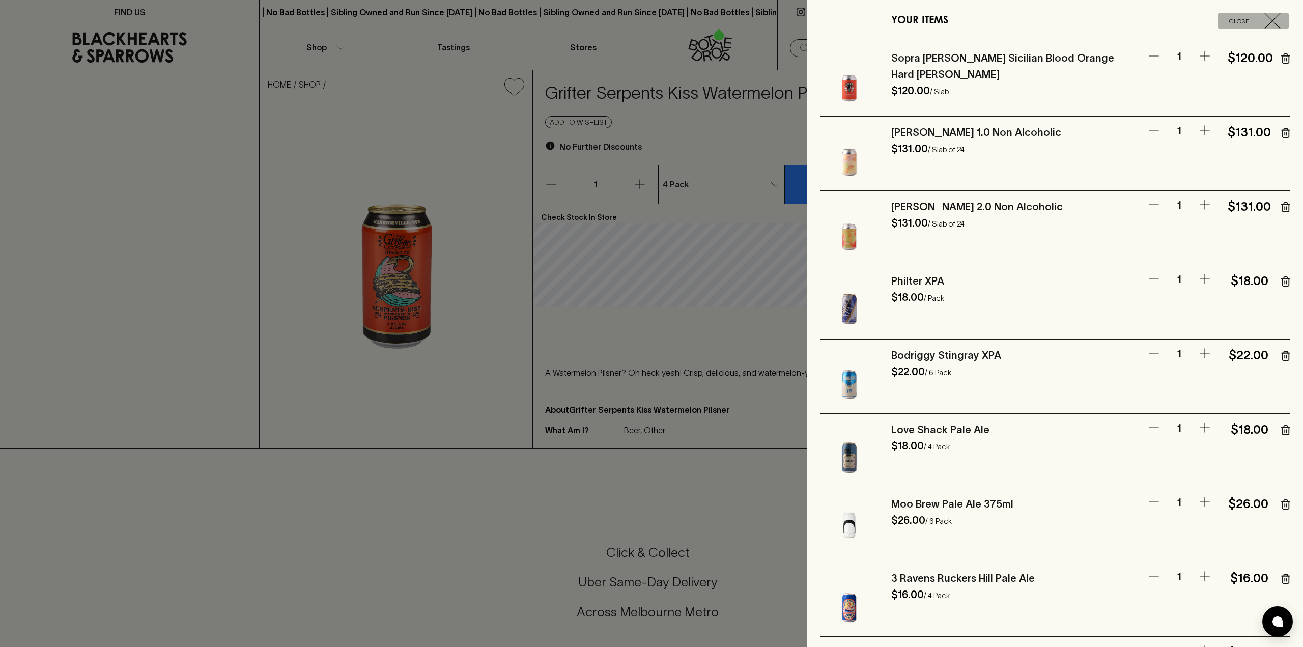
click at [1271, 20] on icon "button" at bounding box center [1272, 21] width 16 height 16
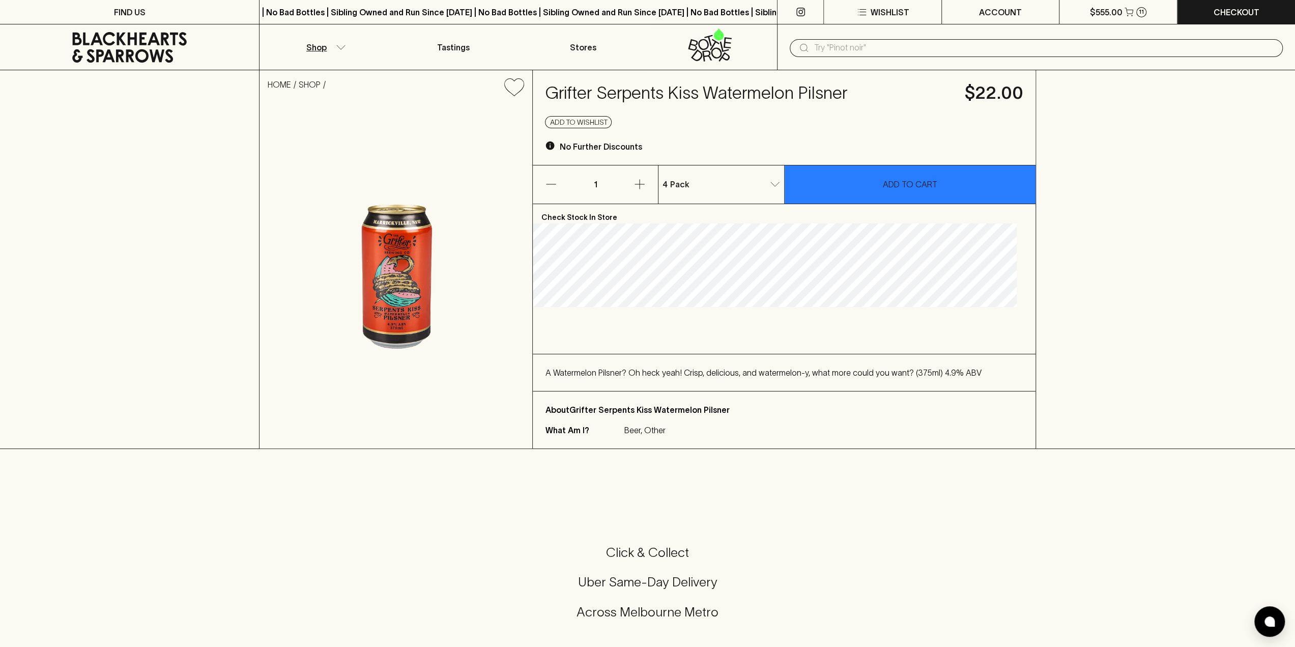
click at [312, 45] on p "Shop" at bounding box center [316, 47] width 20 height 12
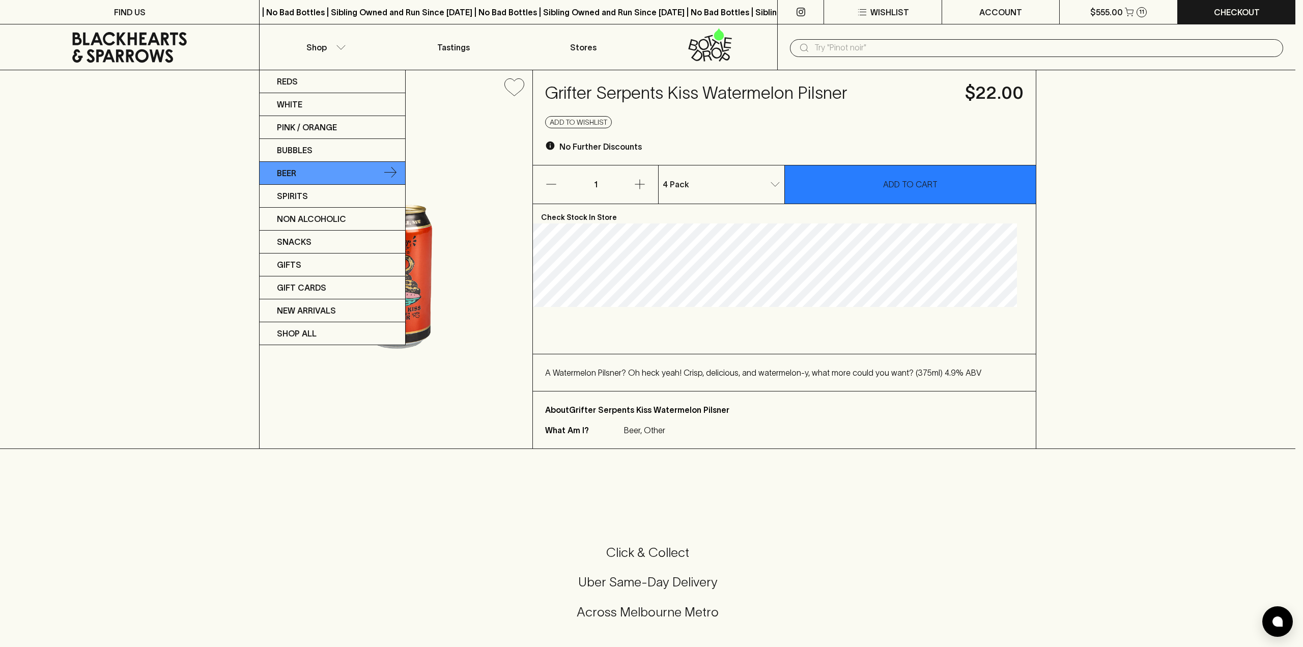
click at [323, 172] on link "Beer" at bounding box center [333, 173] width 146 height 23
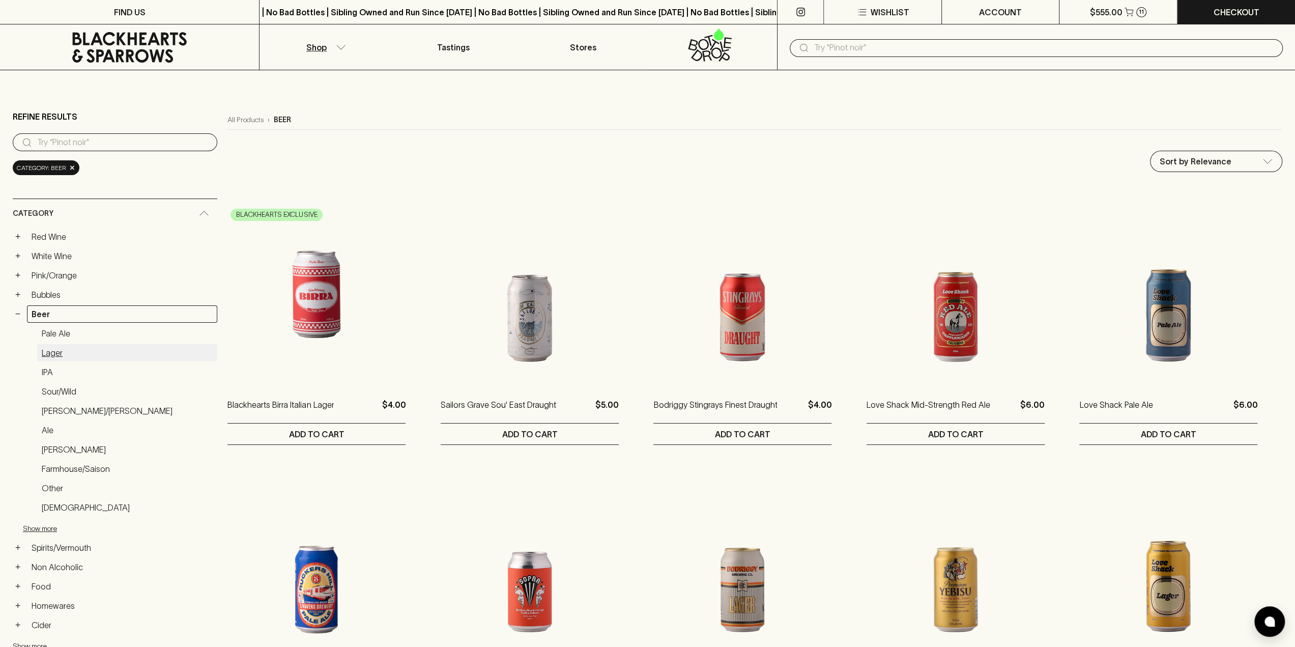
click at [48, 349] on link "Lager" at bounding box center [127, 352] width 180 height 17
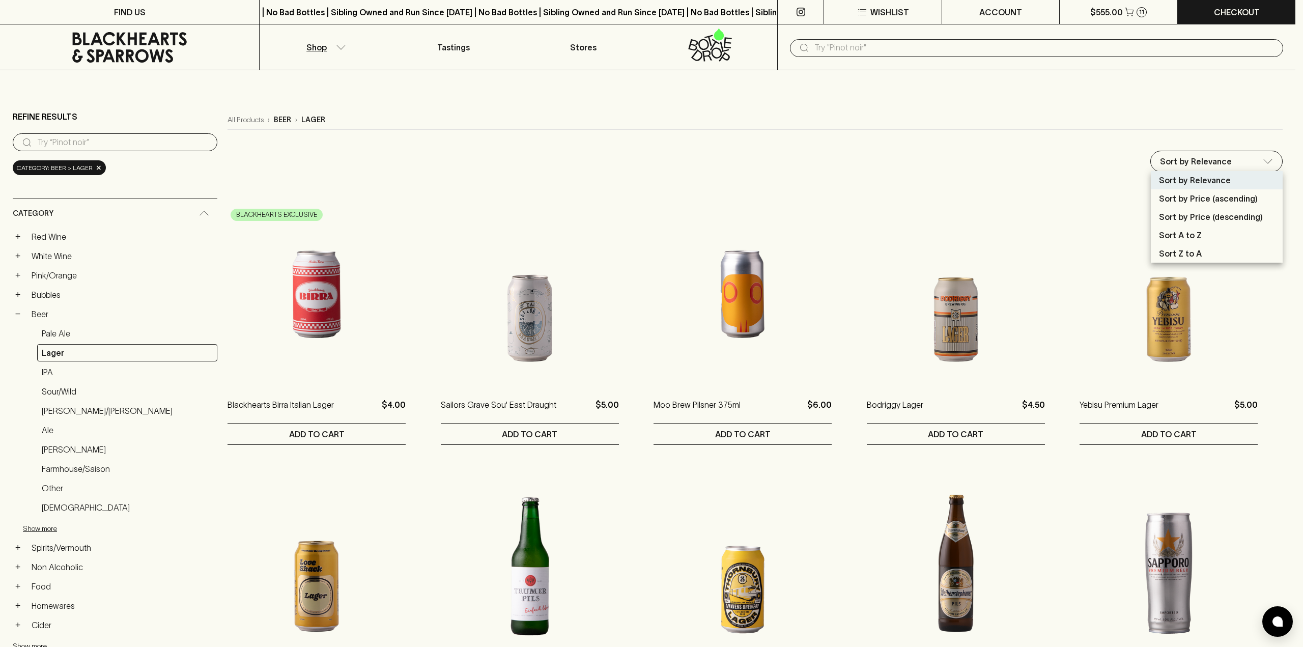
click at [1188, 202] on p "Sort by Price (ascending)" at bounding box center [1208, 198] width 99 height 12
type input "price:asc"
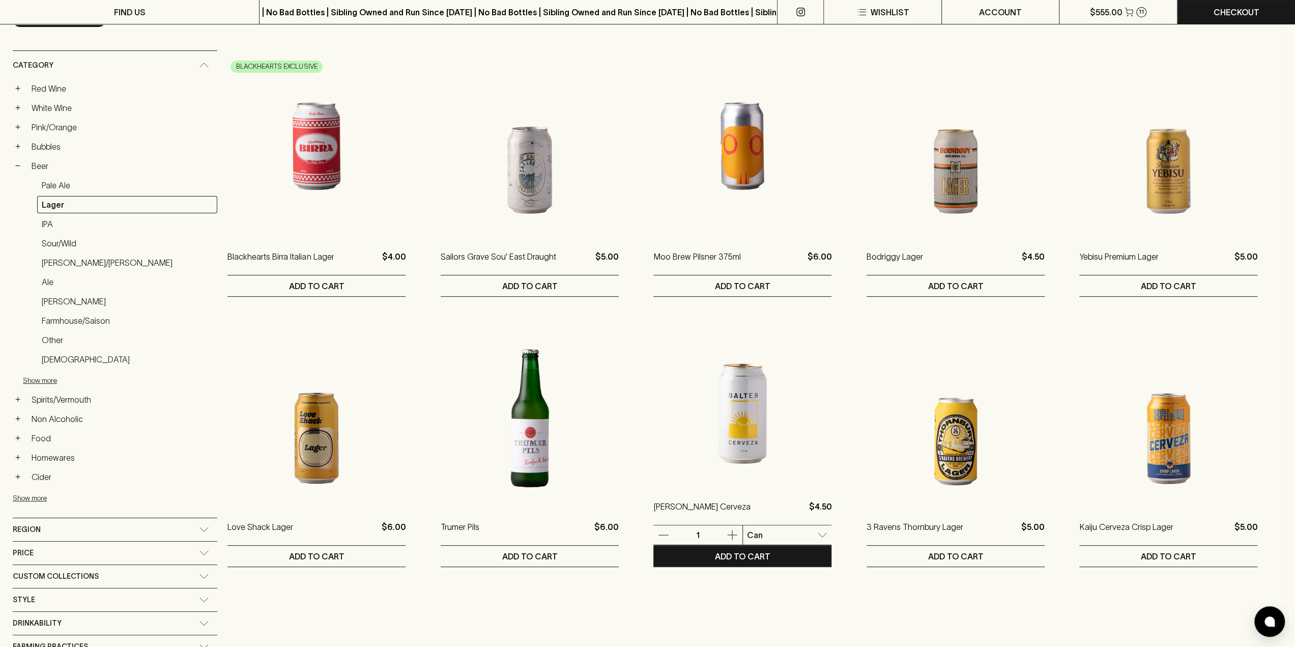
scroll to position [153, 0]
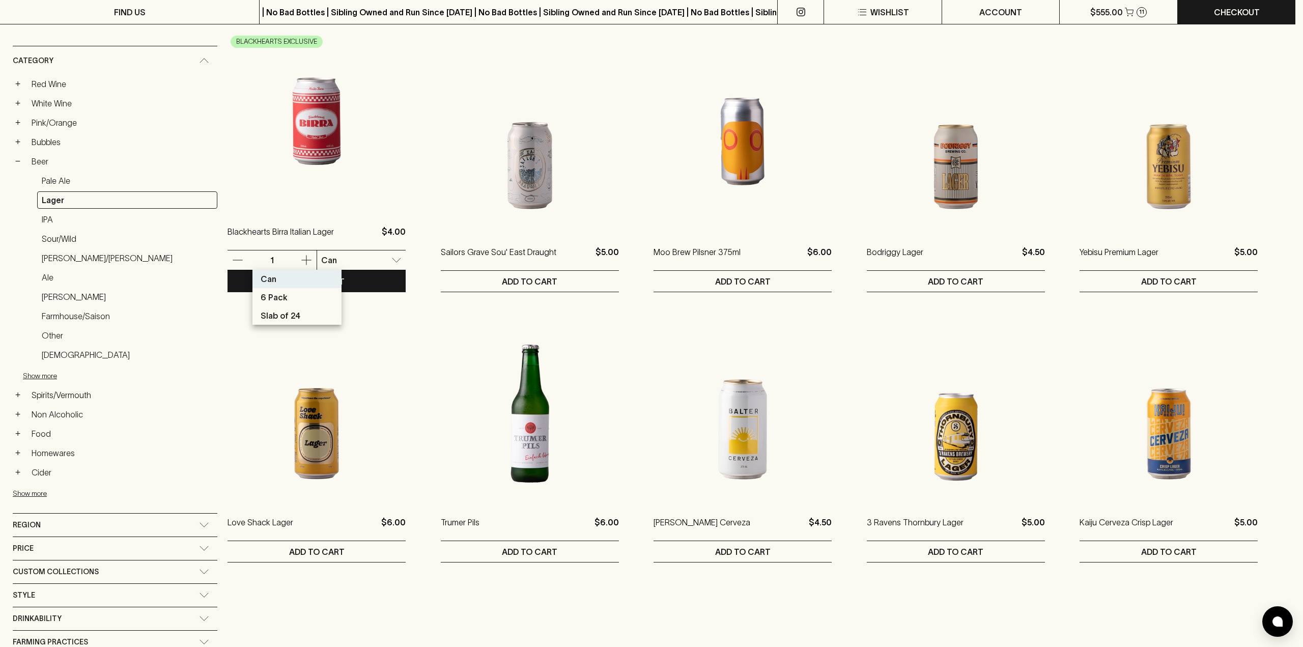
click at [294, 297] on li "6 Pack" at bounding box center [296, 297] width 89 height 18
type input "1"
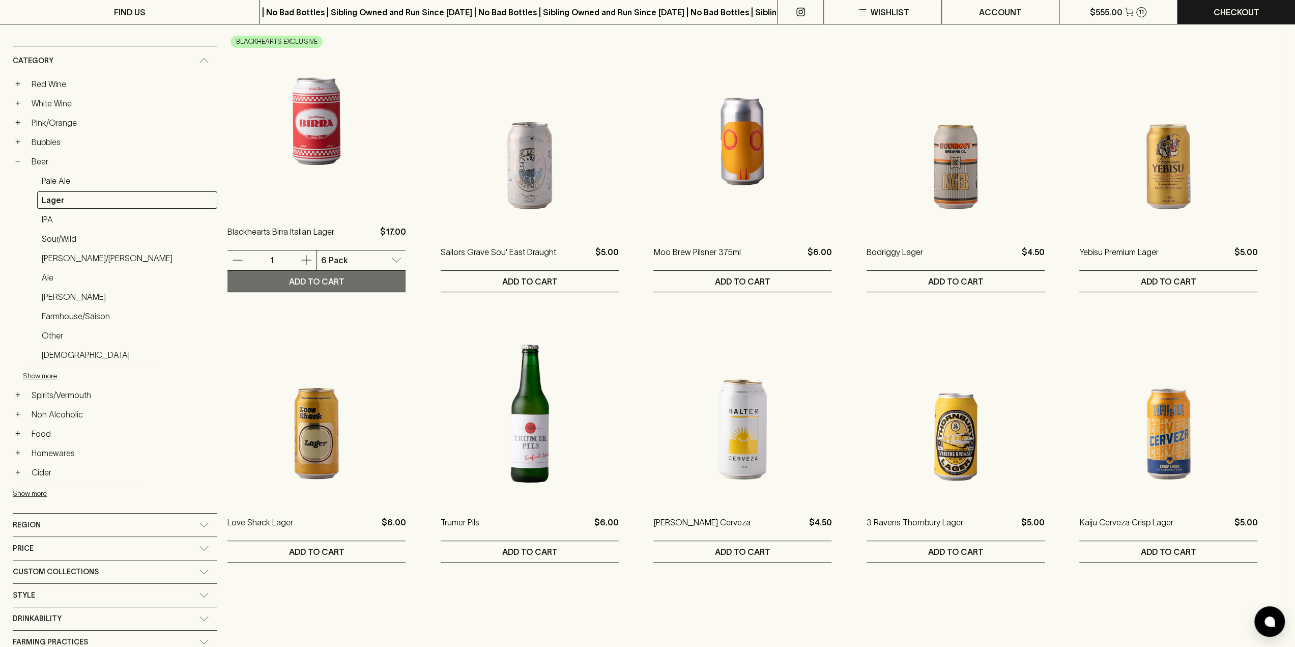
click at [289, 285] on p "ADD TO CART" at bounding box center [316, 281] width 55 height 12
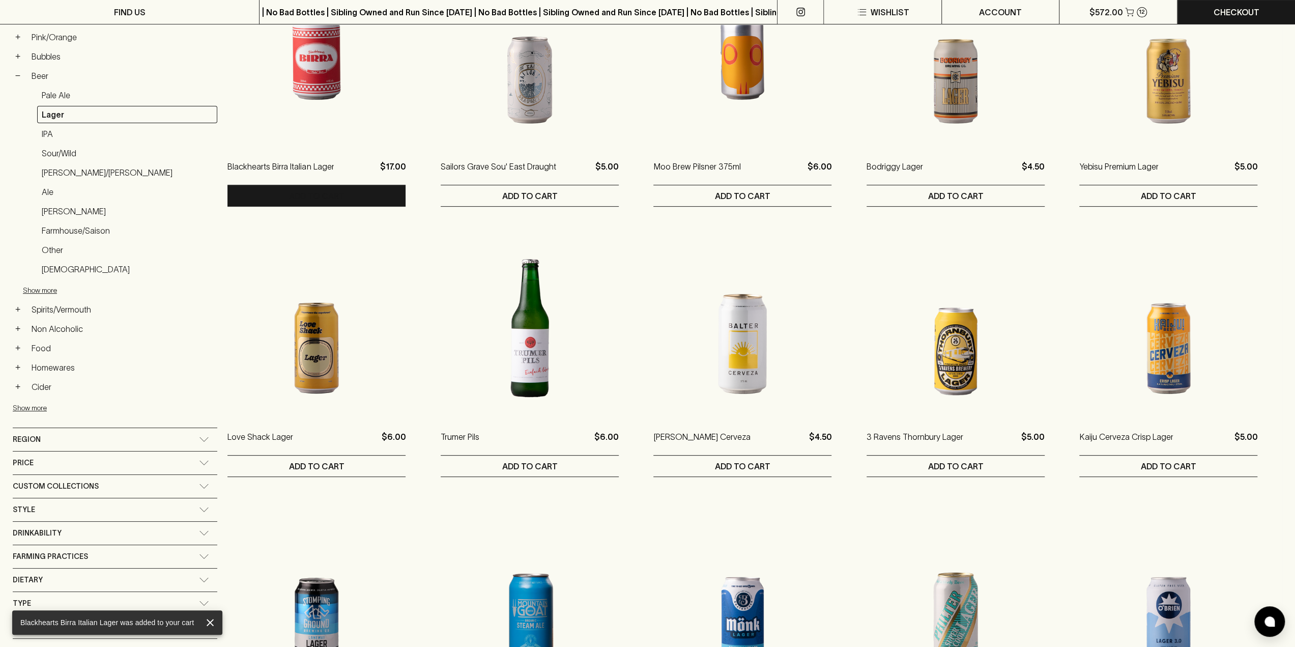
scroll to position [254, 0]
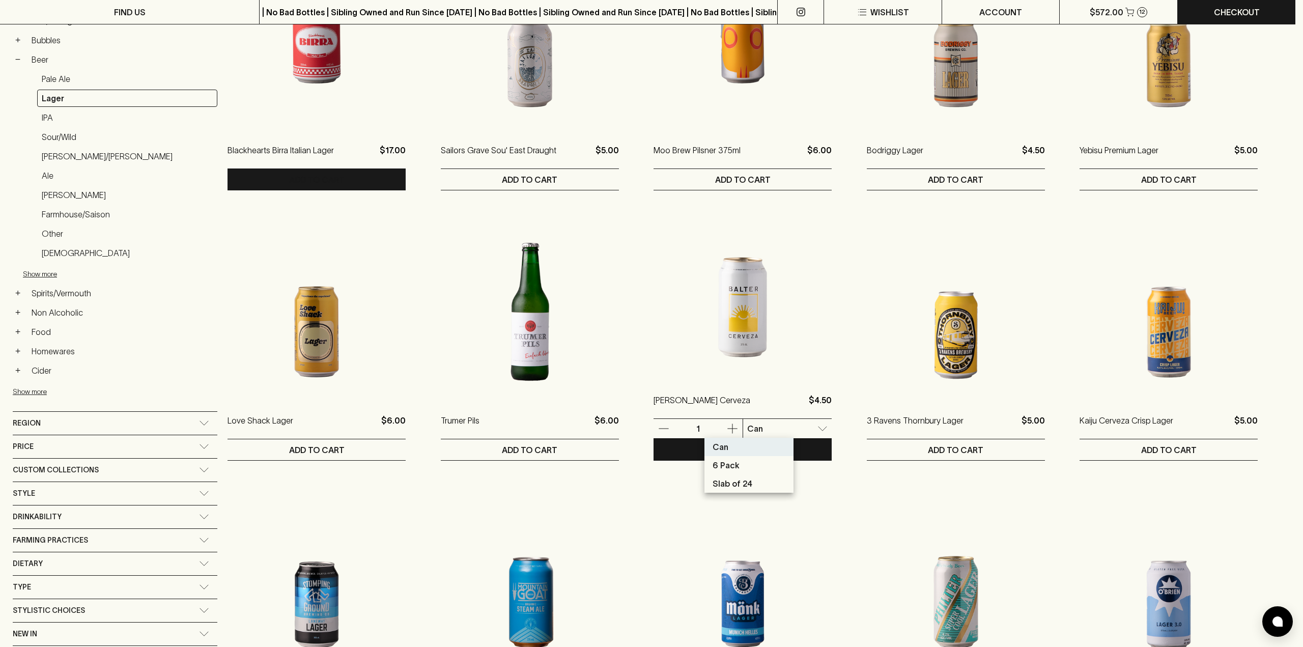
click at [723, 466] on p "6 Pack" at bounding box center [725, 465] width 27 height 12
type input "1"
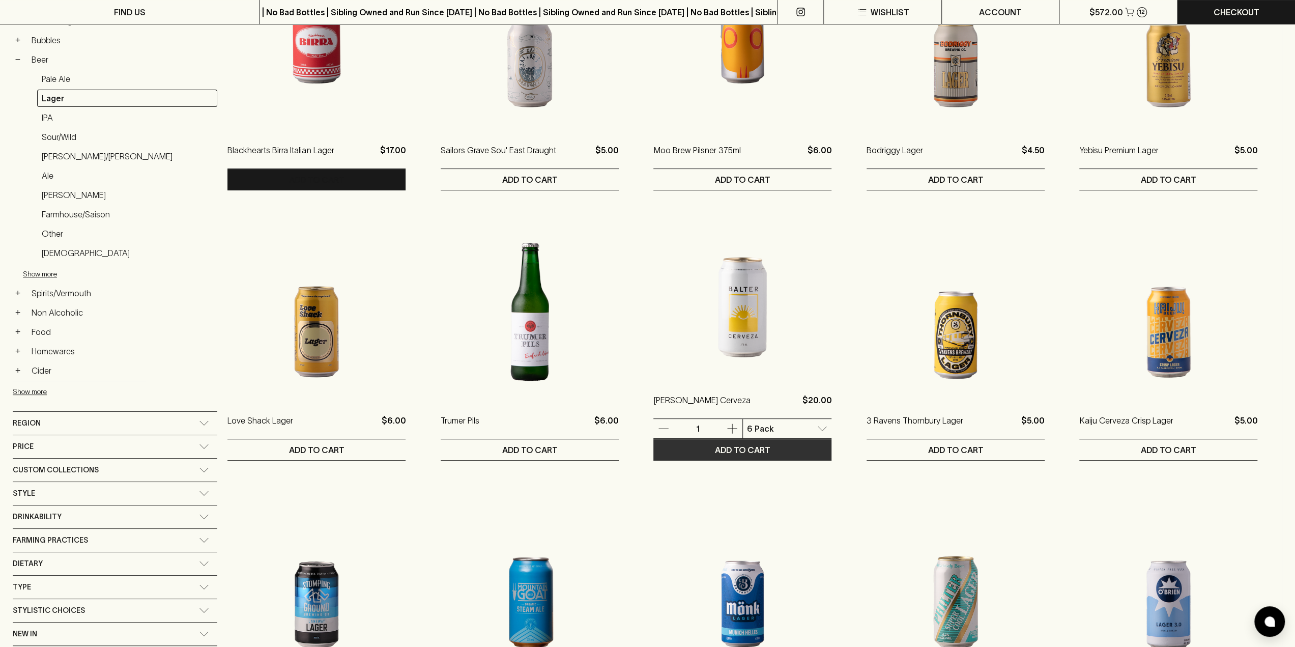
click at [715, 449] on p "ADD TO CART" at bounding box center [742, 450] width 55 height 12
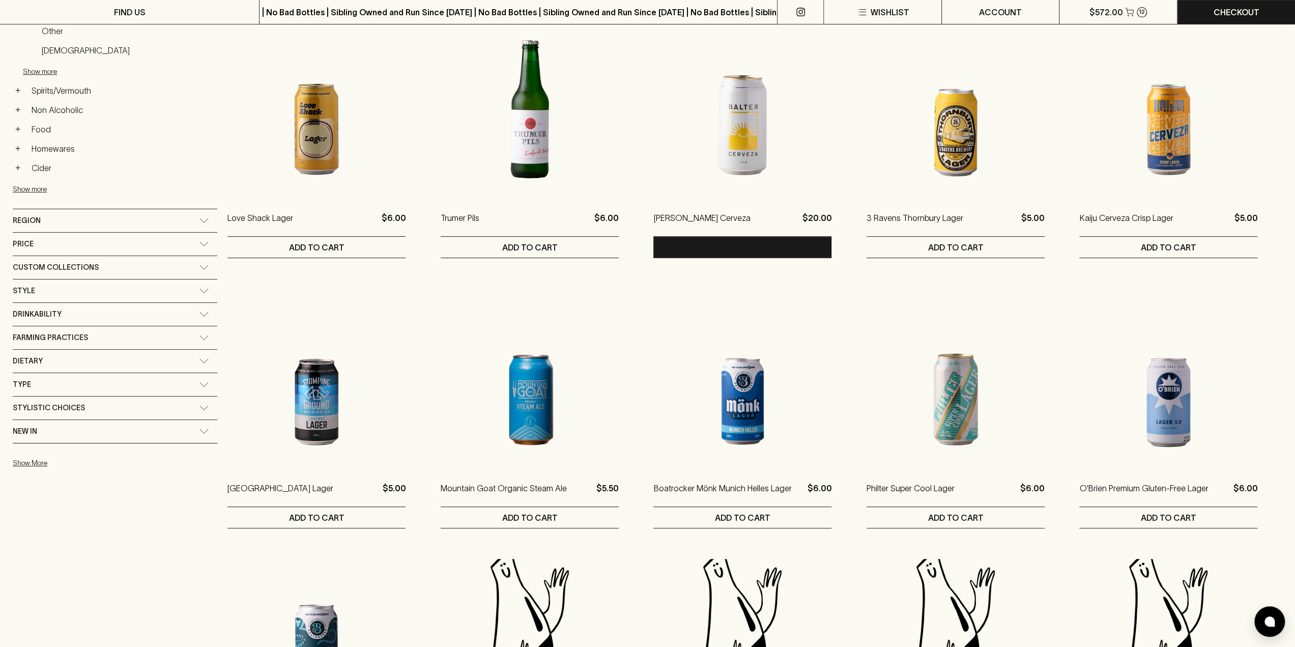
scroll to position [458, 0]
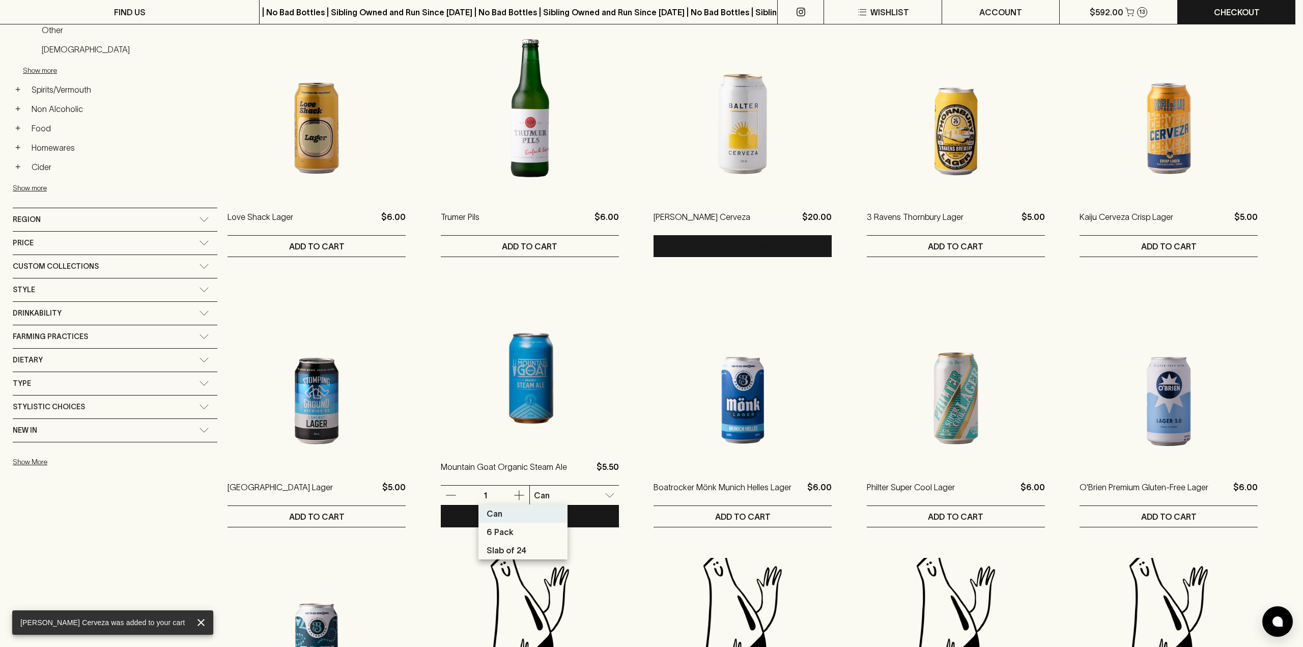
click at [558, 494] on body "[PERSON_NAME] Cerveza was added to your cart FIND US | No Bad Bottles | Sibling…" at bounding box center [651, 581] width 1303 height 2078
click at [505, 532] on p "6 Pack" at bounding box center [499, 532] width 27 height 12
type input "1"
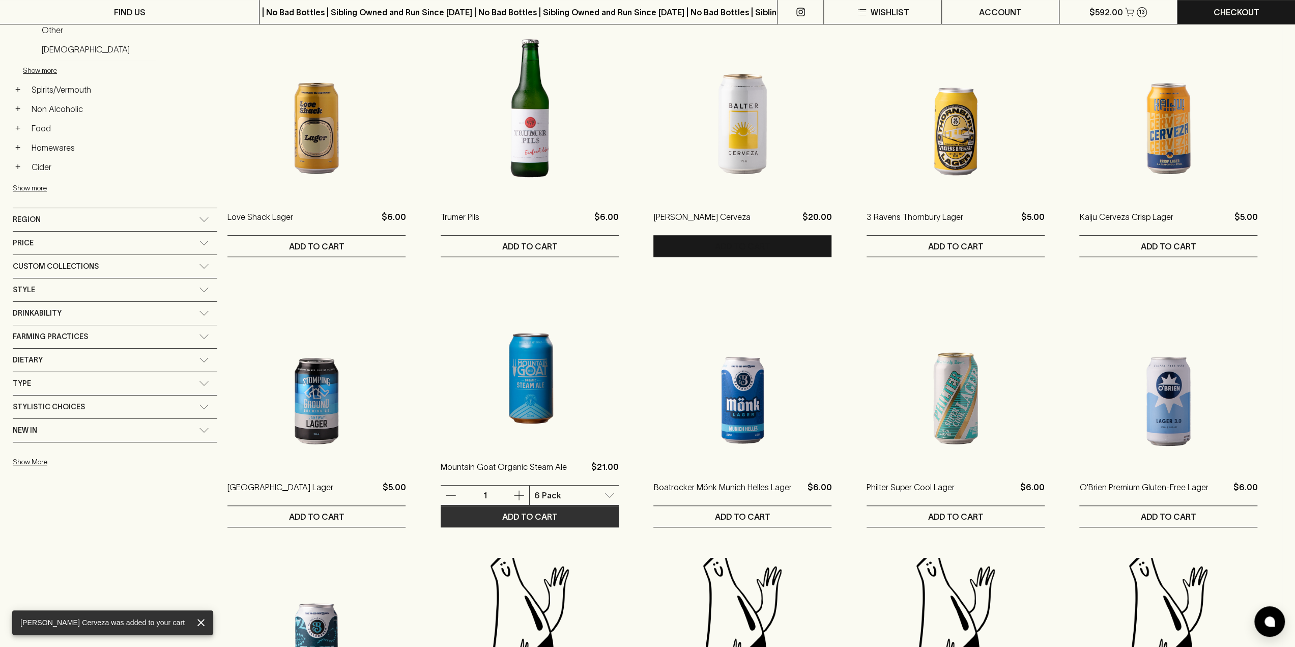
click at [502, 519] on p "ADD TO CART" at bounding box center [529, 516] width 55 height 12
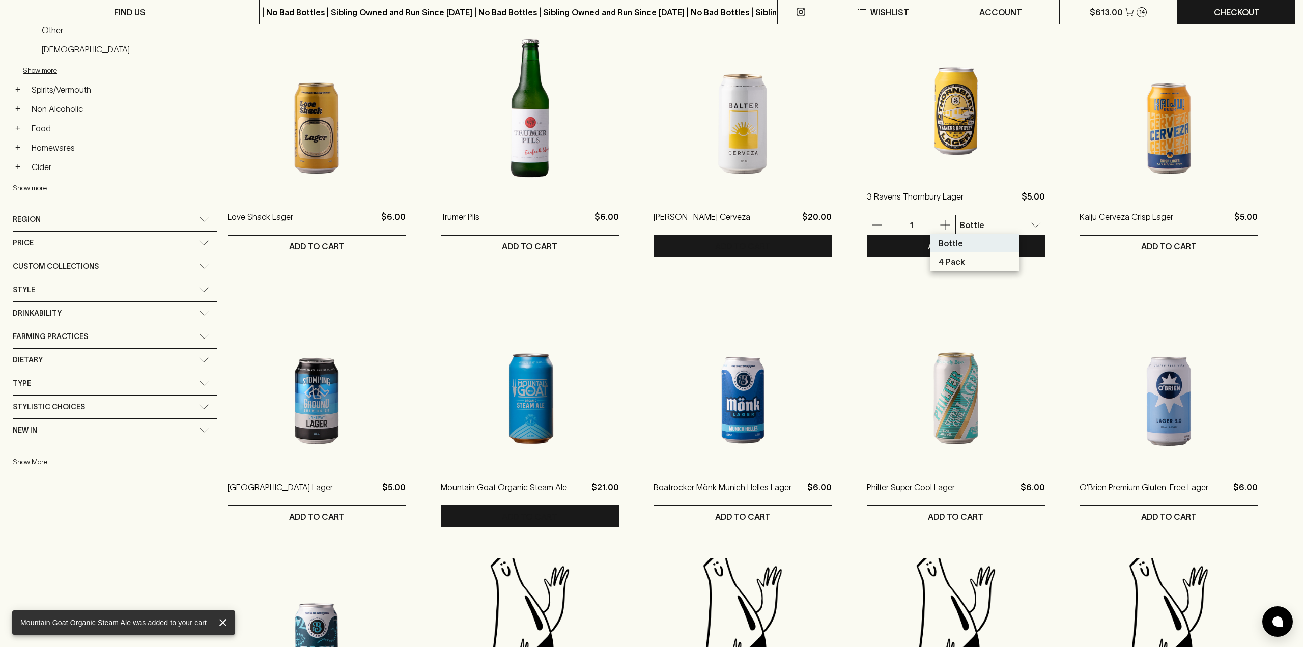
click at [1006, 219] on body "Mountain Goat Organic Steam Ale was added to your cart FIND US | No Bad Bottles…" at bounding box center [651, 581] width 1303 height 2078
click at [961, 258] on p "4 Pack" at bounding box center [951, 261] width 26 height 12
type input "1"
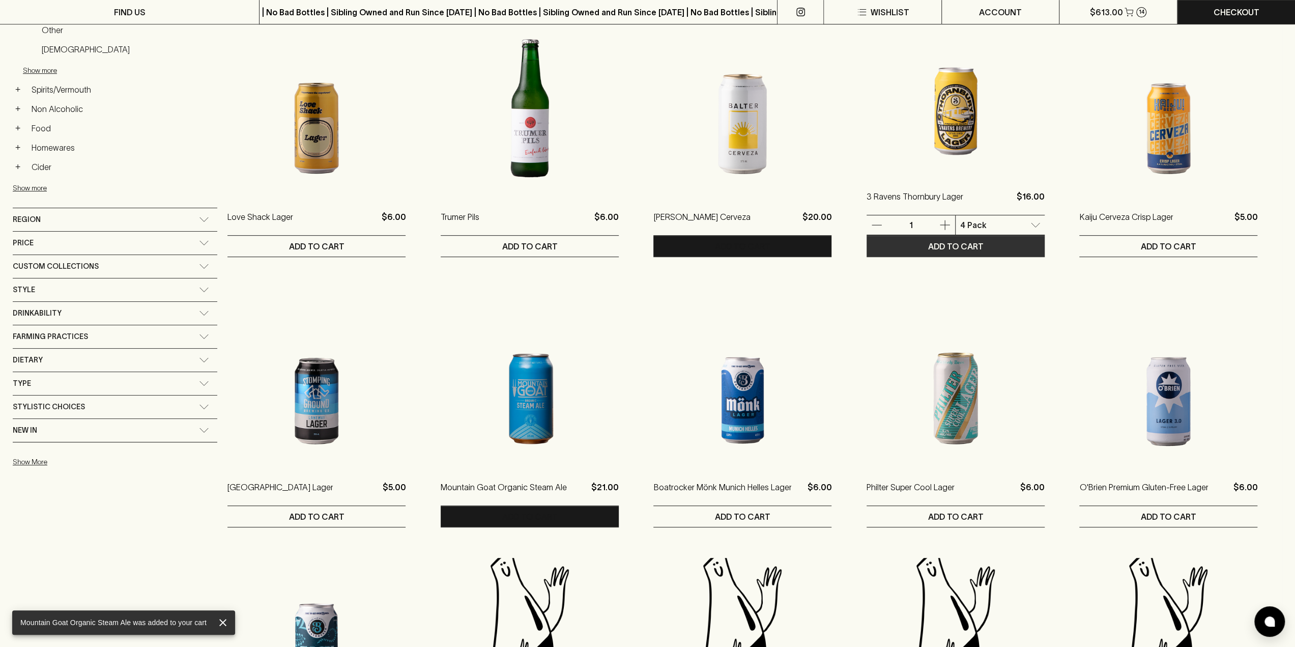
click at [928, 246] on p "ADD TO CART" at bounding box center [955, 246] width 55 height 12
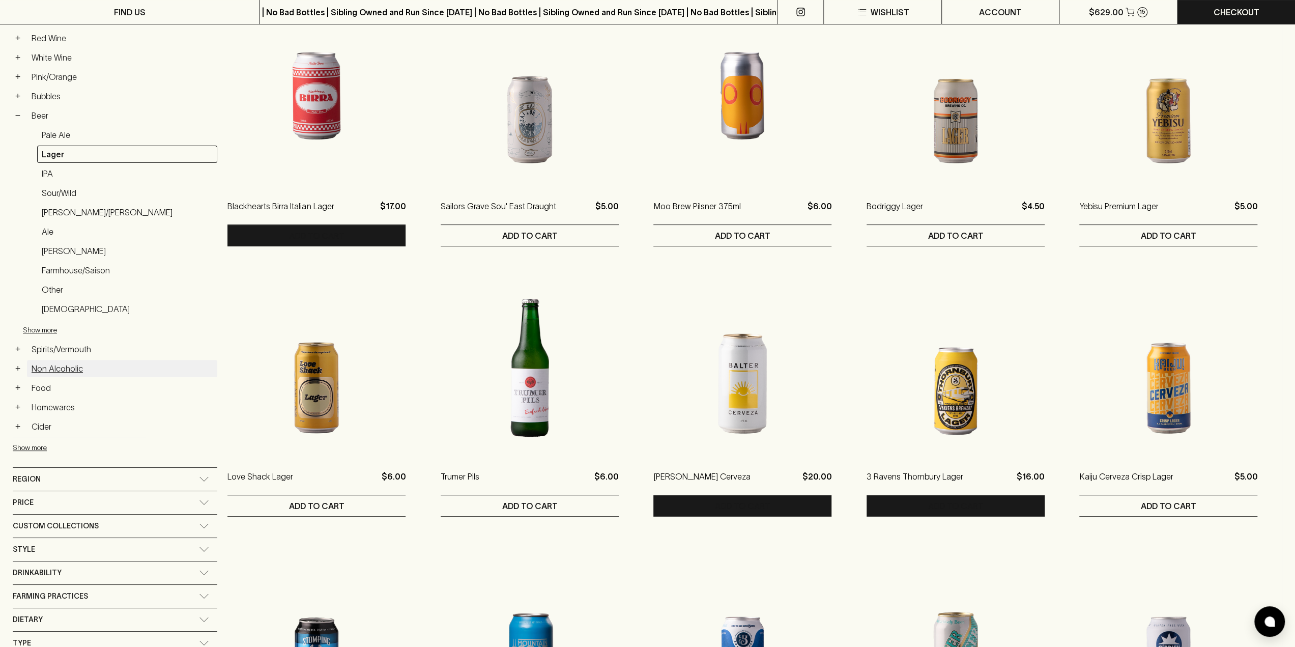
scroll to position [204, 0]
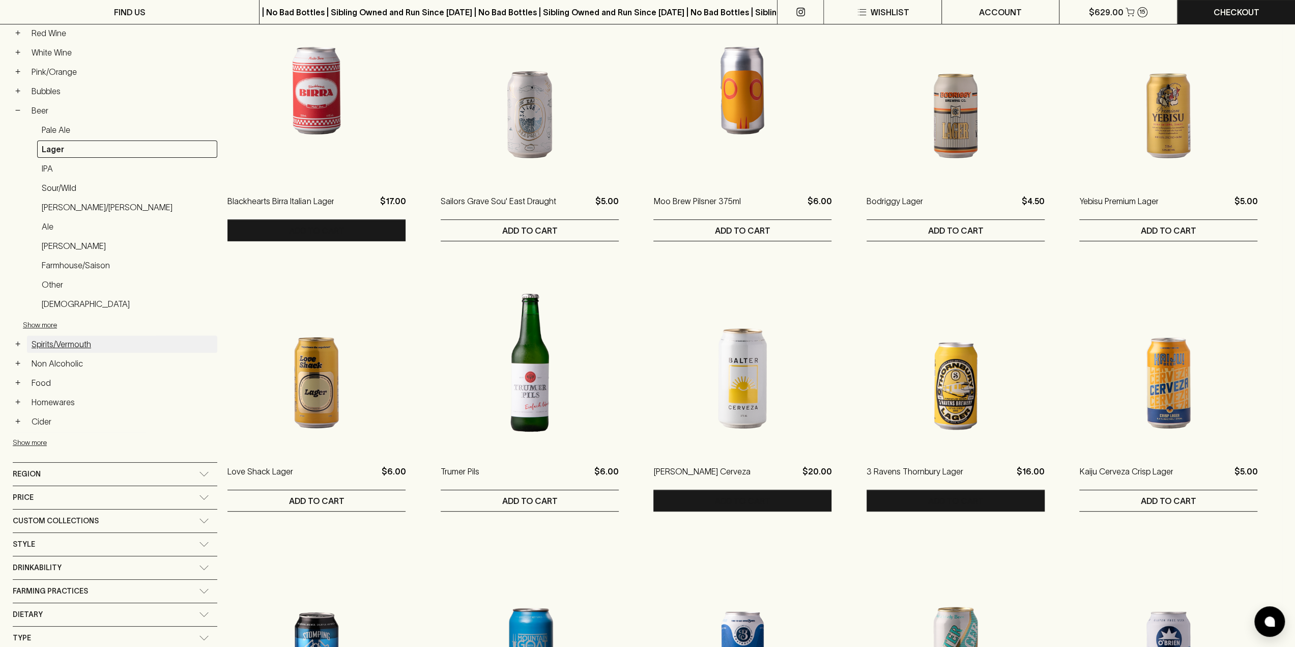
click at [51, 346] on link "Spirits/Vermouth" at bounding box center [122, 343] width 190 height 17
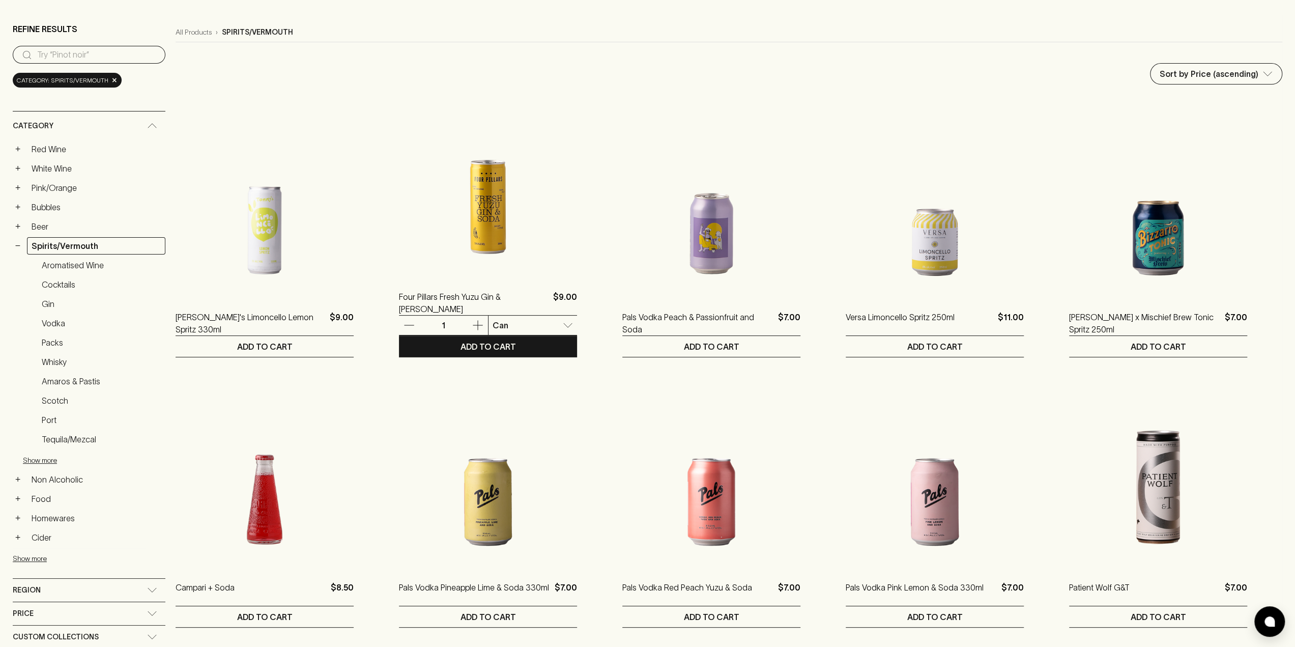
scroll to position [51, 0]
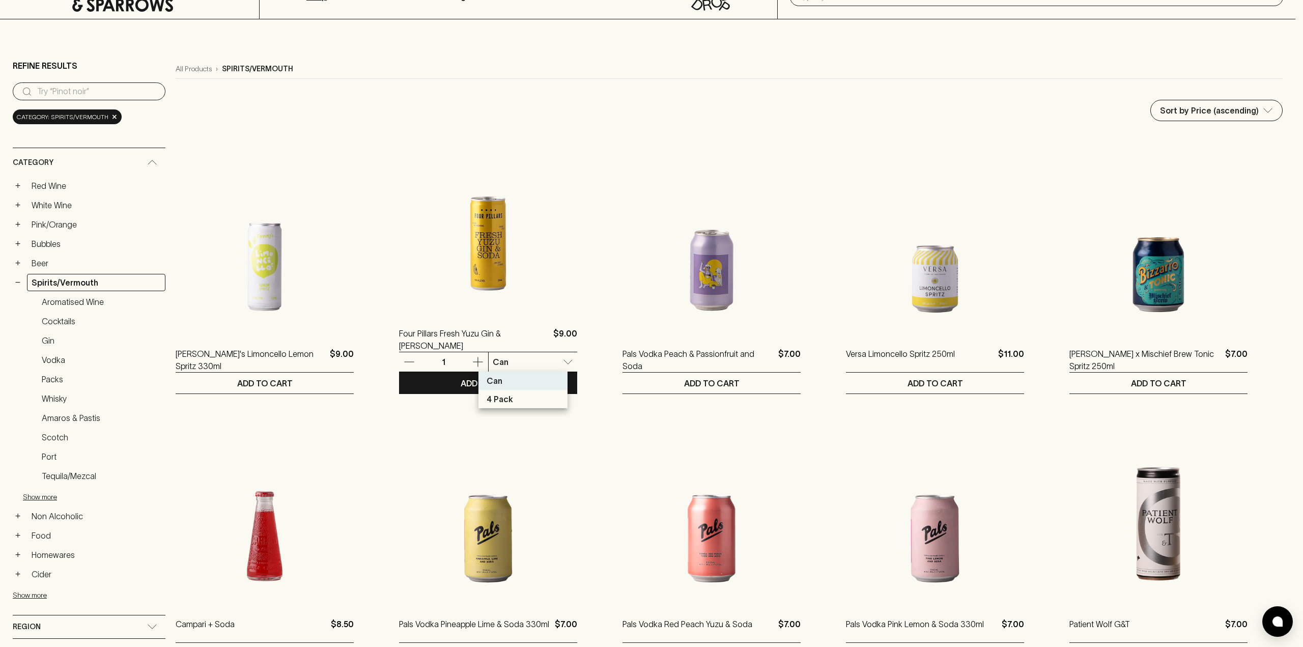
click at [506, 399] on p "4 Pack" at bounding box center [499, 399] width 26 height 12
type input "1"
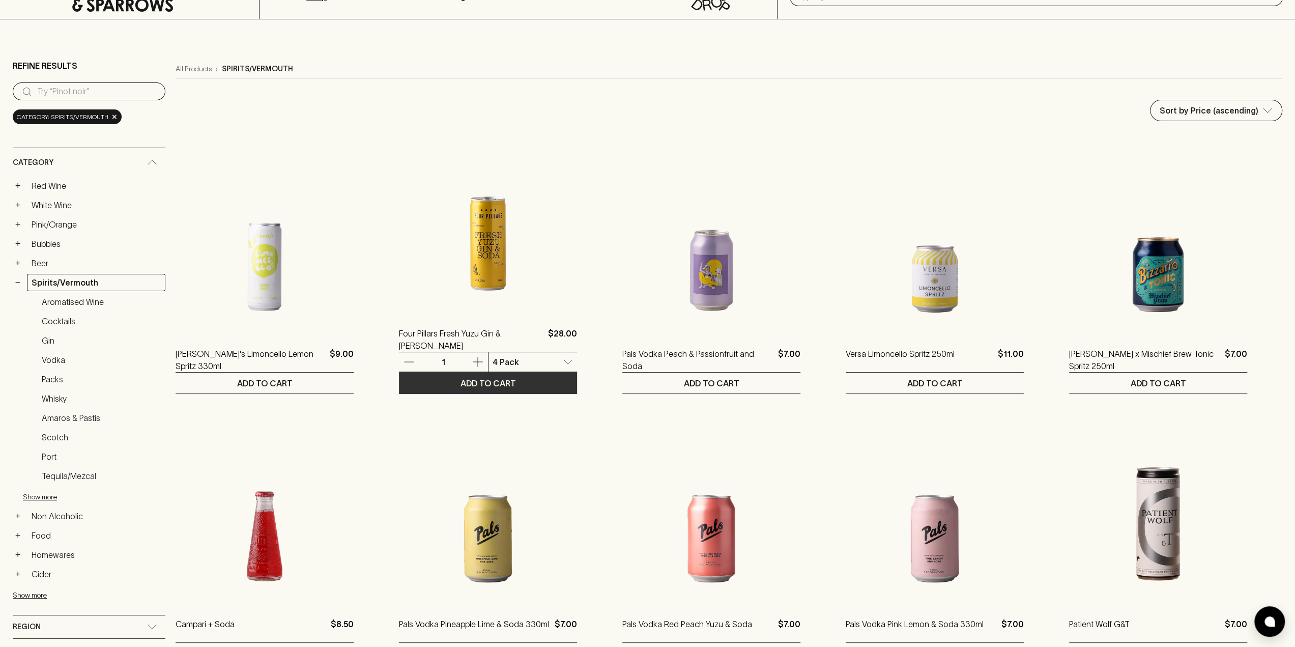
click at [488, 385] on p "ADD TO CART" at bounding box center [488, 383] width 55 height 12
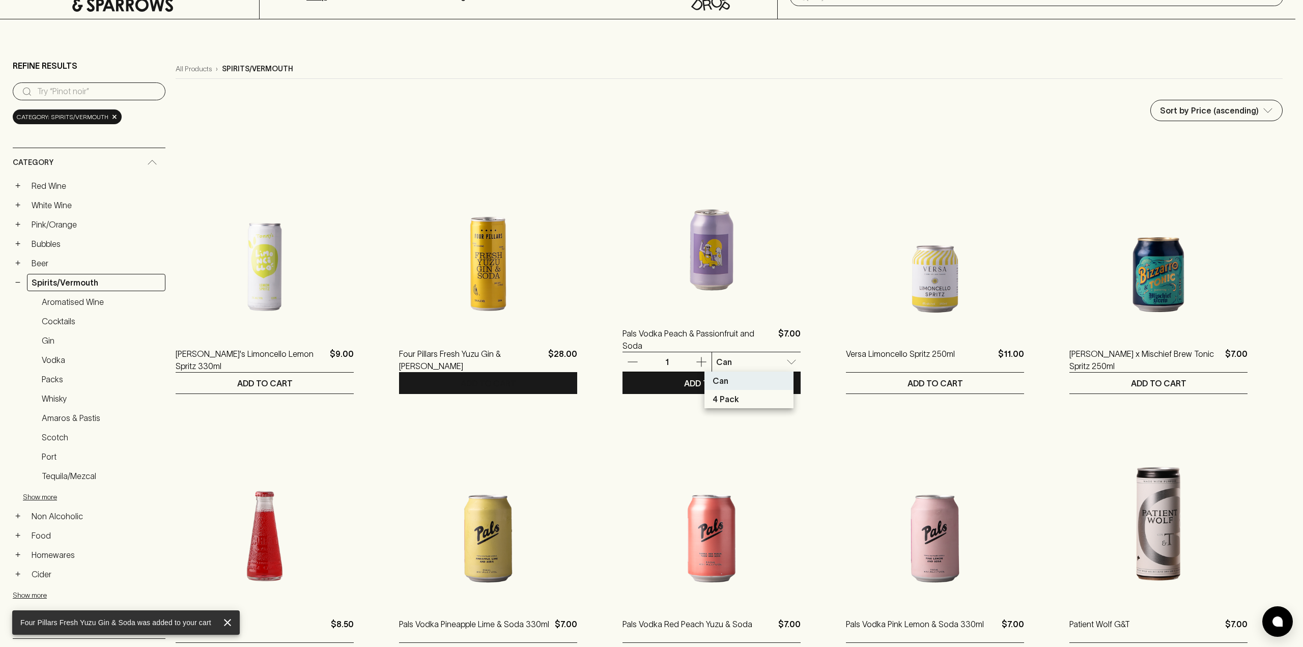
click at [739, 398] on li "4 Pack" at bounding box center [748, 399] width 89 height 18
type input "1"
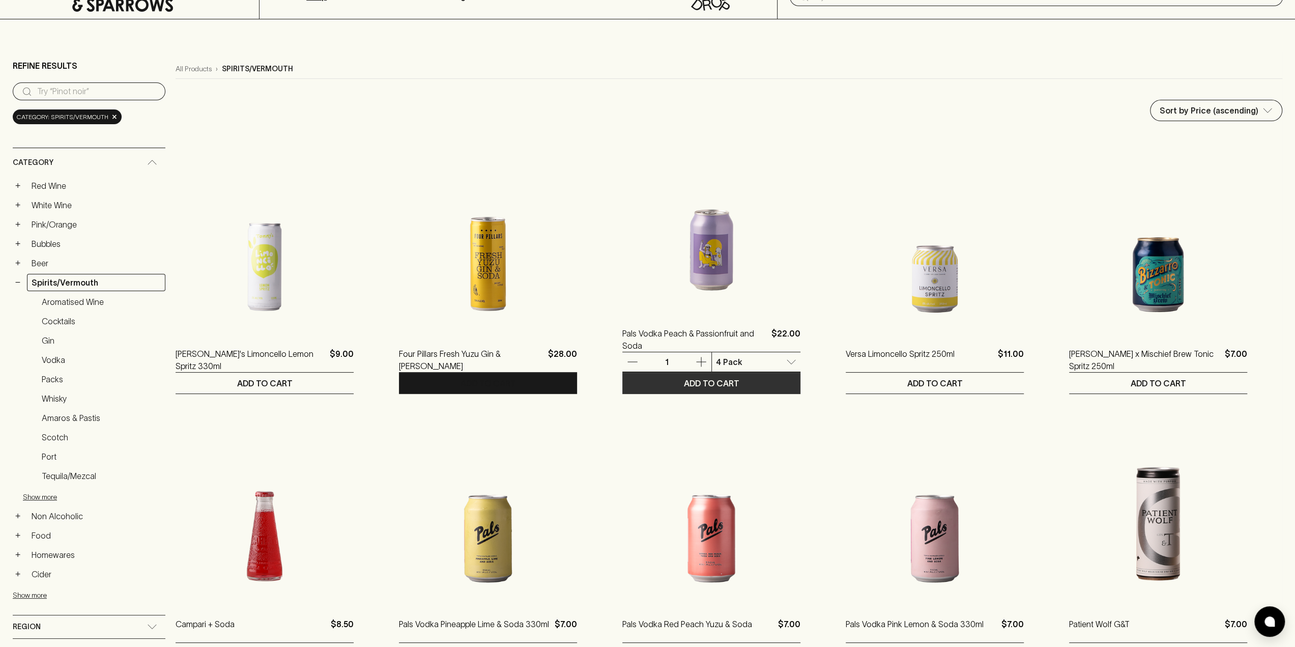
click at [705, 383] on p "ADD TO CART" at bounding box center [711, 383] width 55 height 12
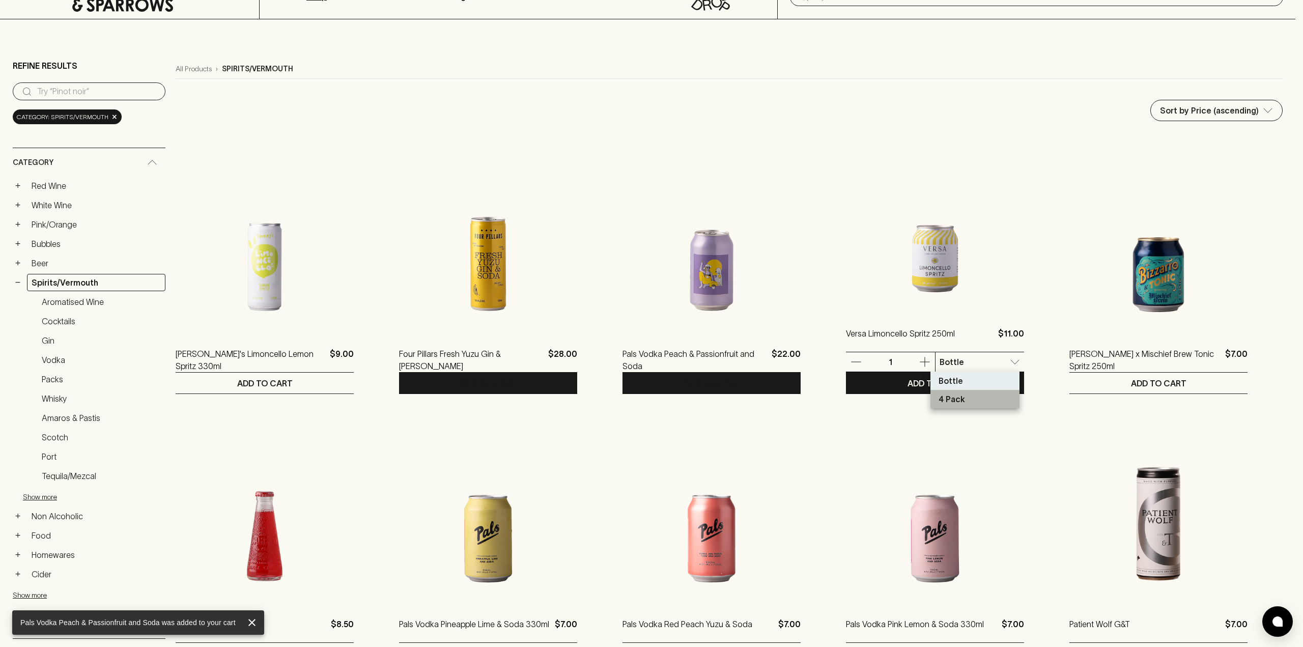
click at [957, 398] on p "4 Pack" at bounding box center [951, 399] width 26 height 12
type input "1"
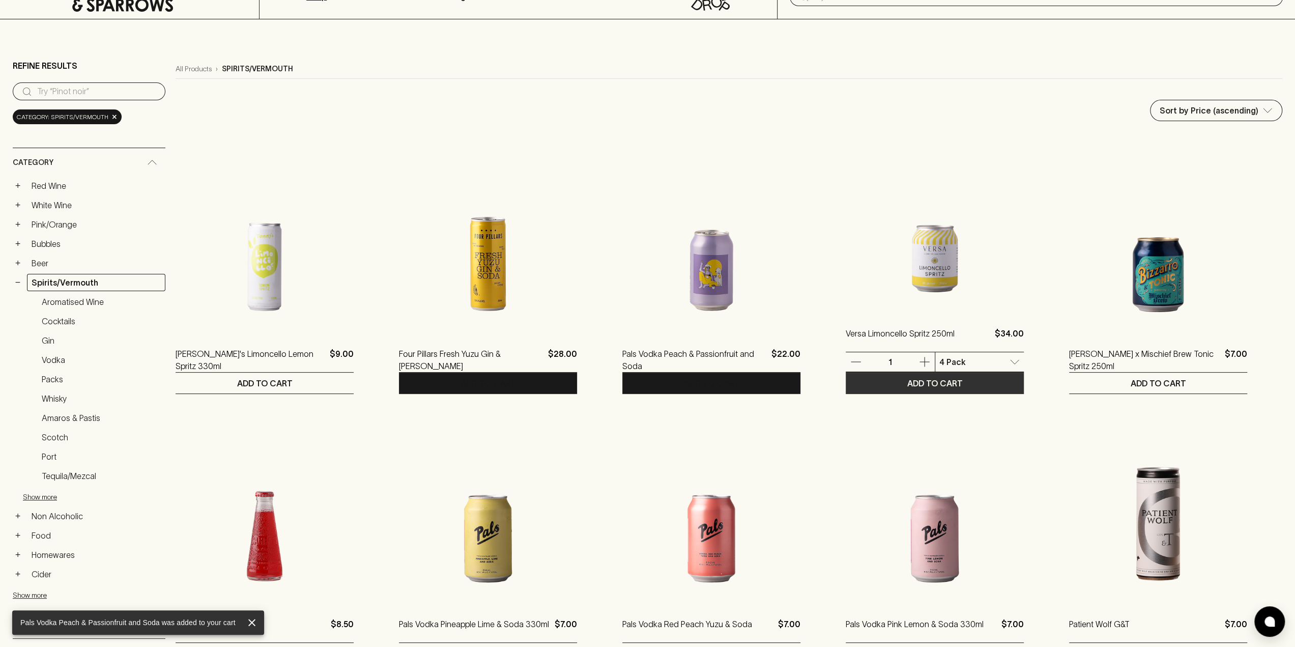
click at [930, 387] on p "ADD TO CART" at bounding box center [934, 383] width 55 height 12
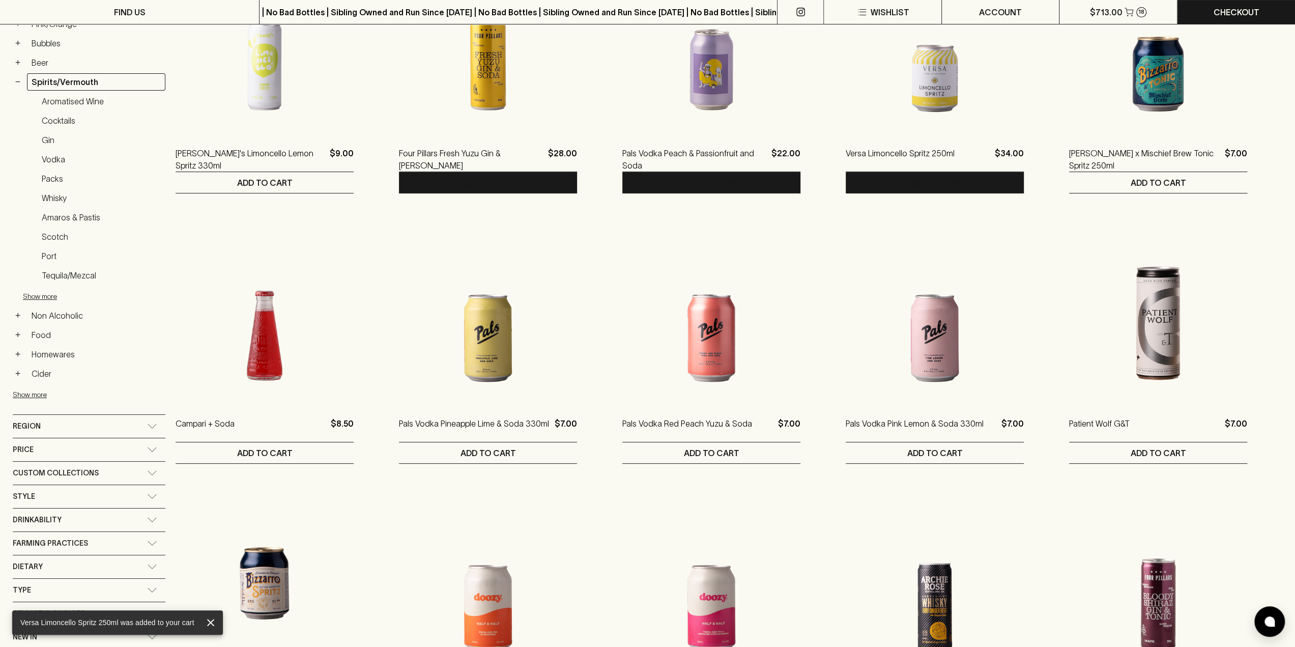
scroll to position [305, 0]
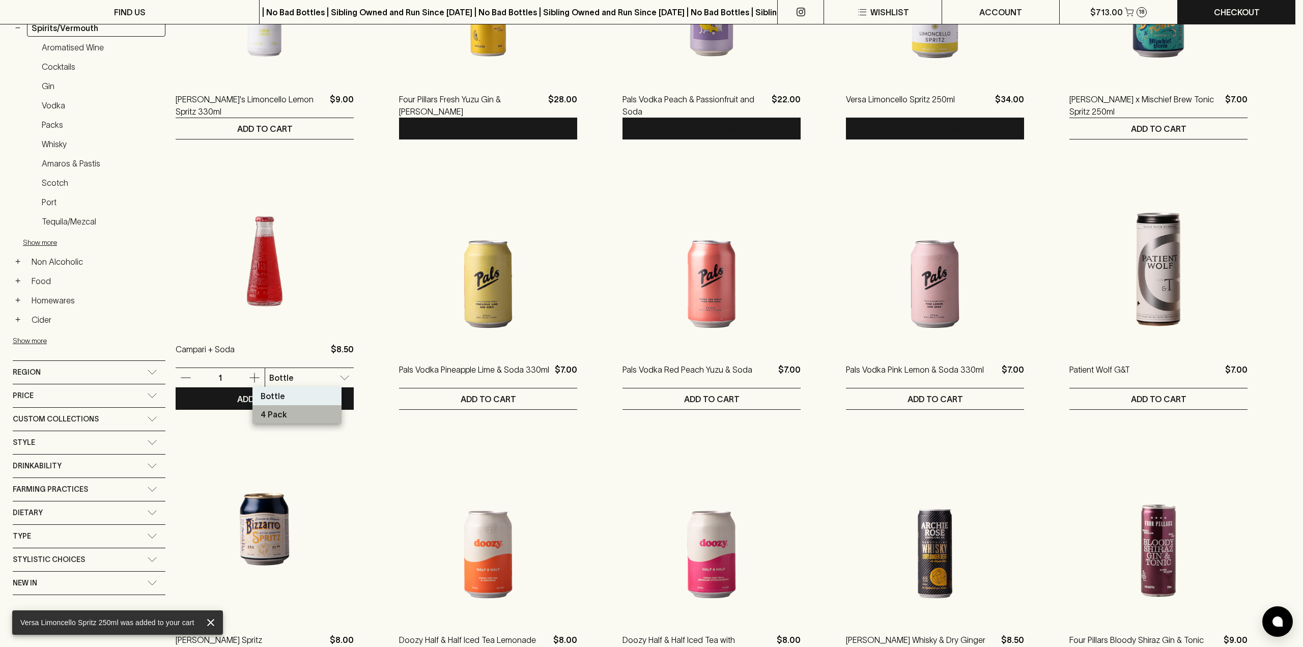
click at [282, 412] on p "4 Pack" at bounding box center [274, 414] width 26 height 12
type input "1"
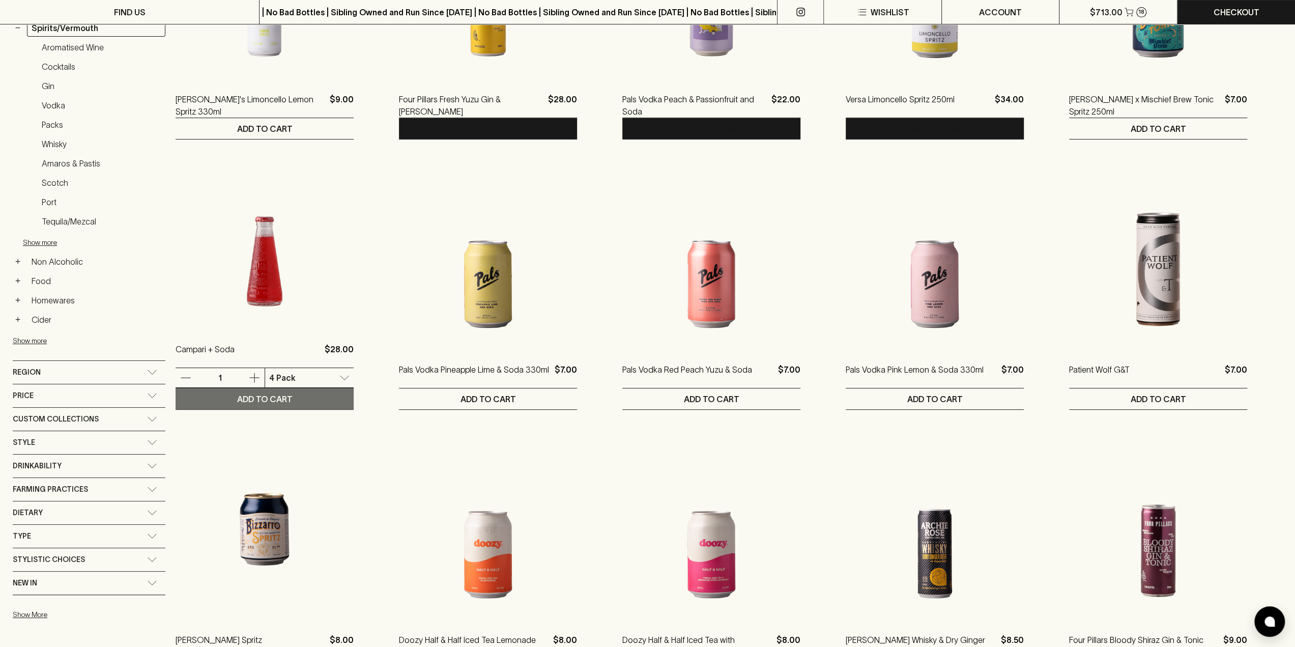
click at [244, 399] on p "ADD TO CART" at bounding box center [264, 399] width 55 height 12
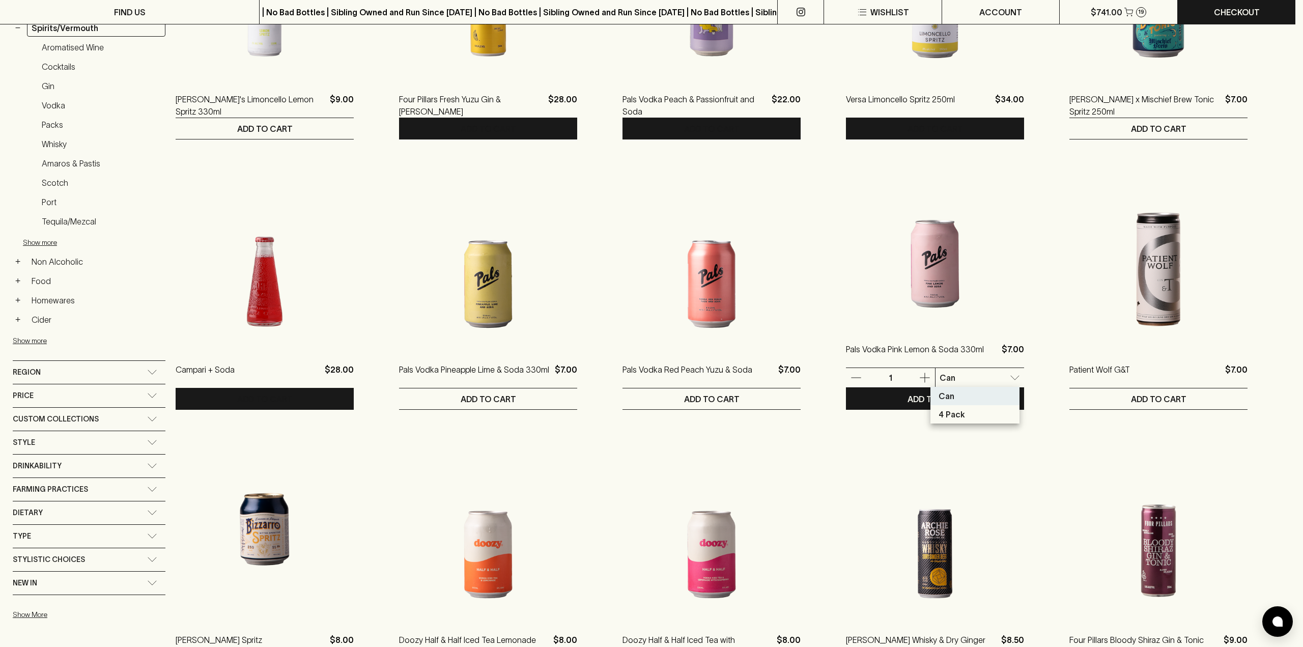
click at [963, 415] on p "4 Pack" at bounding box center [951, 414] width 26 height 12
type input "1"
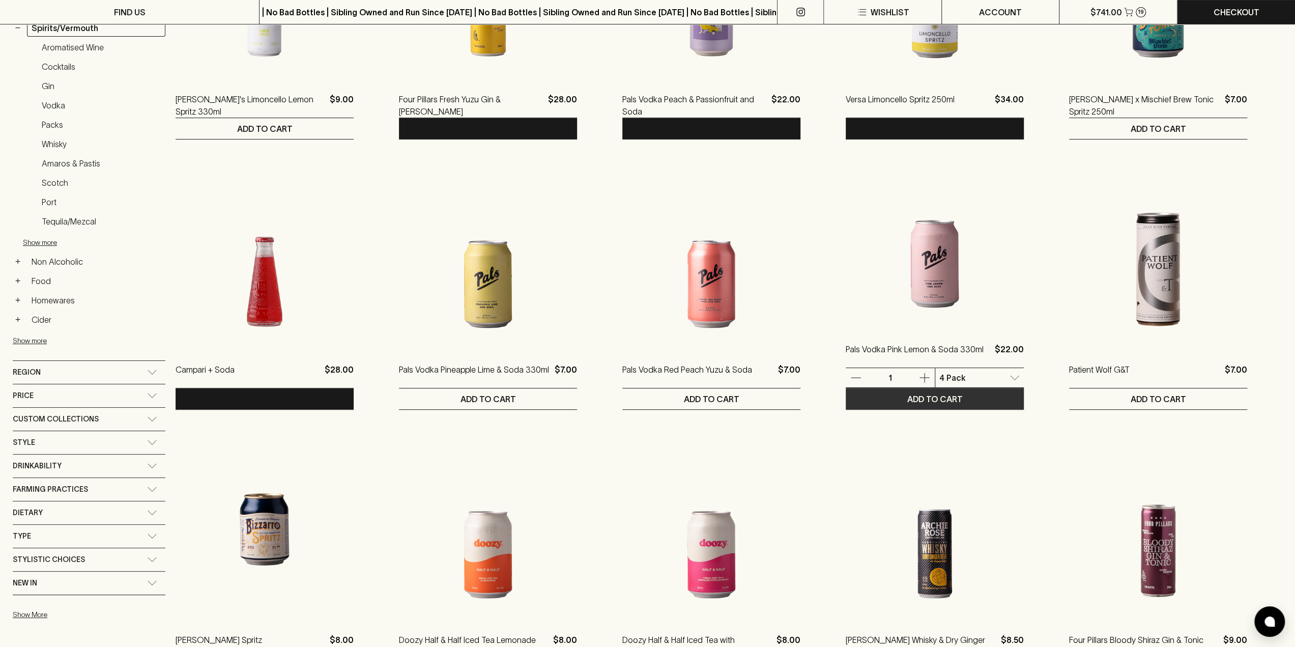
click at [931, 399] on p "ADD TO CART" at bounding box center [934, 399] width 55 height 12
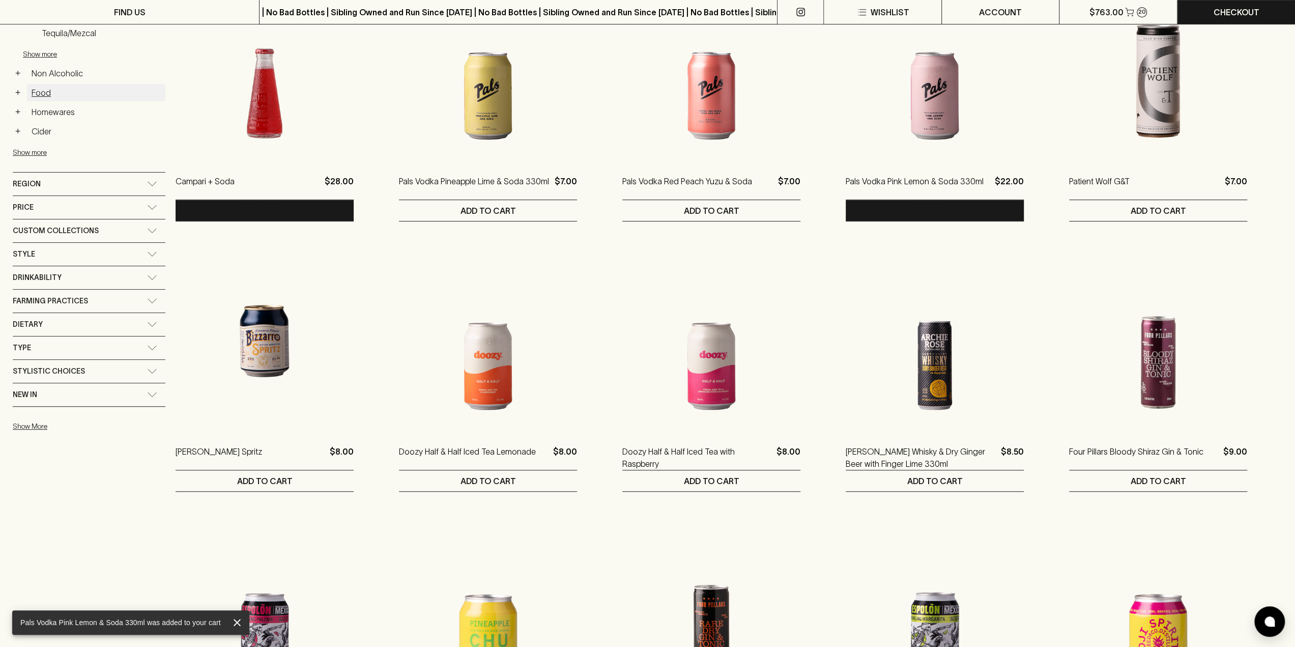
scroll to position [458, 0]
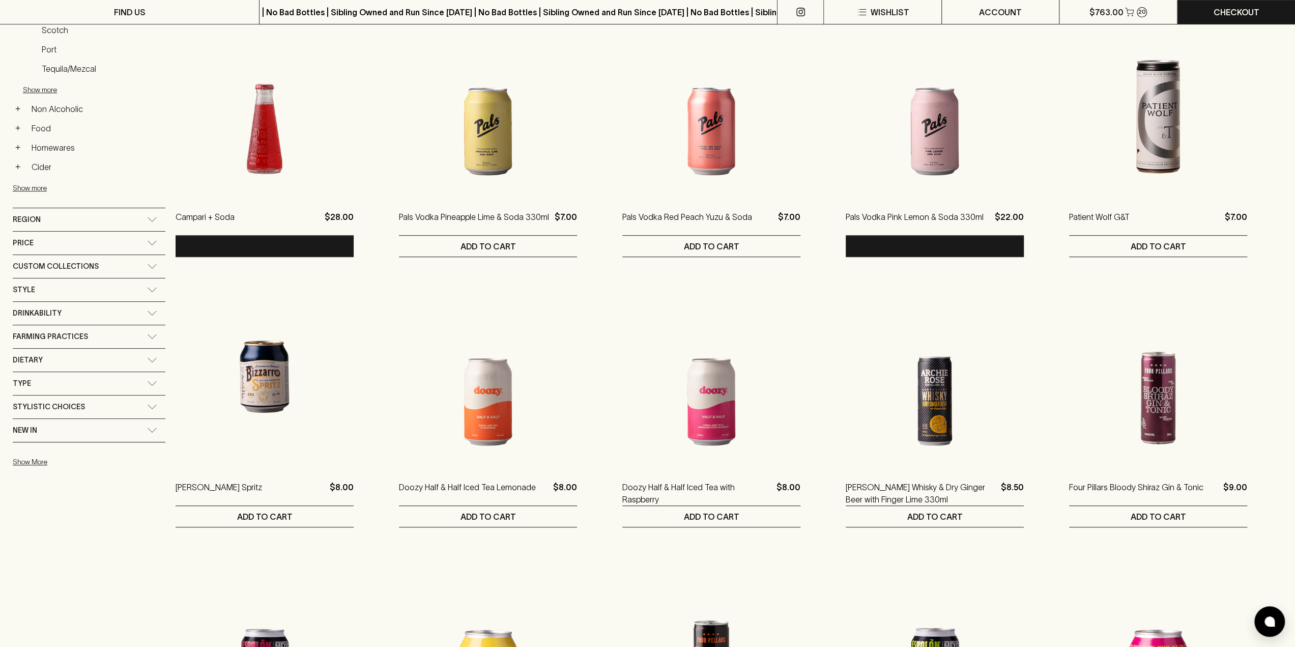
click at [47, 102] on link "Non Alcoholic" at bounding box center [96, 108] width 138 height 17
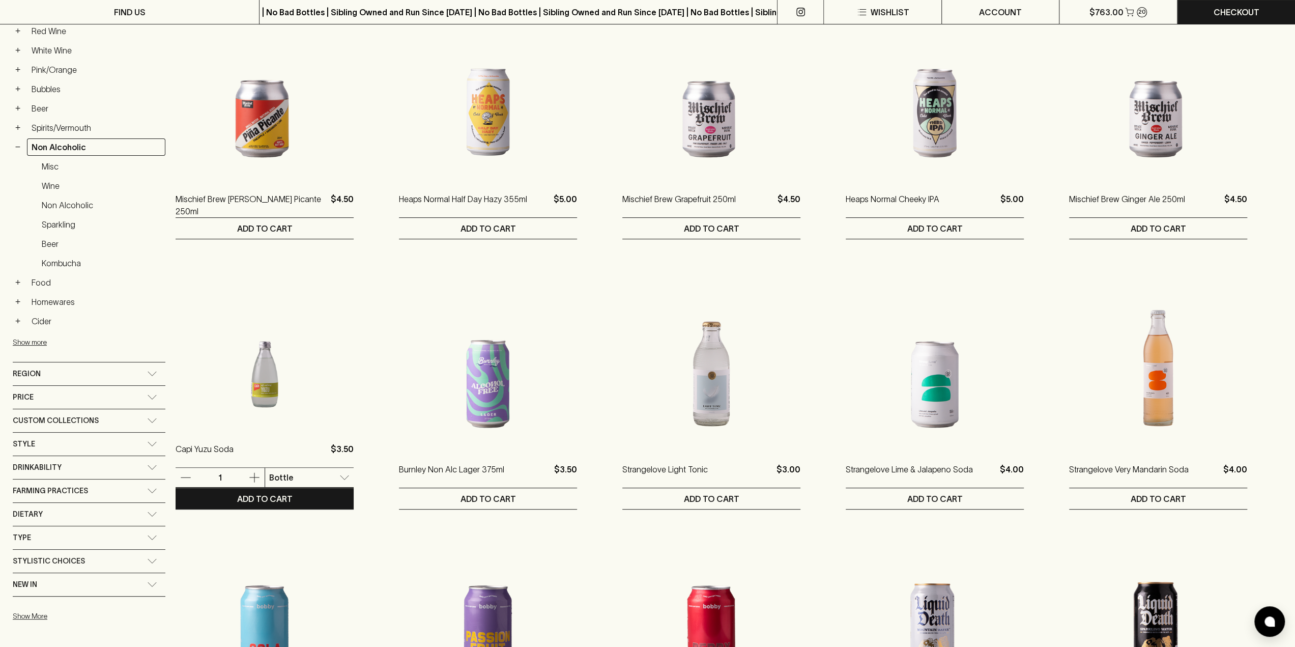
scroll to position [204, 0]
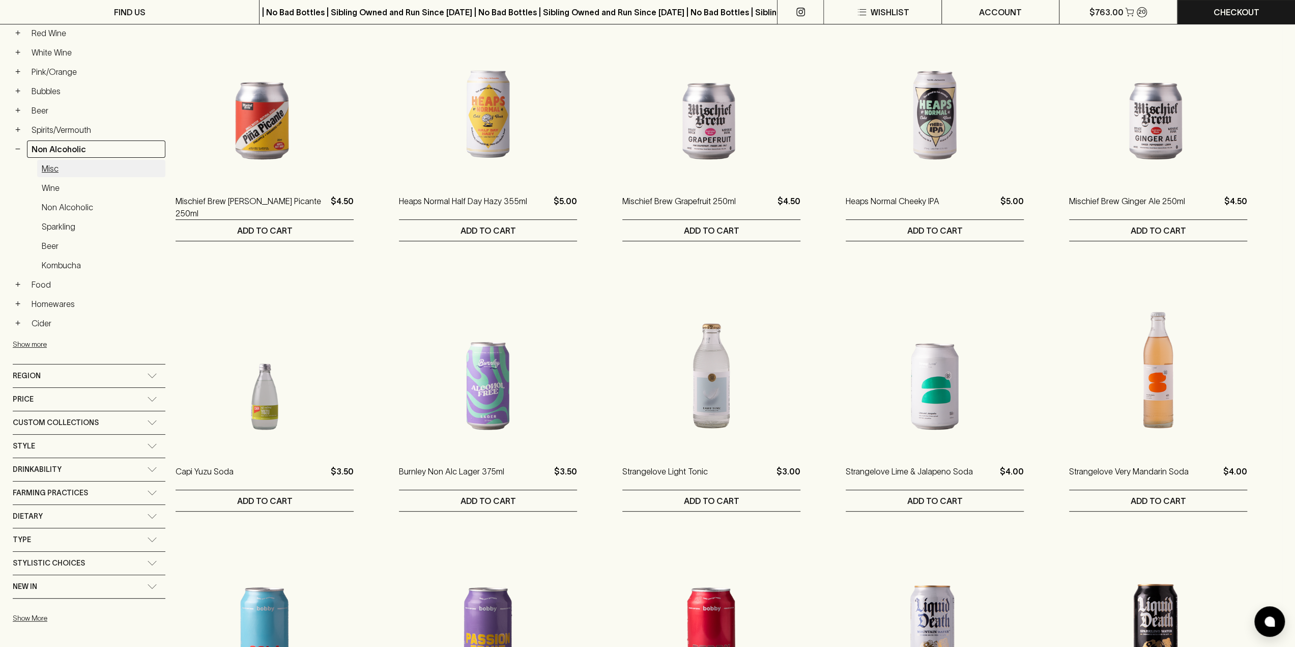
click at [53, 167] on link "Misc" at bounding box center [101, 168] width 128 height 17
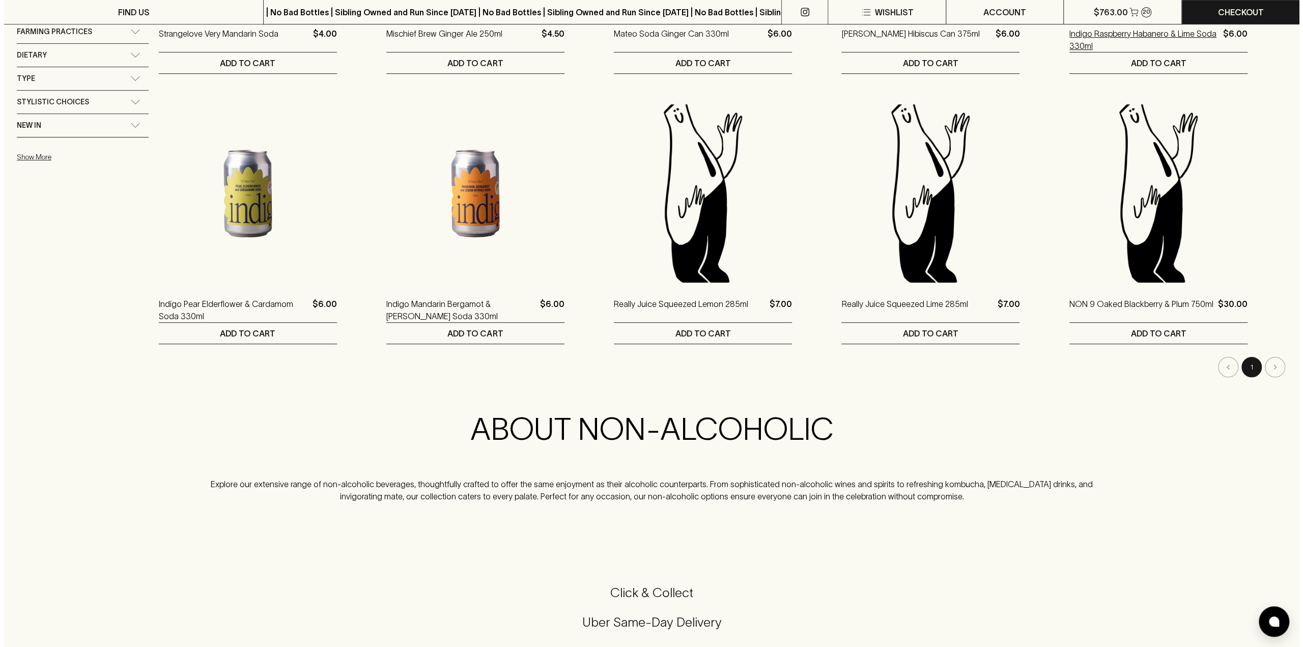
scroll to position [611, 0]
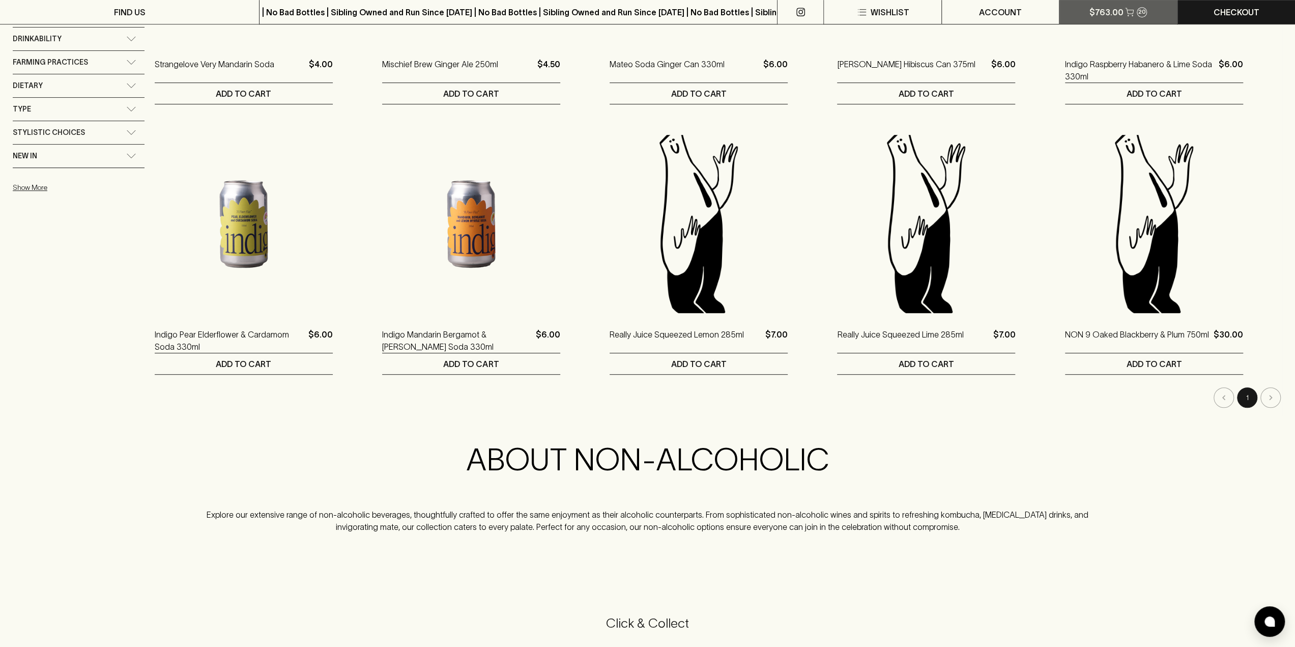
click at [1112, 16] on p "$763.00" at bounding box center [1106, 12] width 34 height 12
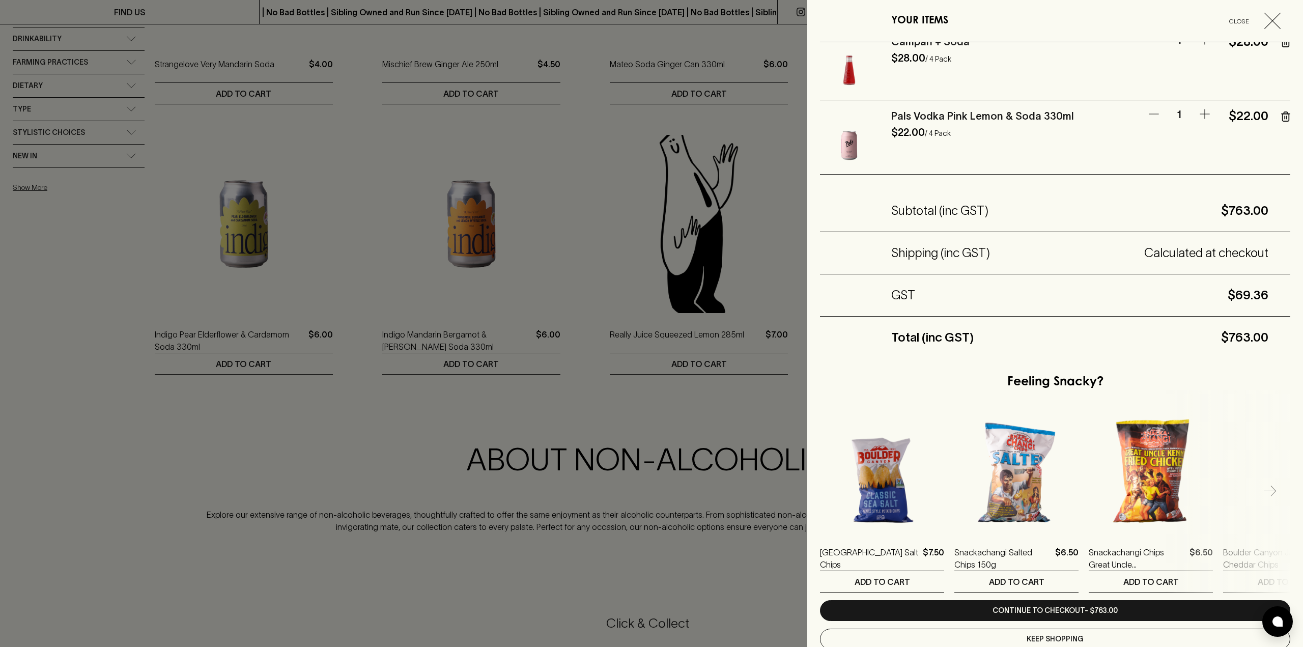
scroll to position [1377, 0]
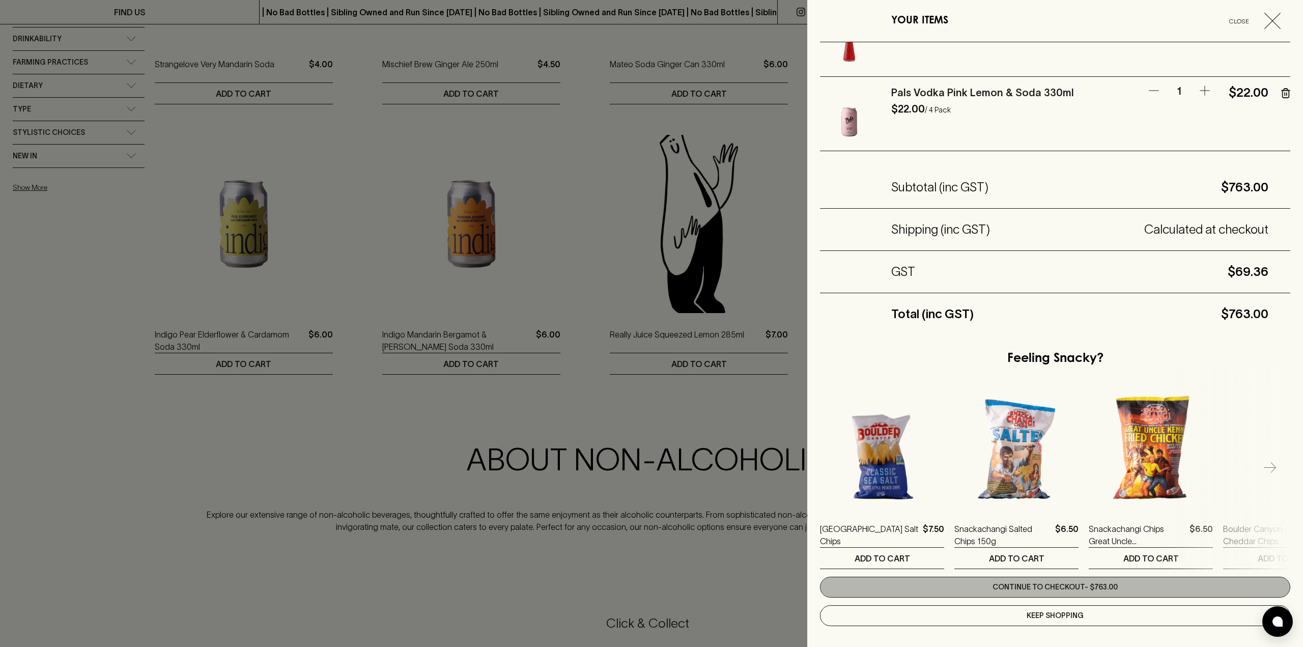
click at [1059, 583] on link "Continue to checkout - $763.00" at bounding box center [1055, 587] width 470 height 21
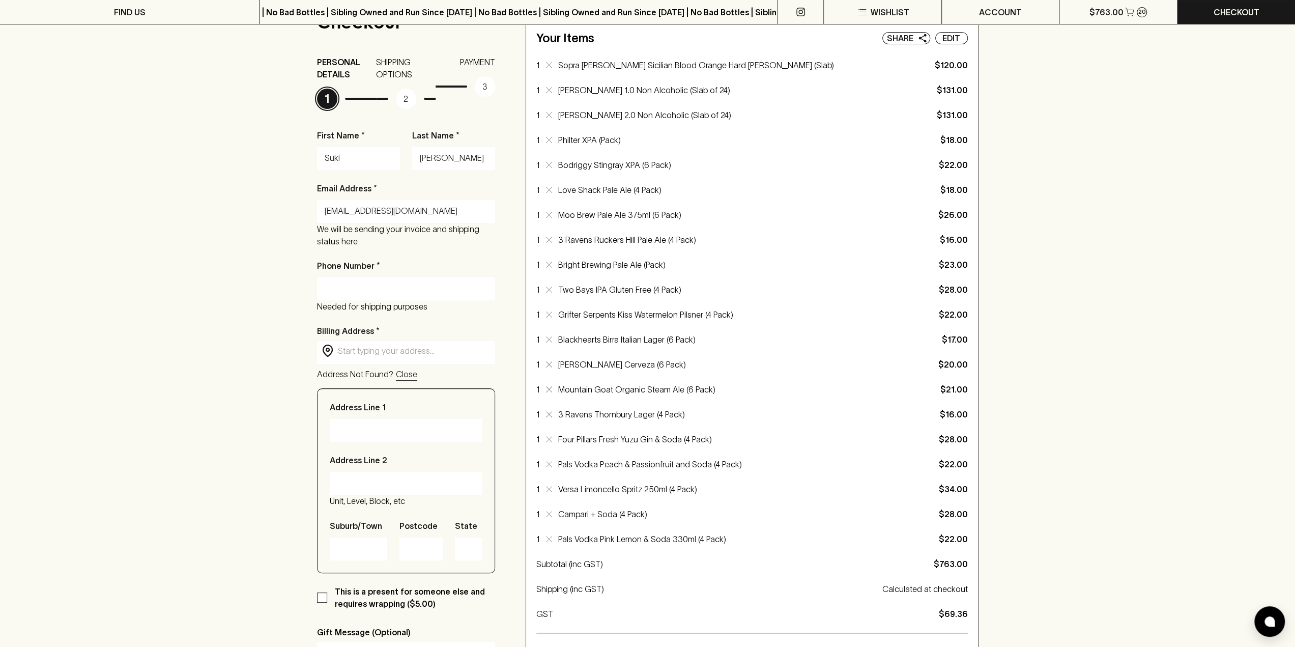
scroll to position [102, 0]
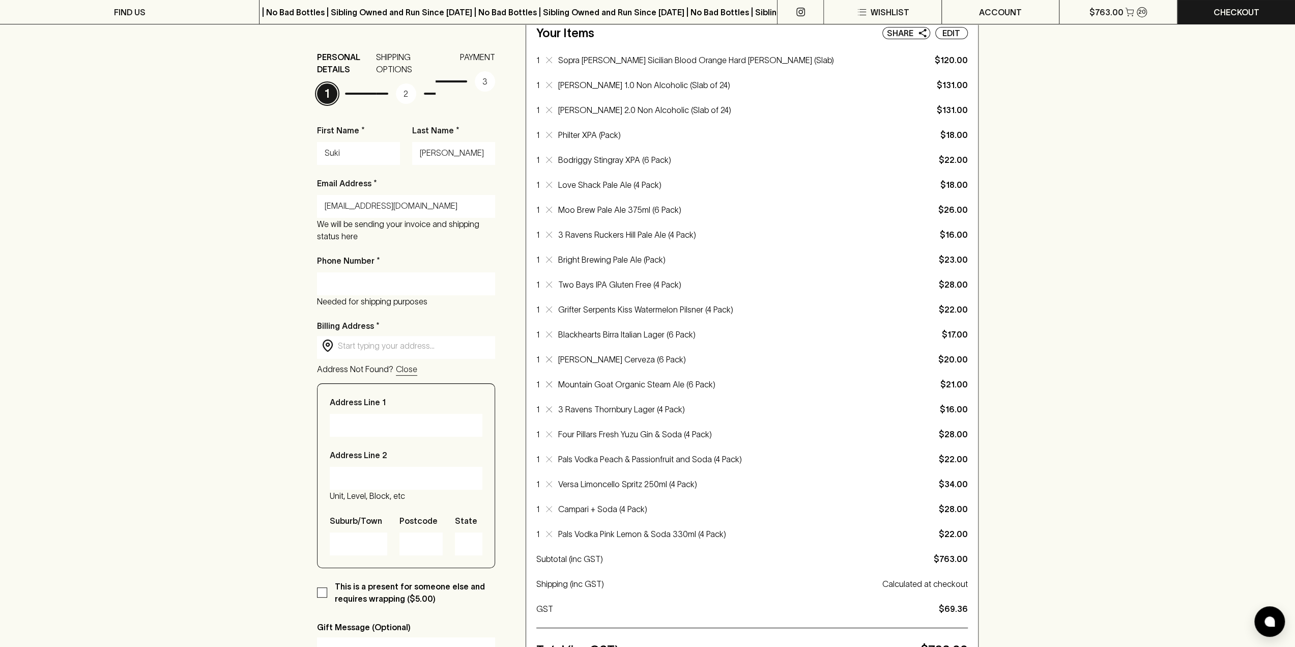
click at [379, 279] on input "Phone Number *" at bounding box center [406, 283] width 163 height 16
type input "0419 390 425"
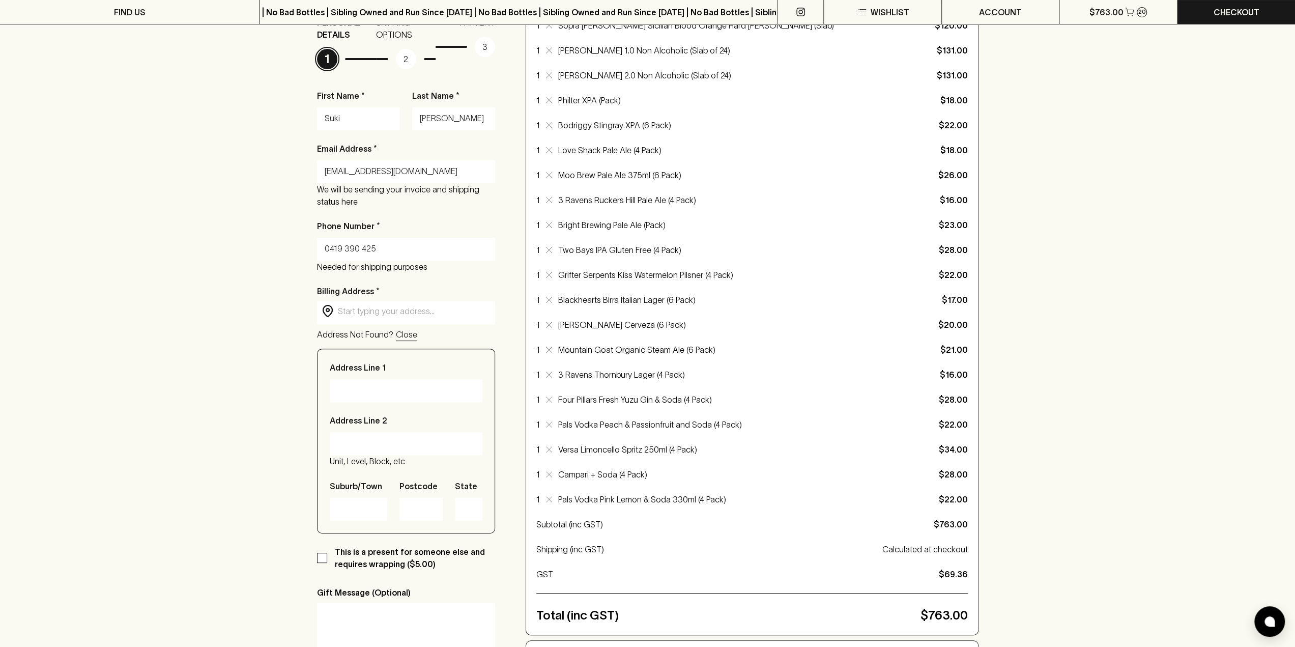
scroll to position [153, 0]
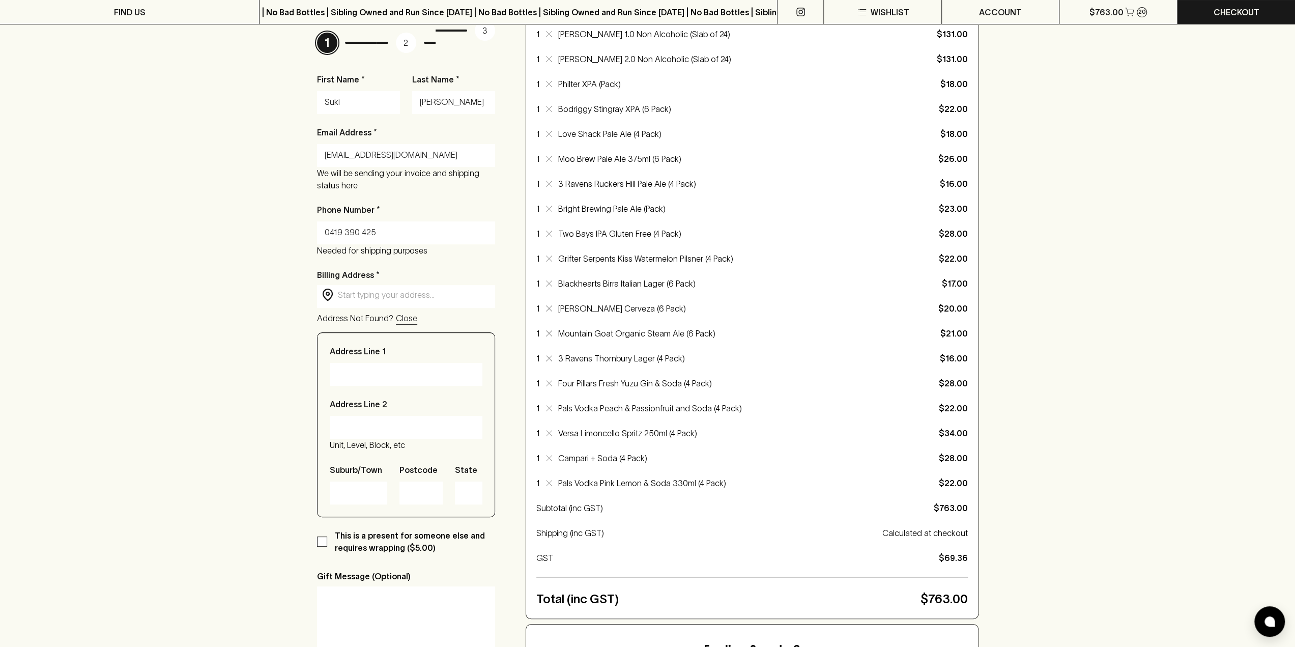
click at [391, 303] on div "​ ​" at bounding box center [406, 295] width 178 height 20
type input "[STREET_ADDRESS][PERSON_NAME]"
type input "Fitzroy North"
type input "3068"
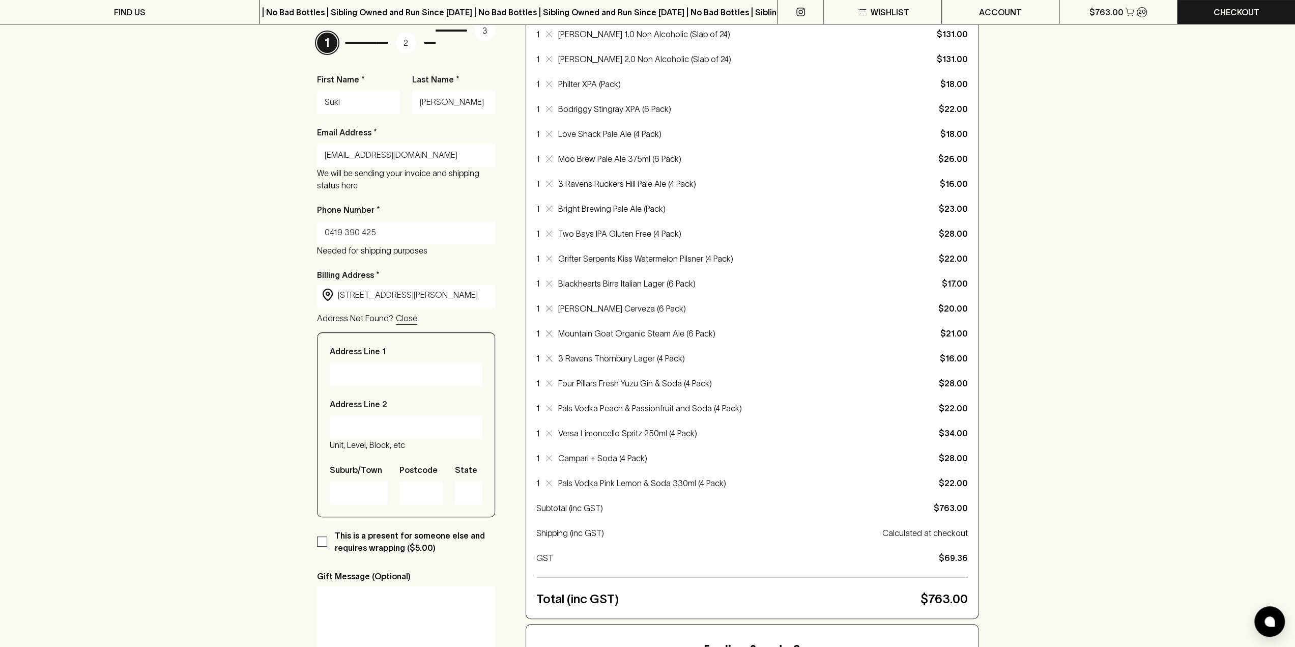
type input "Victoria"
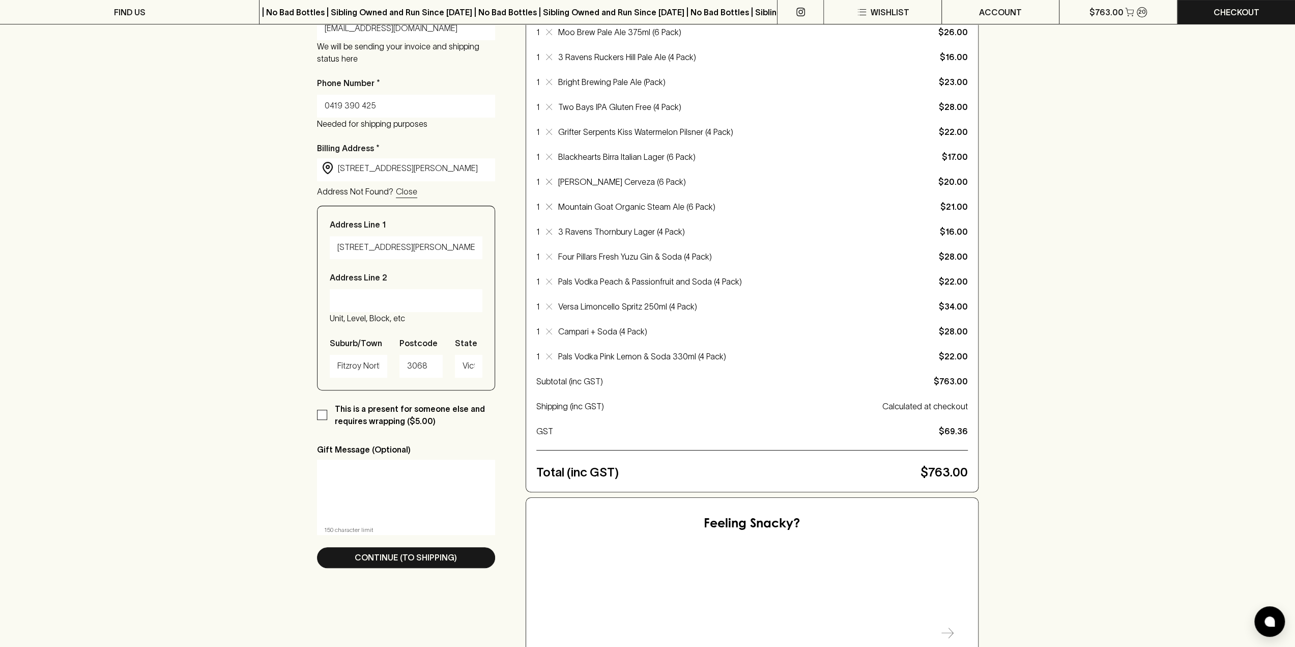
scroll to position [356, 0]
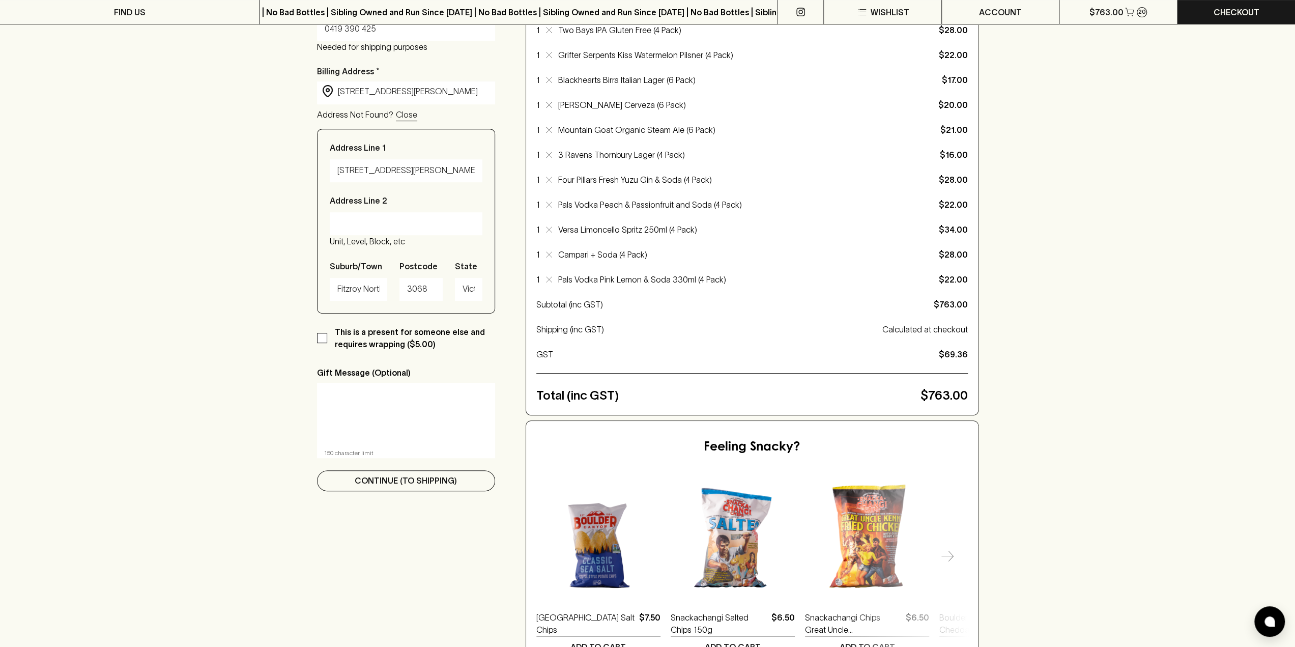
type input "[STREET_ADDRESS][PERSON_NAME]"
click at [408, 486] on p "Continue (To Shipping)" at bounding box center [406, 480] width 102 height 12
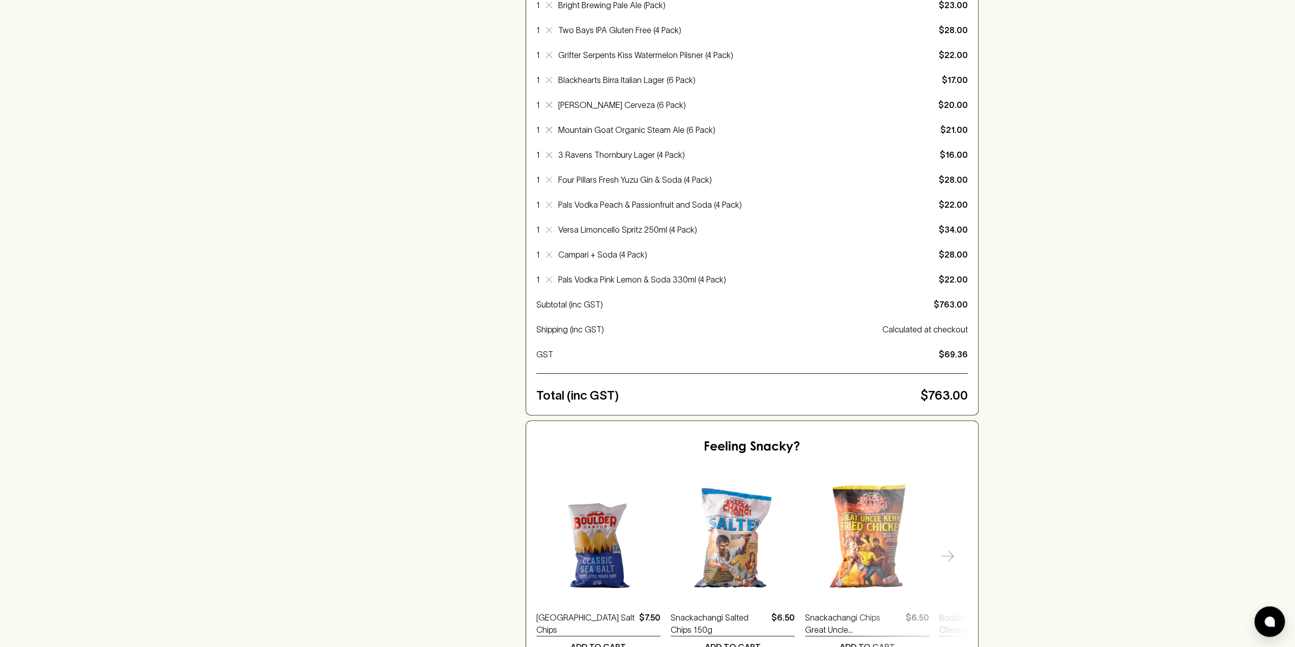
scroll to position [0, 0]
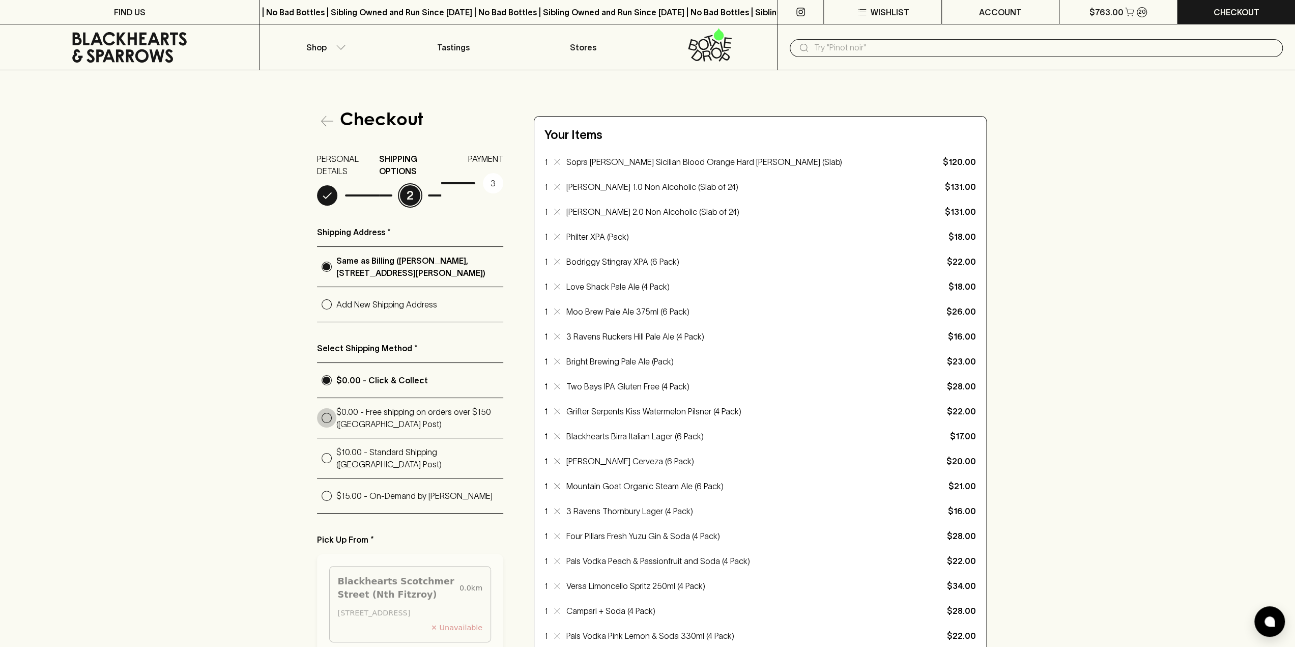
click at [329, 427] on input "$0.00 - Free shipping on orders over $150 ([GEOGRAPHIC_DATA] Post)" at bounding box center [326, 417] width 19 height 19
radio input "true"
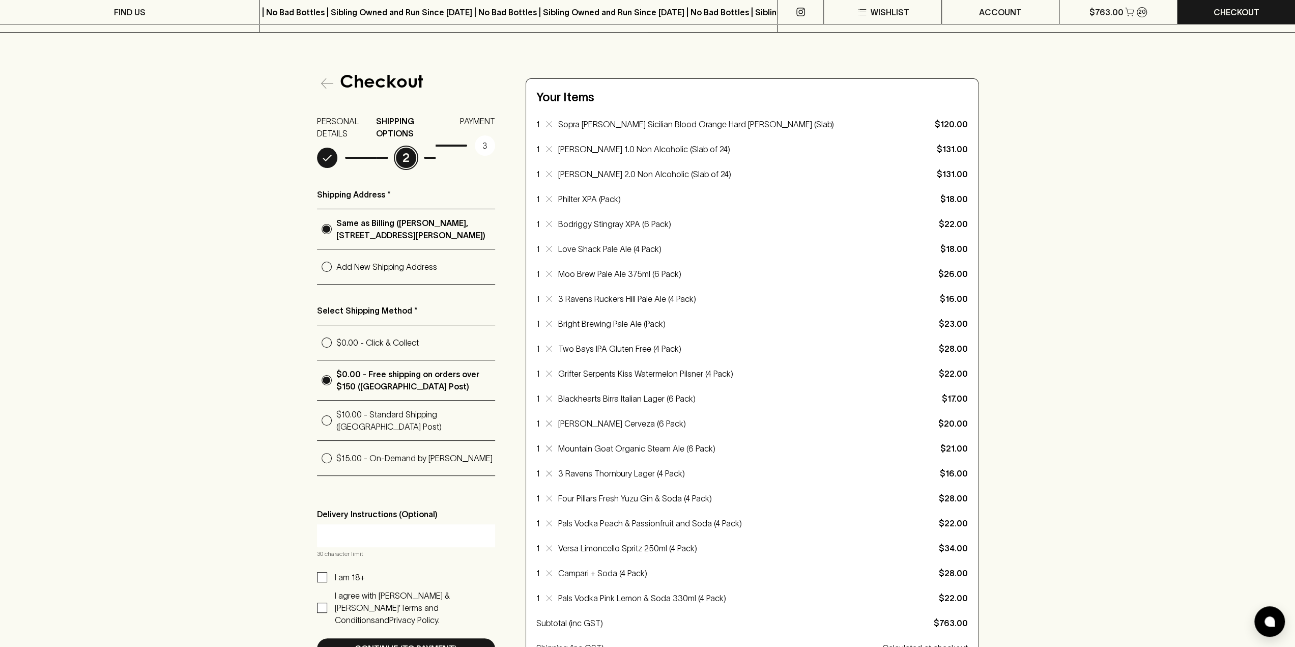
scroll to position [153, 0]
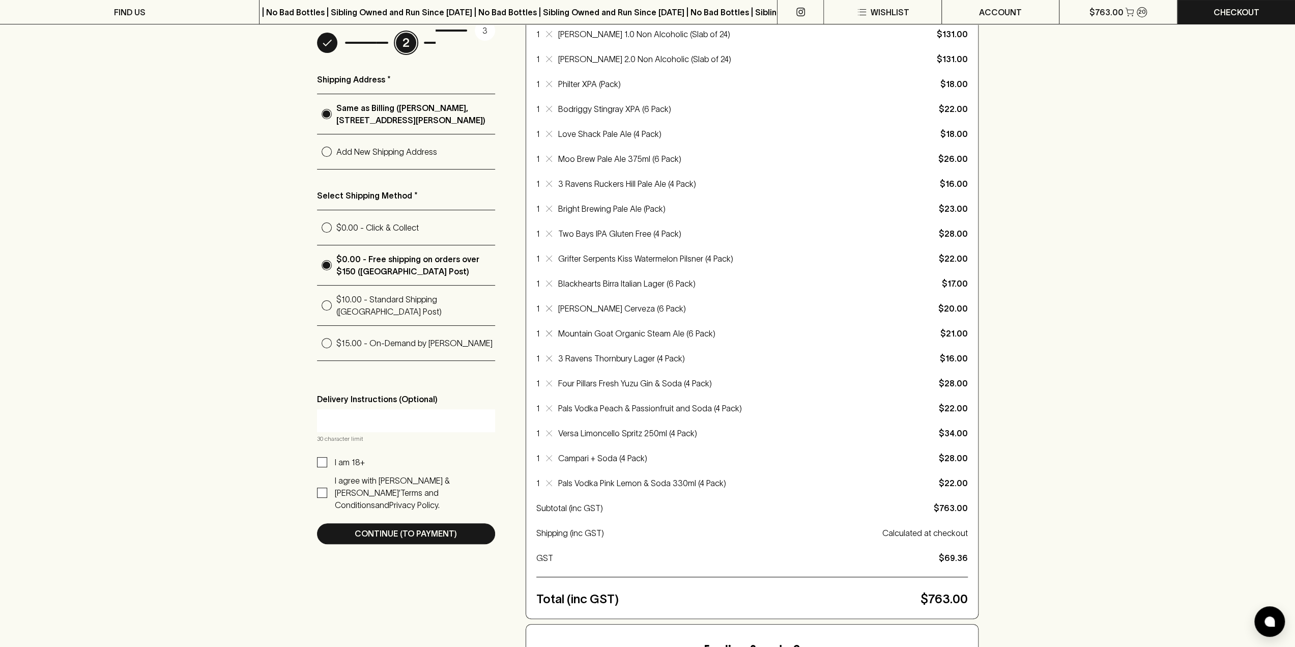
click at [389, 428] on input "text" at bounding box center [406, 420] width 163 height 16
type input "Deliver M-F in business hrs pl"
click at [325, 467] on input "I am 18+" at bounding box center [322, 462] width 10 height 10
checkbox input "true"
click at [324, 492] on input "I agree with [PERSON_NAME] & [PERSON_NAME]’ Terms and Conditions and Privacy Po…" at bounding box center [322, 492] width 10 height 10
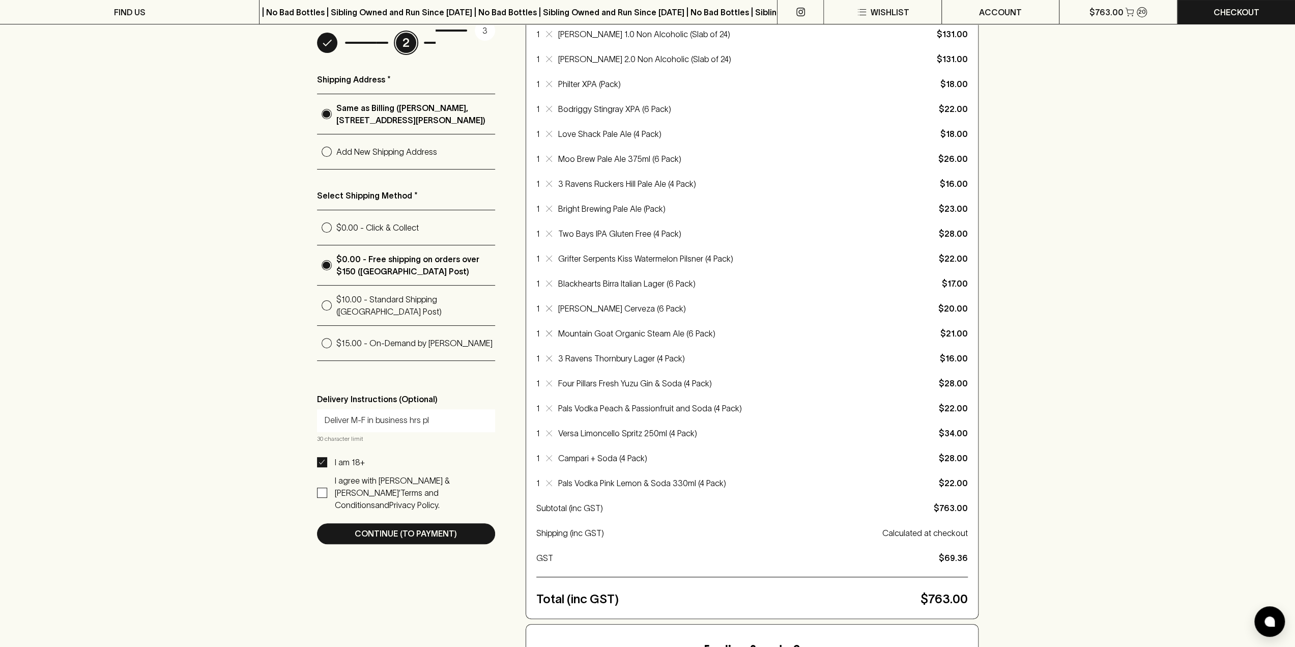
checkbox input "true"
click at [394, 530] on p "Continue (To Payment)" at bounding box center [406, 533] width 102 height 12
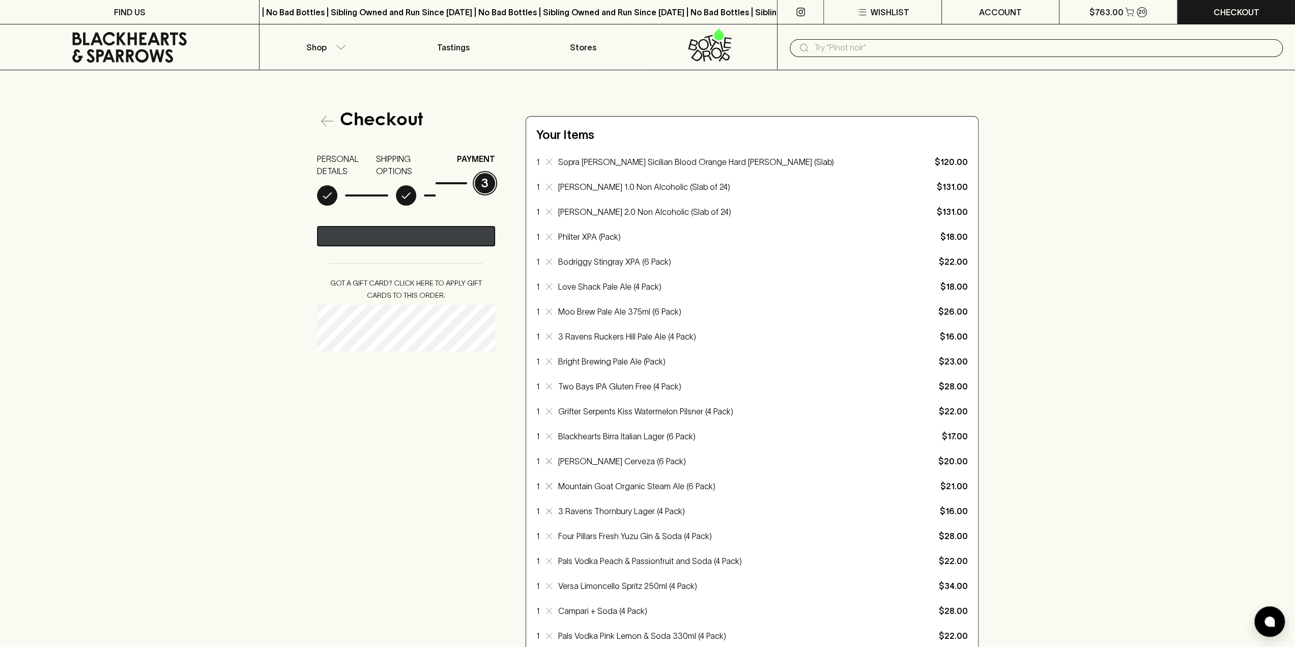
click at [433, 238] on icon "@import url(//[DOMAIN_NAME][URL]) ••••••" at bounding box center [419, 236] width 54 height 15
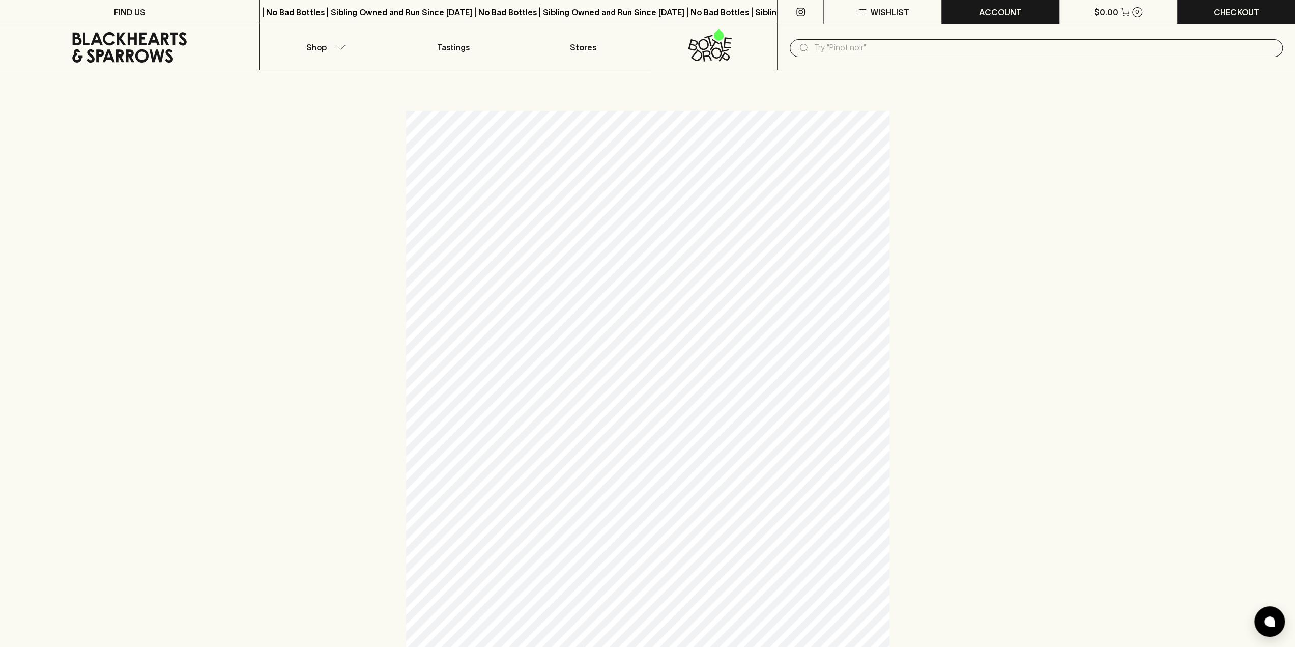
click at [1009, 14] on p "ACCOUNT" at bounding box center [1000, 12] width 43 height 12
drag, startPoint x: 973, startPoint y: 49, endPoint x: 1017, endPoint y: 26, distance: 49.2
click at [974, 49] on p "Logout" at bounding box center [979, 55] width 35 height 12
